Goal: Task Accomplishment & Management: Manage account settings

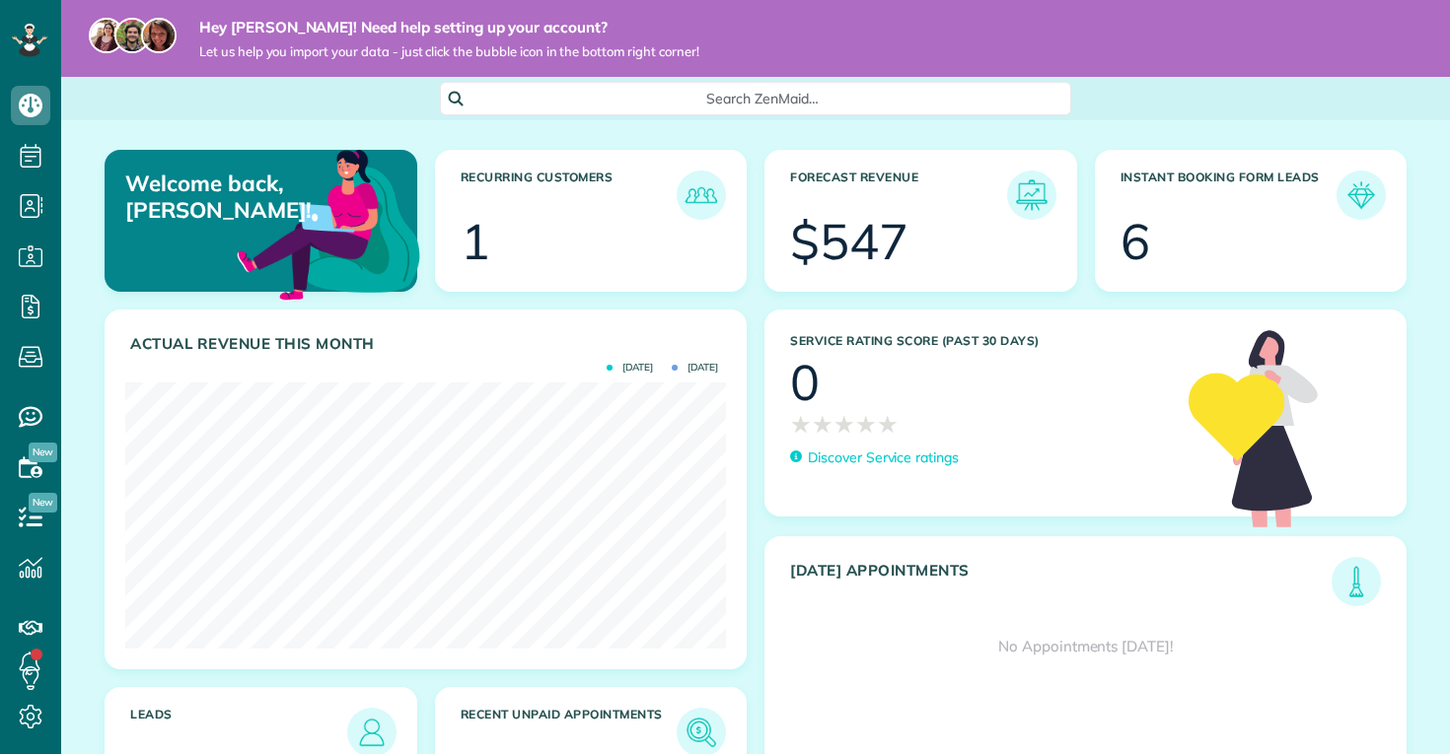
scroll to position [266, 601]
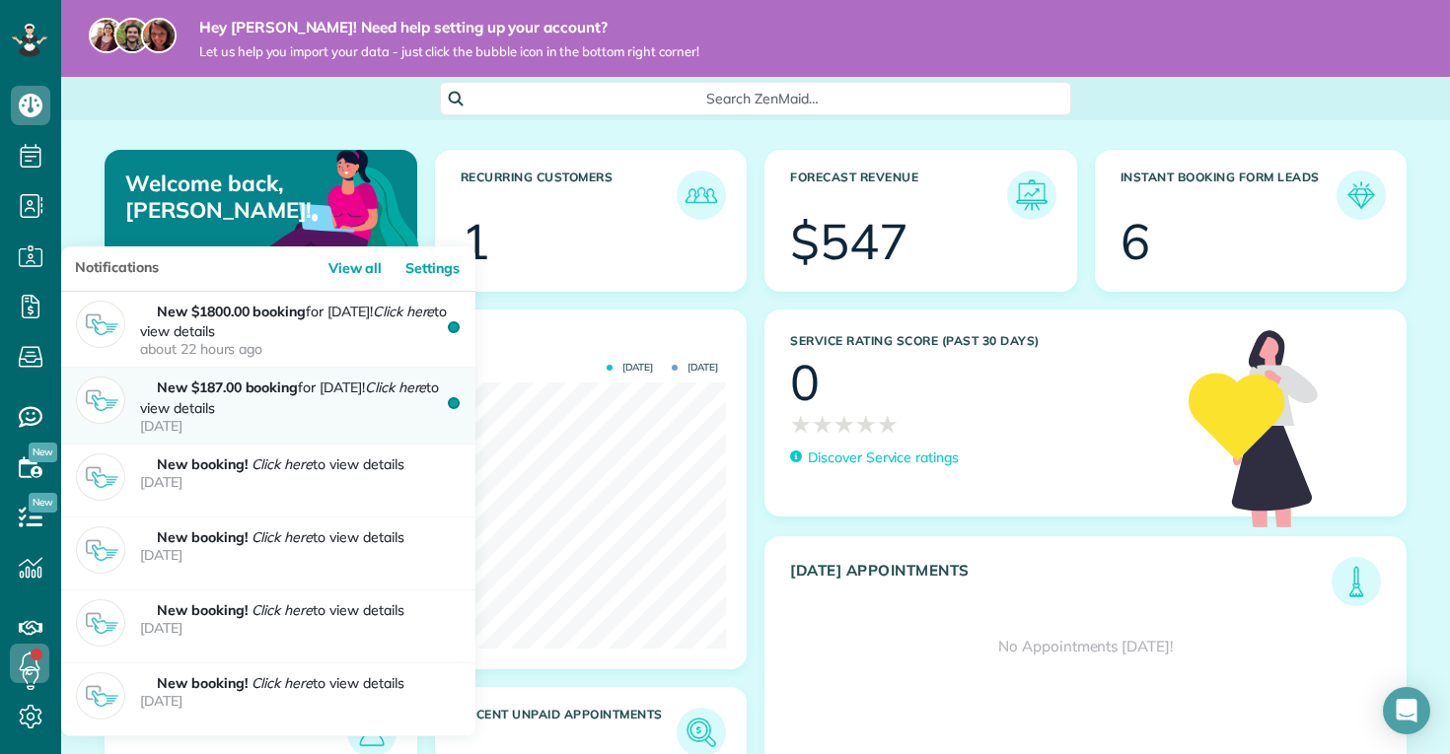
click at [322, 404] on p "New $187.00 booking for Sep 20! Click here to view details 1 day ago" at bounding box center [300, 406] width 320 height 58
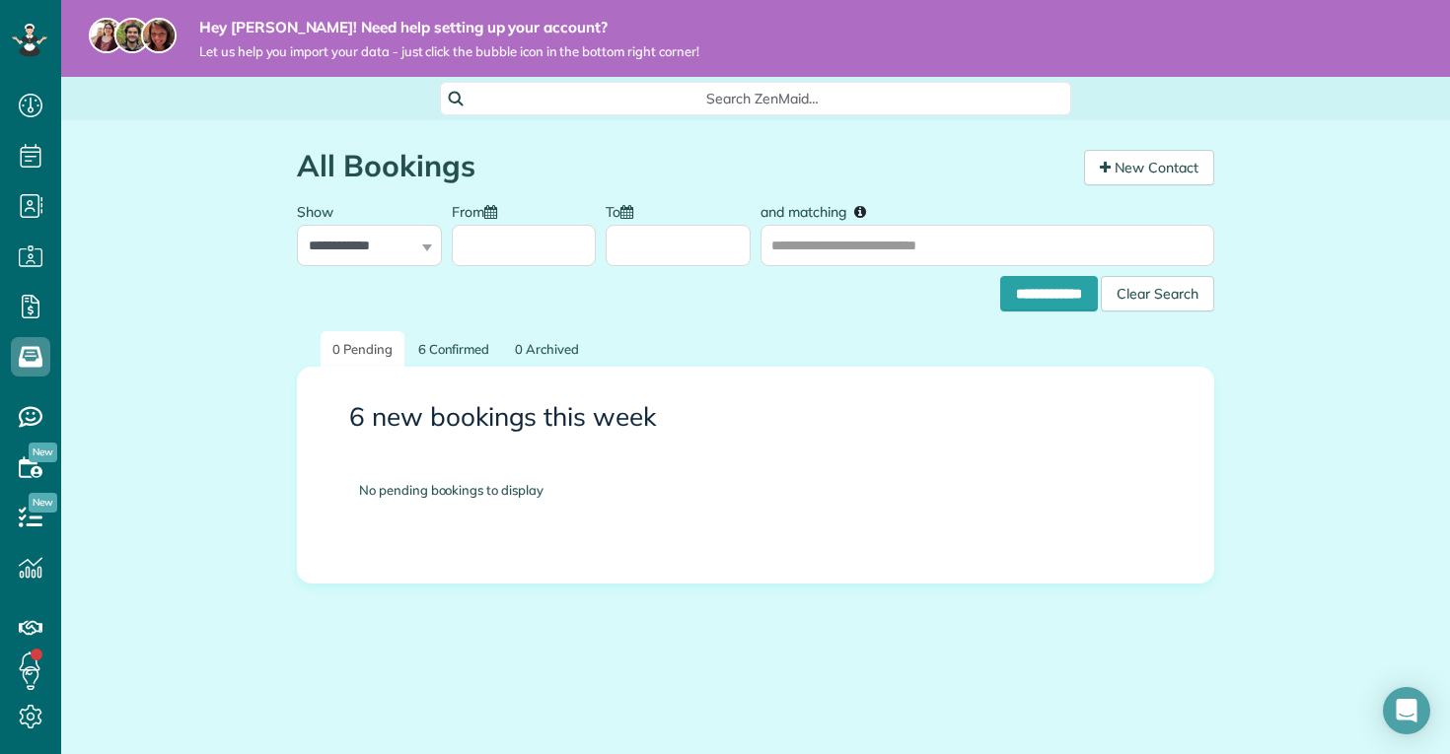
scroll to position [9, 9]
click at [453, 347] on link "6 Confirmed" at bounding box center [454, 349] width 96 height 36
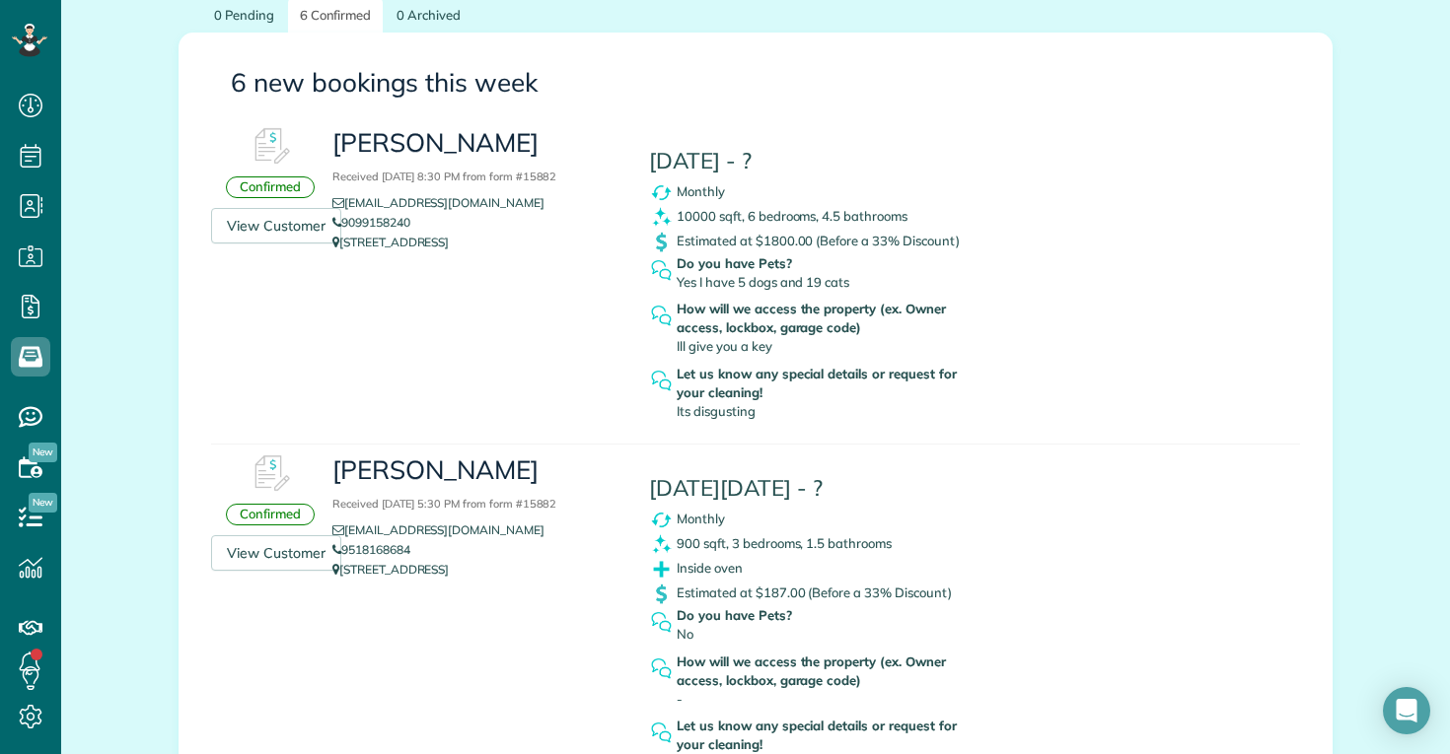
scroll to position [340, 0]
click at [738, 276] on span "Yes I have 5 dogs and 19 cats" at bounding box center [762, 280] width 173 height 16
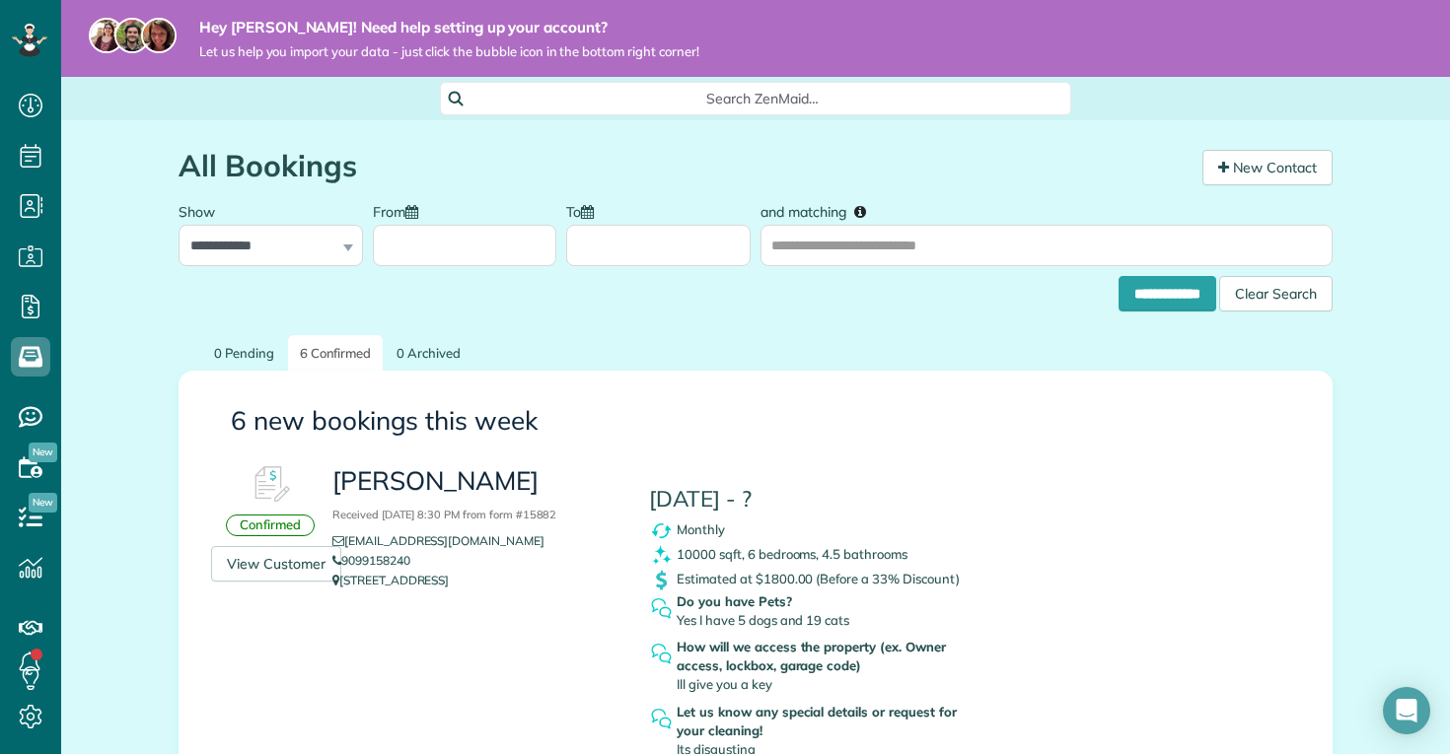
scroll to position [0, 0]
click at [249, 562] on link "View Customer" at bounding box center [276, 563] width 130 height 35
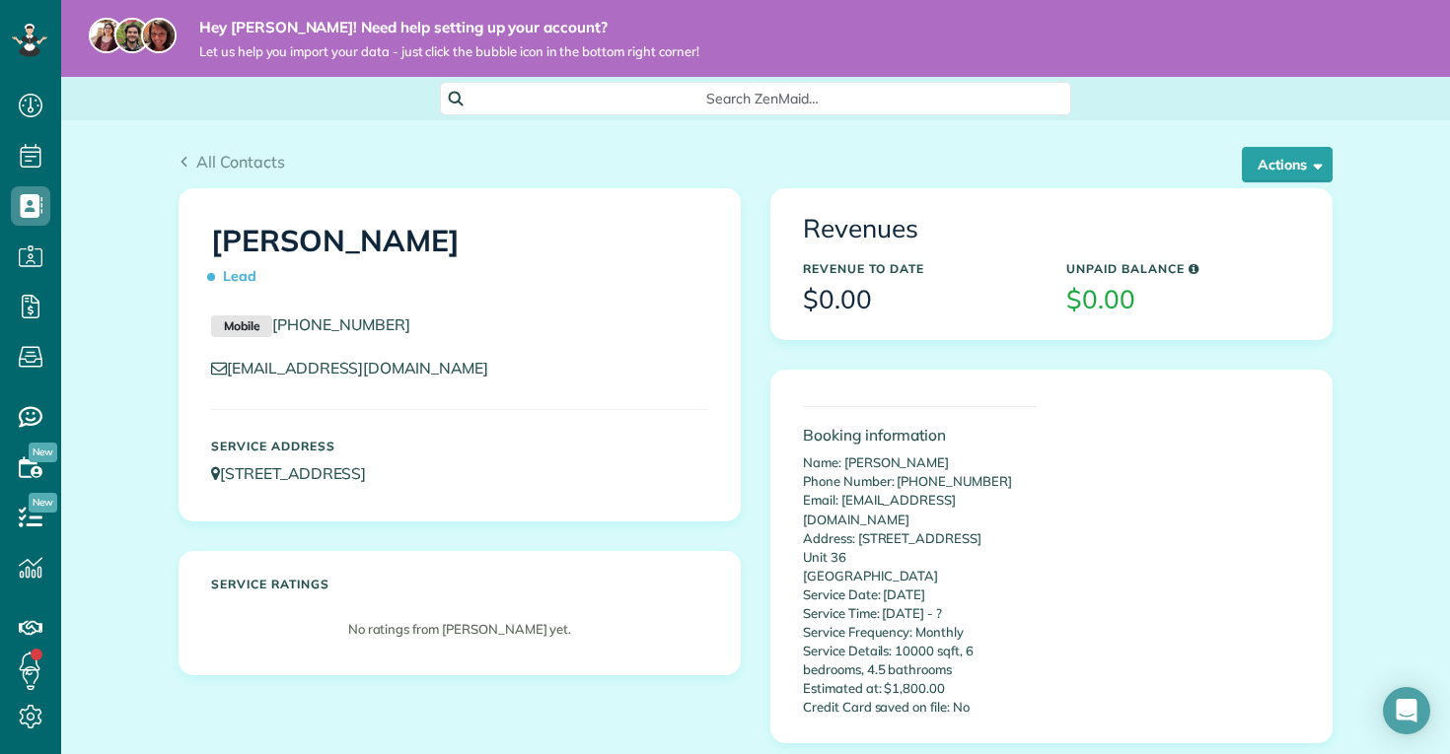
scroll to position [9, 9]
click at [1065, 488] on div "Booking information Name: Stephanie Phone Number: 9099158240 Email: stefhonee@g…" at bounding box center [1051, 557] width 527 height 340
click at [1314, 163] on span "button" at bounding box center [1314, 164] width 15 height 15
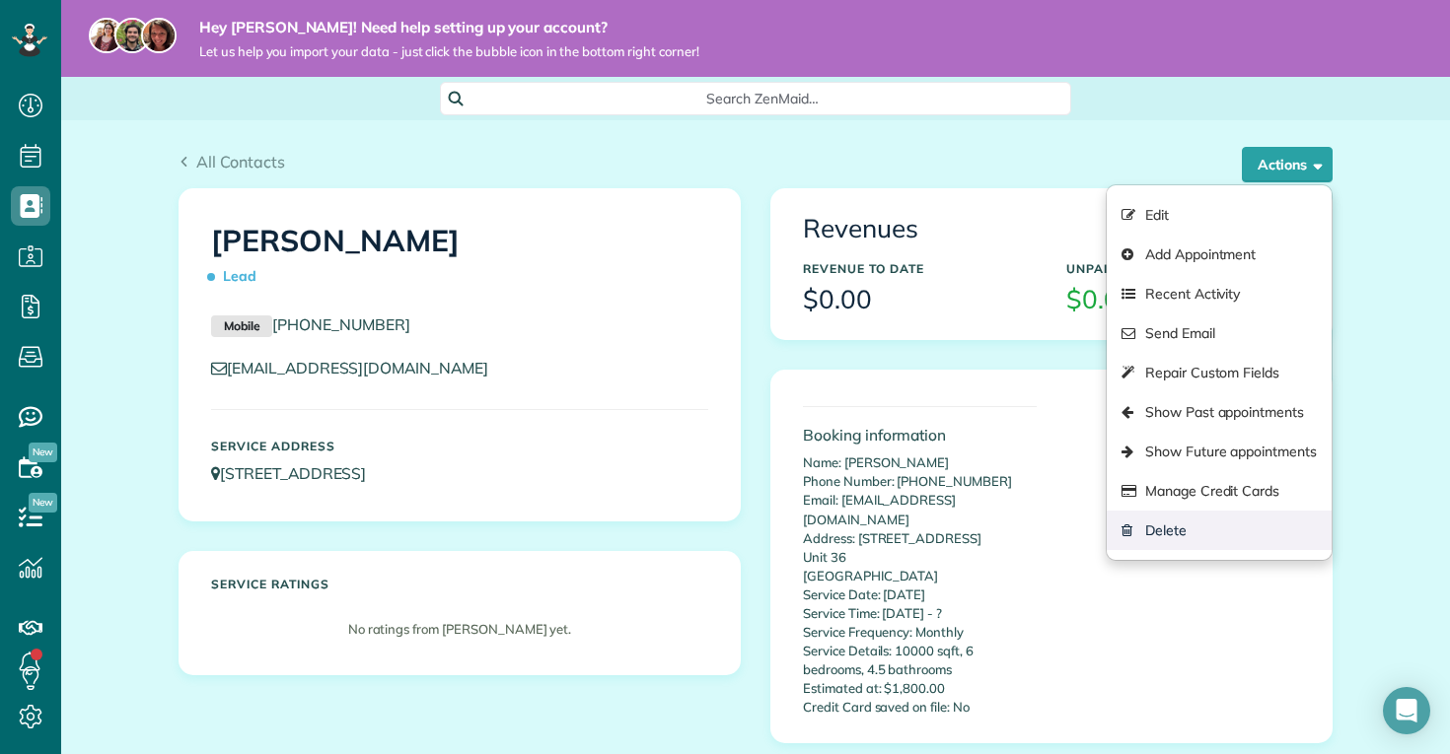
click at [1157, 532] on link "Delete" at bounding box center [1218, 530] width 225 height 39
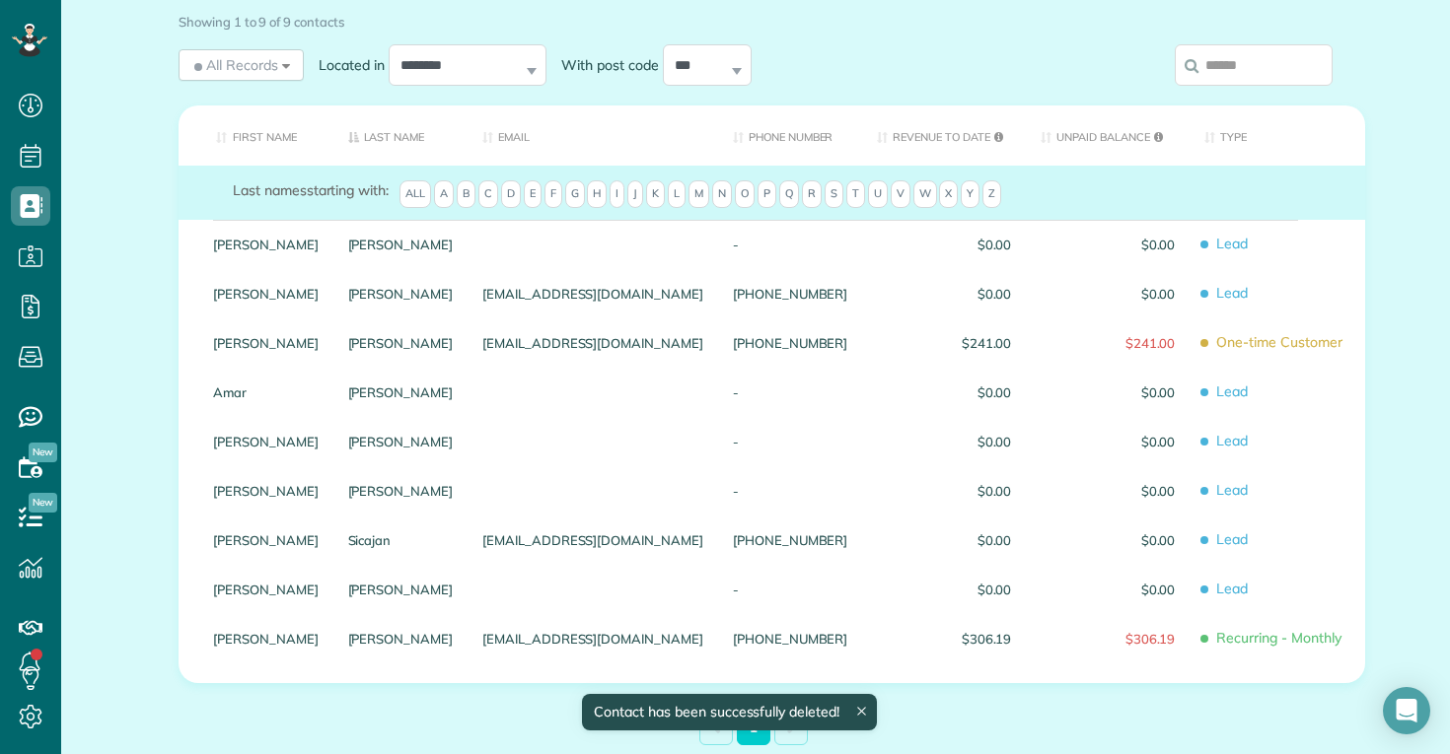
scroll to position [195, 0]
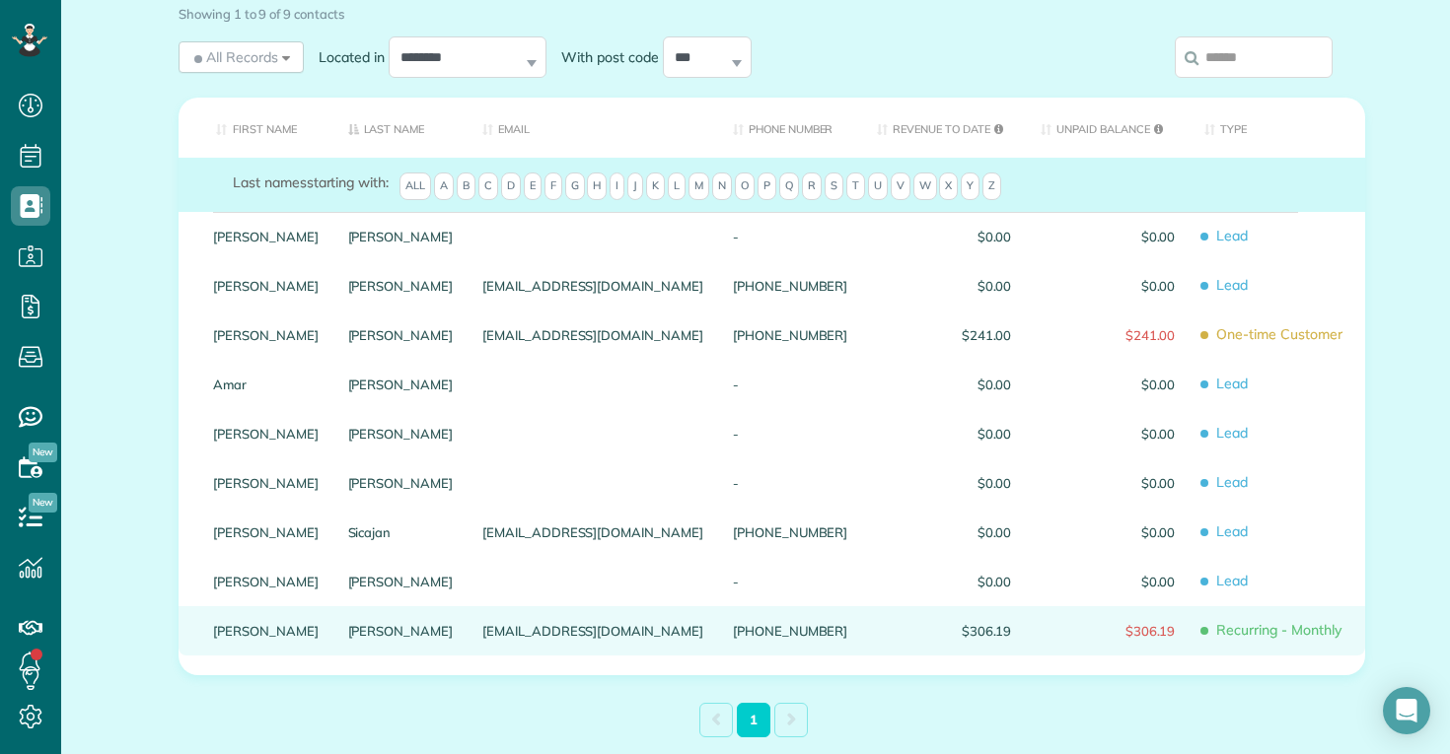
click at [224, 625] on link "Shelley" at bounding box center [266, 631] width 106 height 14
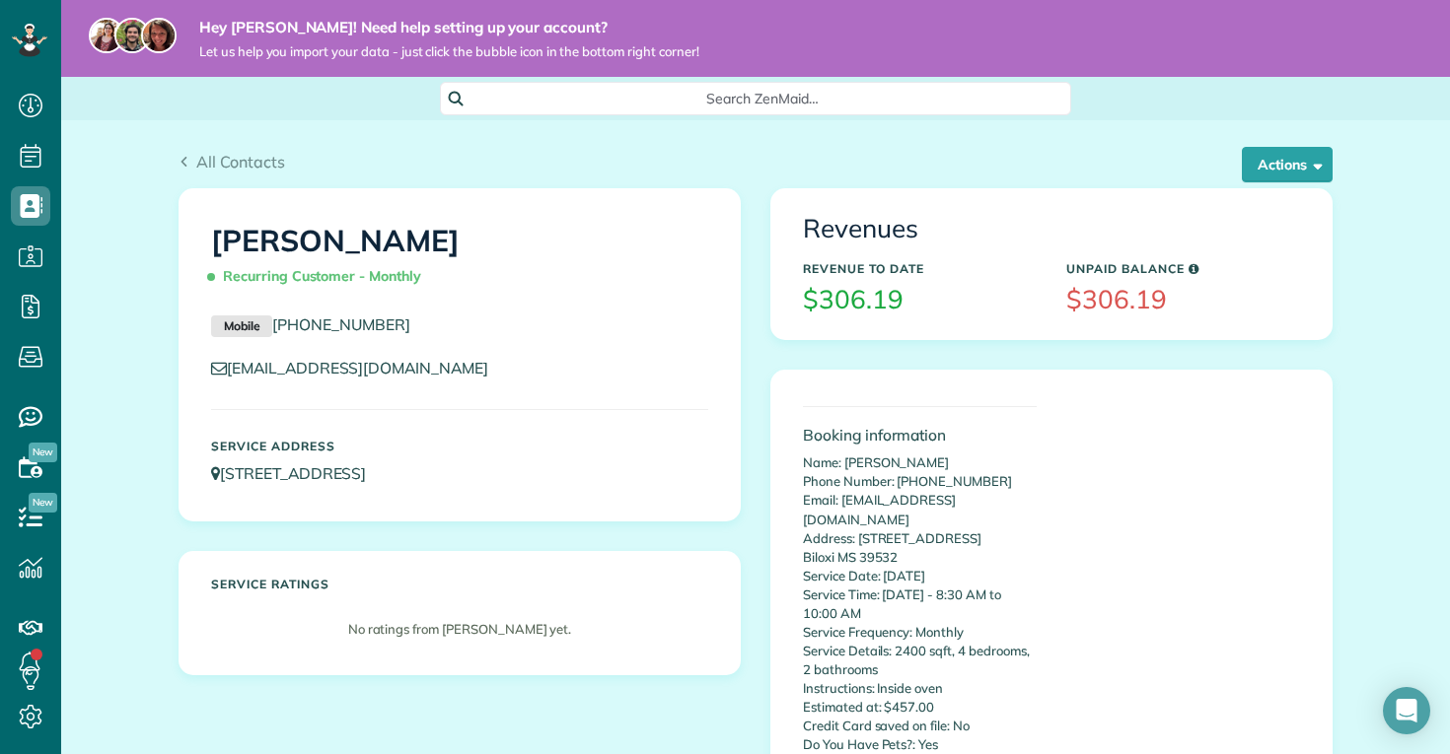
scroll to position [9, 9]
click at [1285, 156] on button "Actions" at bounding box center [1286, 164] width 91 height 35
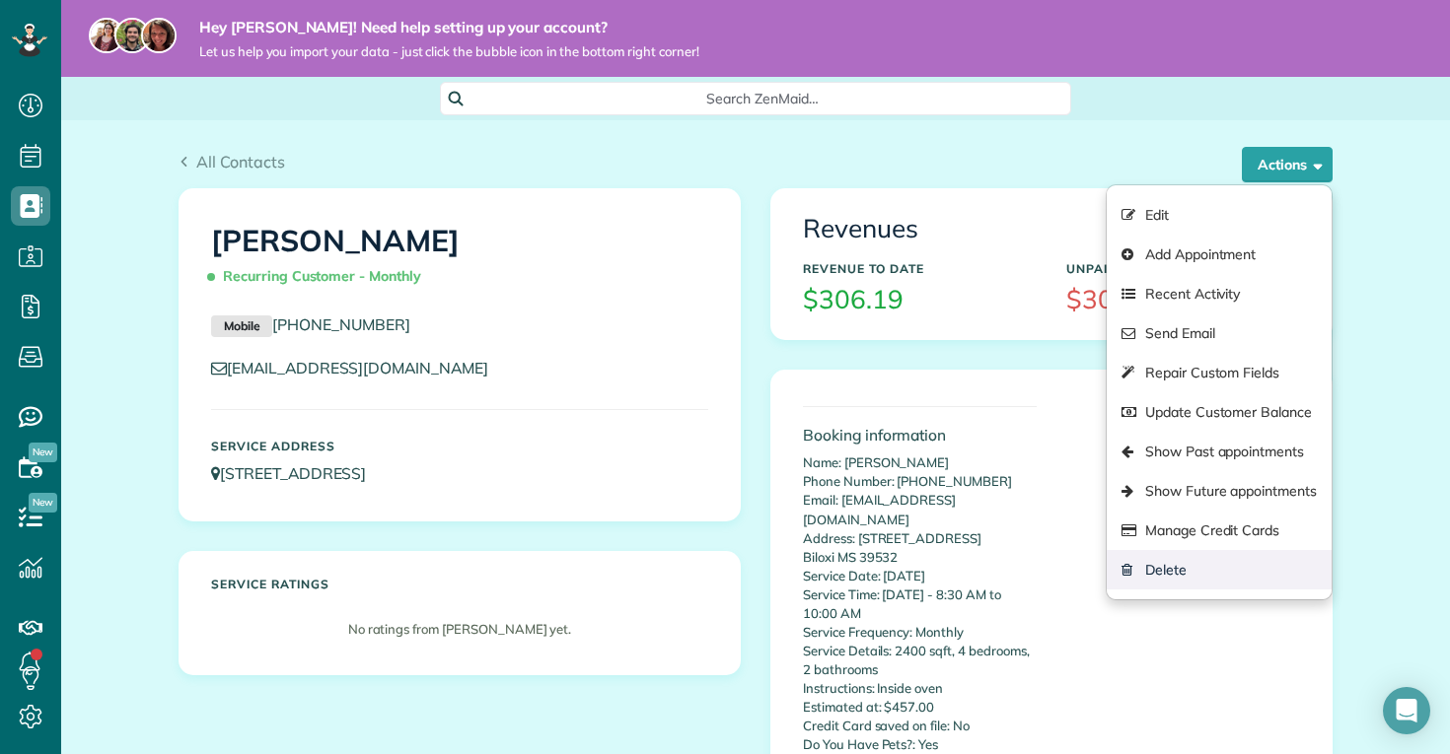
click at [1167, 561] on link "Delete" at bounding box center [1218, 569] width 225 height 39
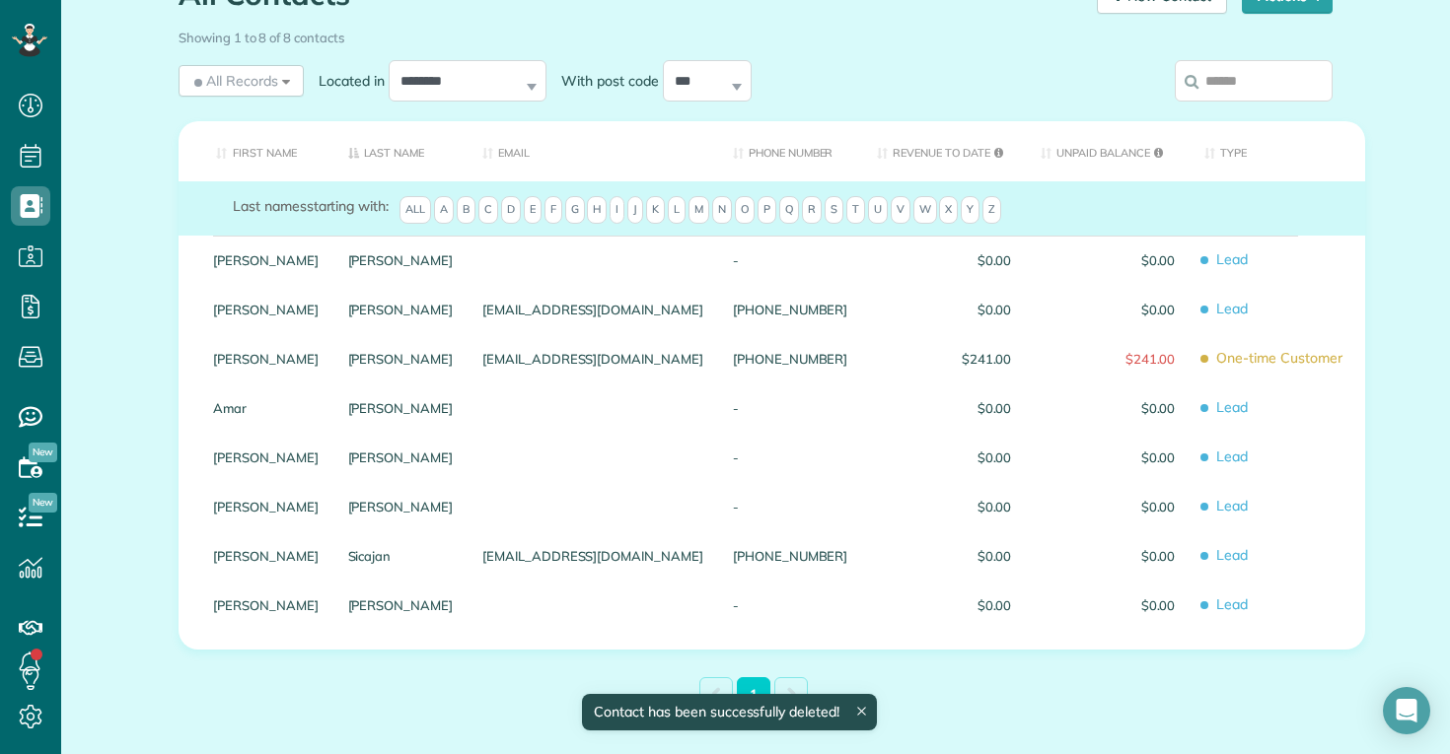
scroll to position [178, 0]
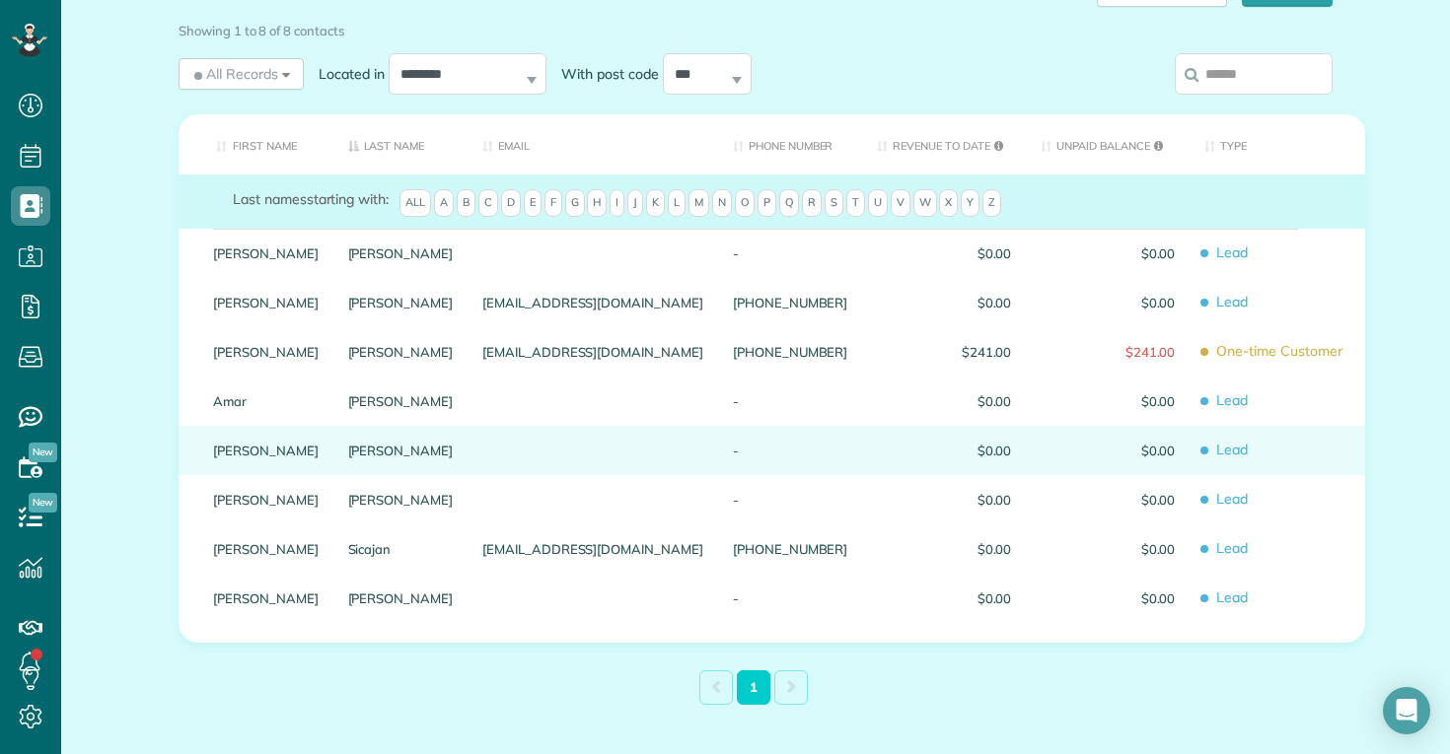
click at [225, 446] on link "Debbie" at bounding box center [266, 451] width 106 height 14
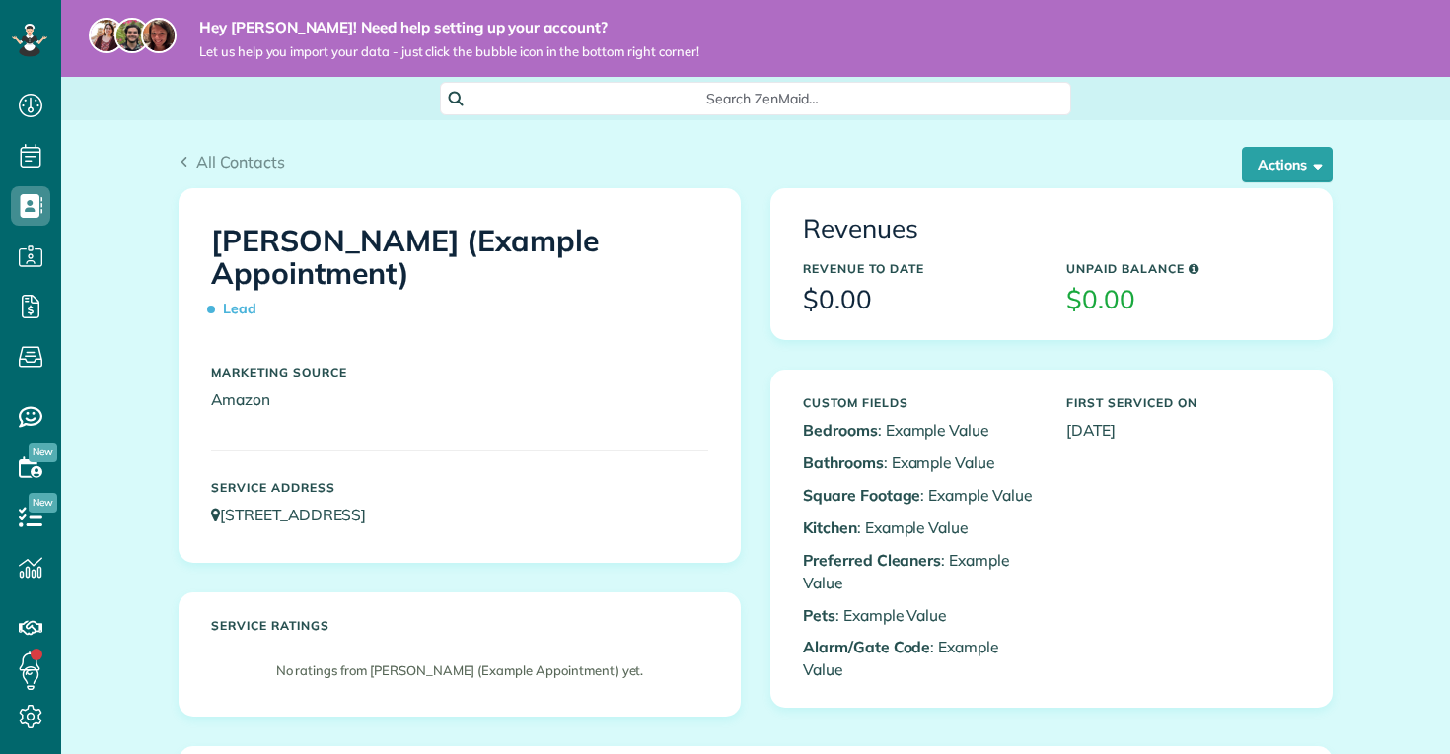
scroll to position [9, 9]
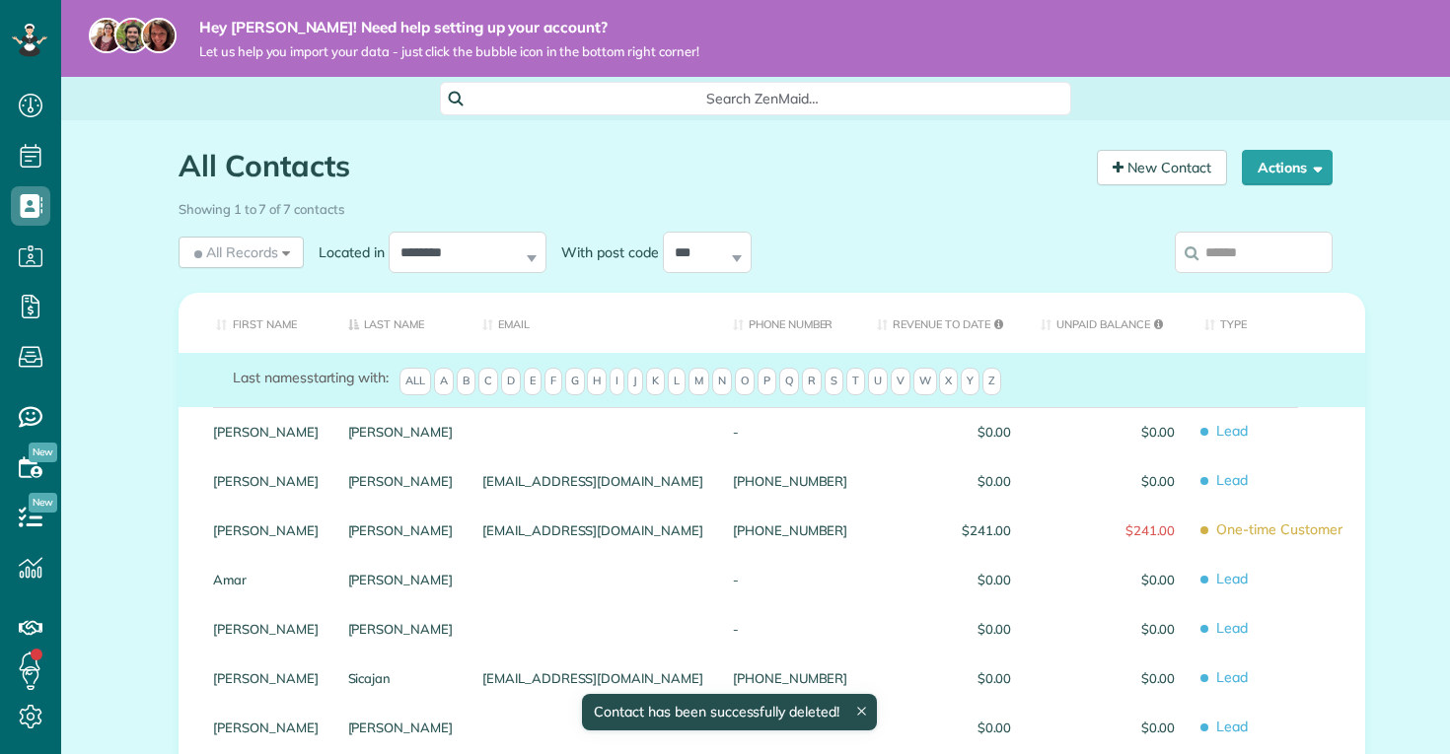
scroll to position [9, 9]
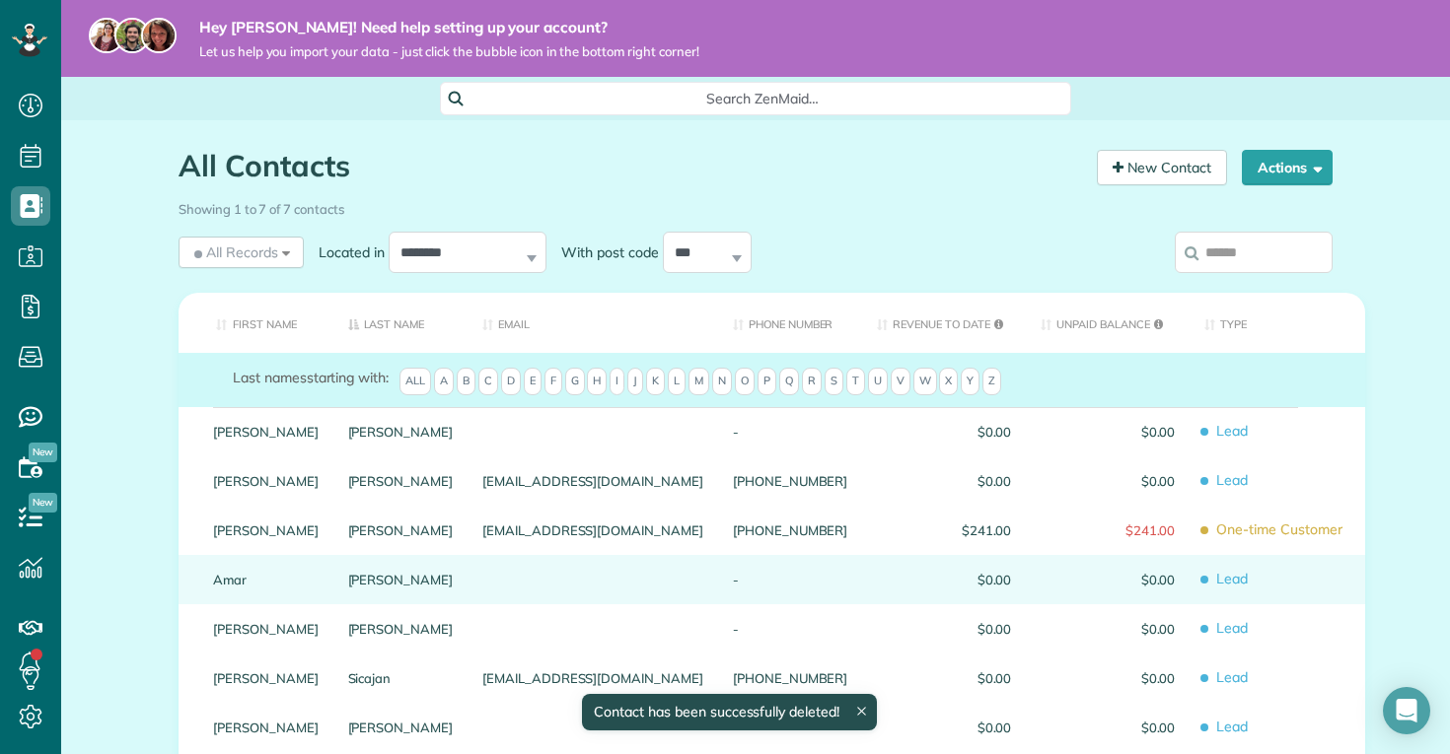
click at [220, 578] on link "Amar" at bounding box center [266, 580] width 106 height 14
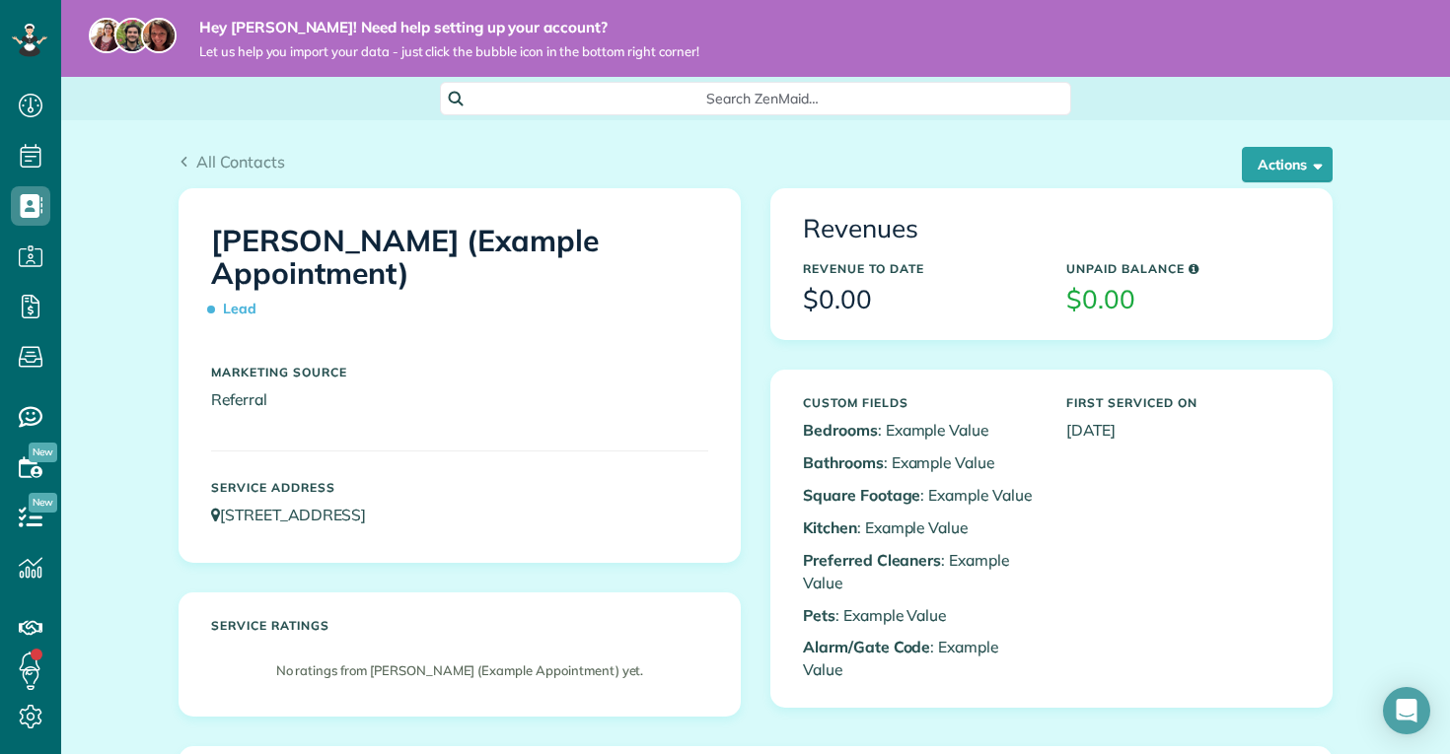
scroll to position [9, 9]
click at [1293, 142] on div "All Contacts Actions Edit Add Appointment Recent Activity Send Email Show Past …" at bounding box center [755, 153] width 1183 height 67
click at [1295, 157] on button "Actions" at bounding box center [1286, 164] width 91 height 35
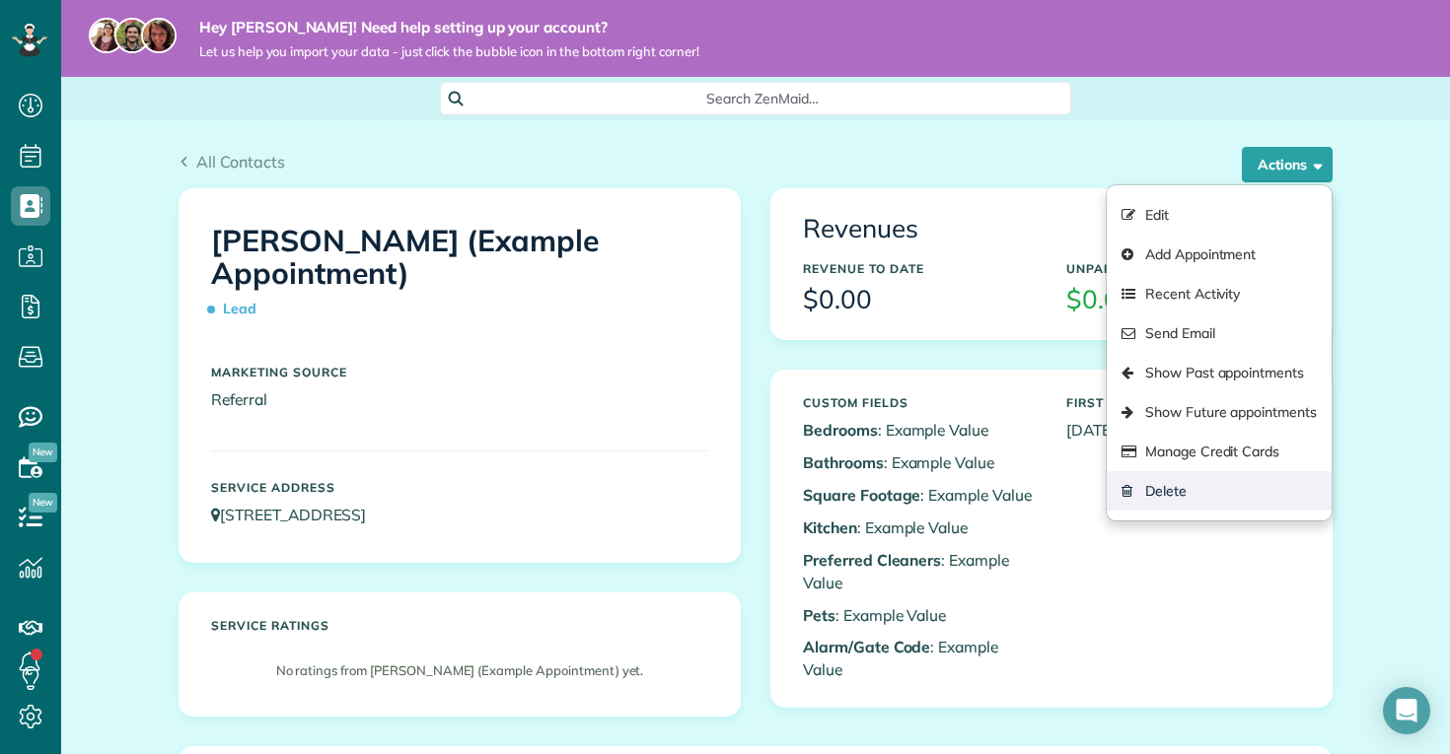
click at [1207, 486] on link "Delete" at bounding box center [1218, 490] width 225 height 39
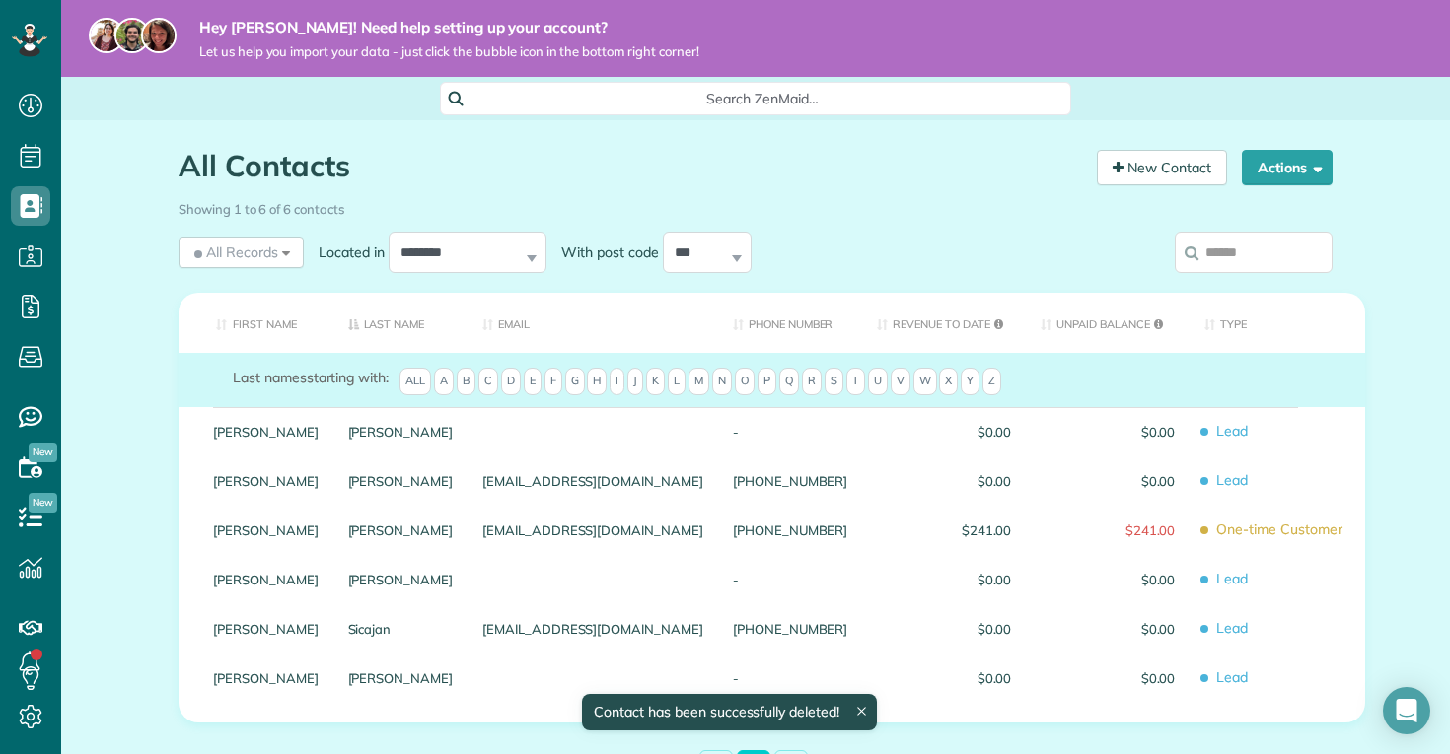
scroll to position [9, 9]
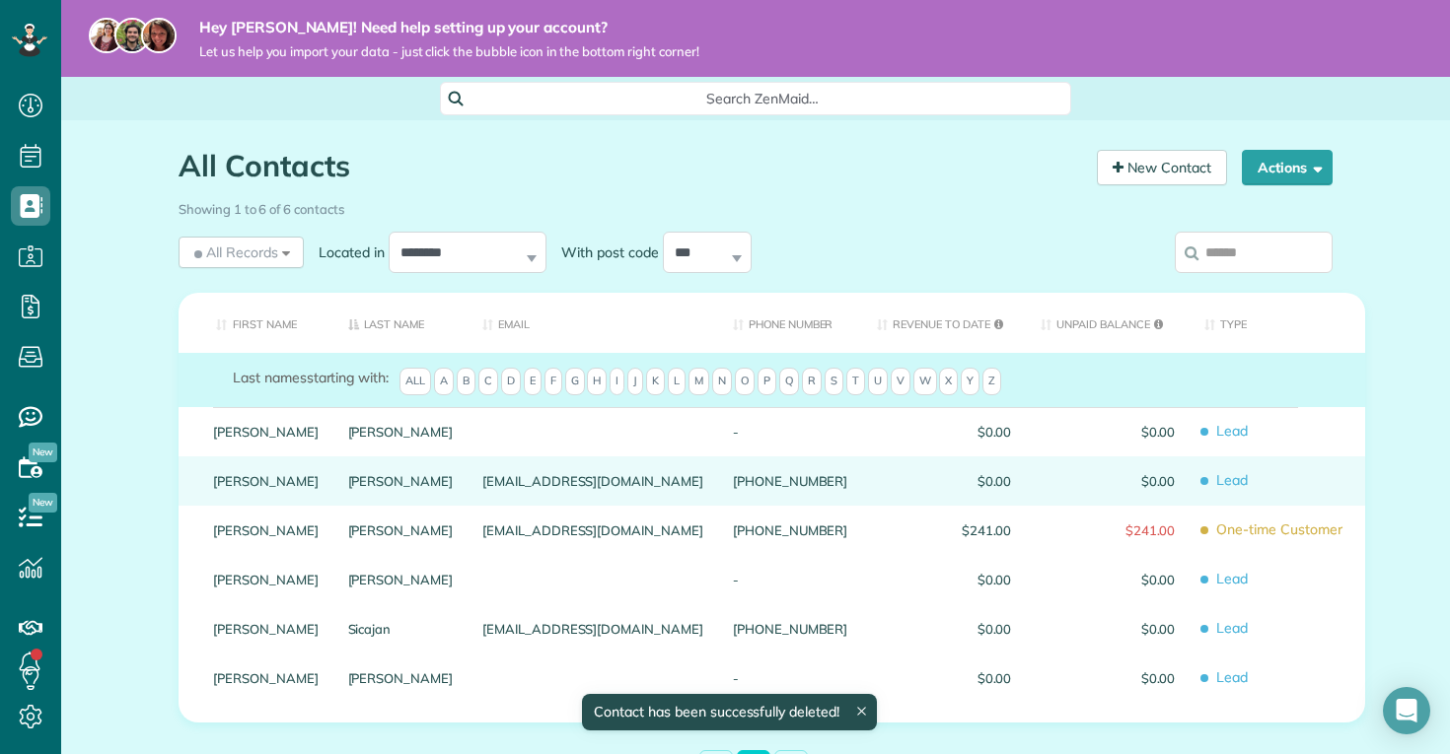
click at [223, 477] on link "[PERSON_NAME]" at bounding box center [266, 481] width 106 height 14
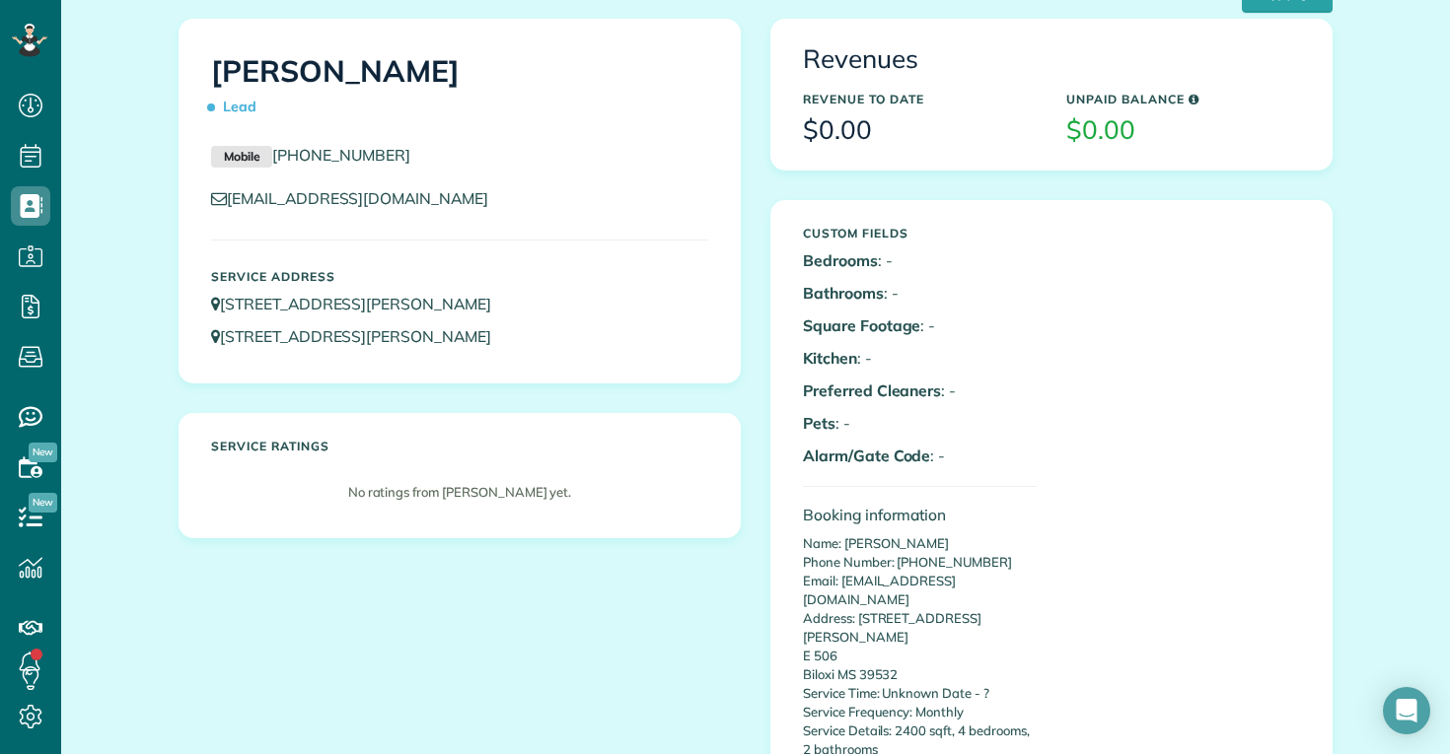
scroll to position [175, 0]
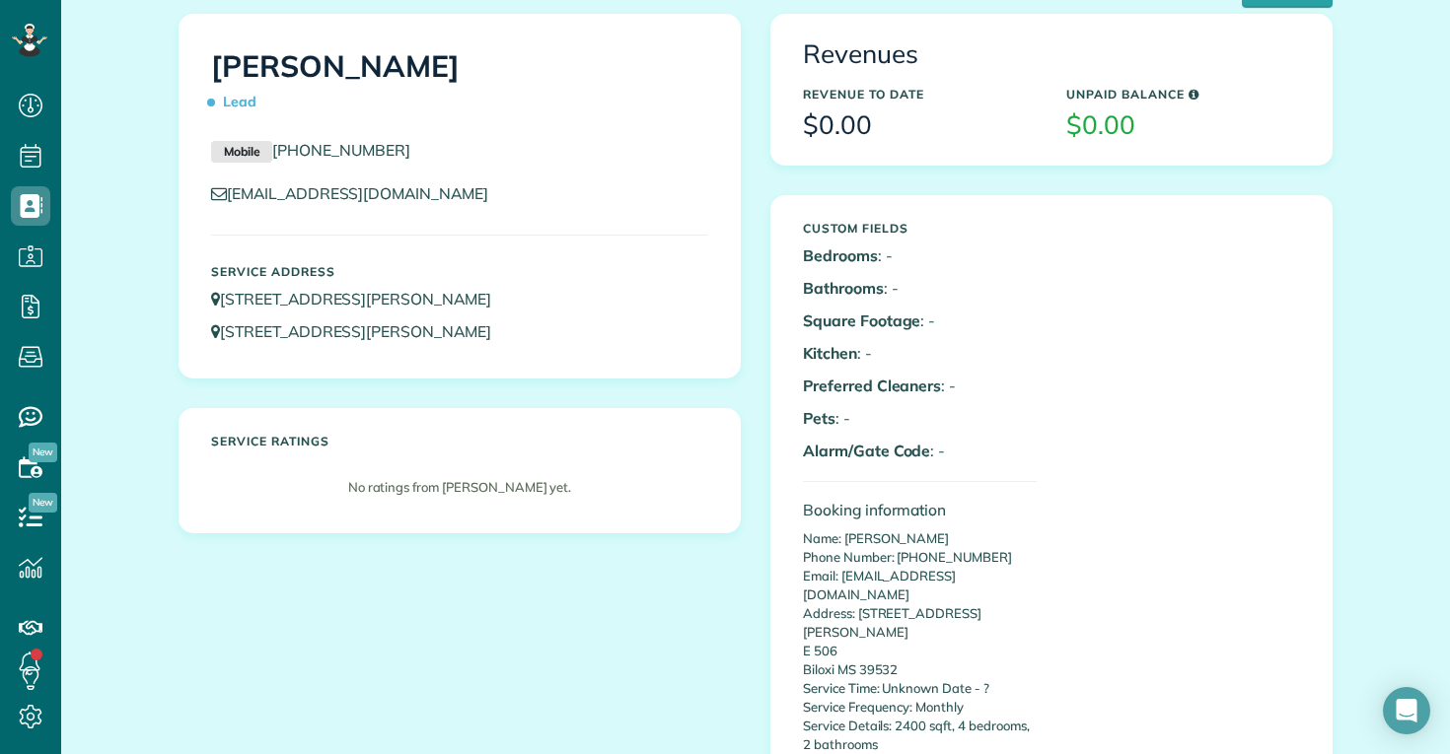
click at [1048, 450] on div "Custom Fields Bedrooms : - Bathrooms : - Square Footage : - Kitchen : - Preferr…" at bounding box center [919, 525] width 263 height 627
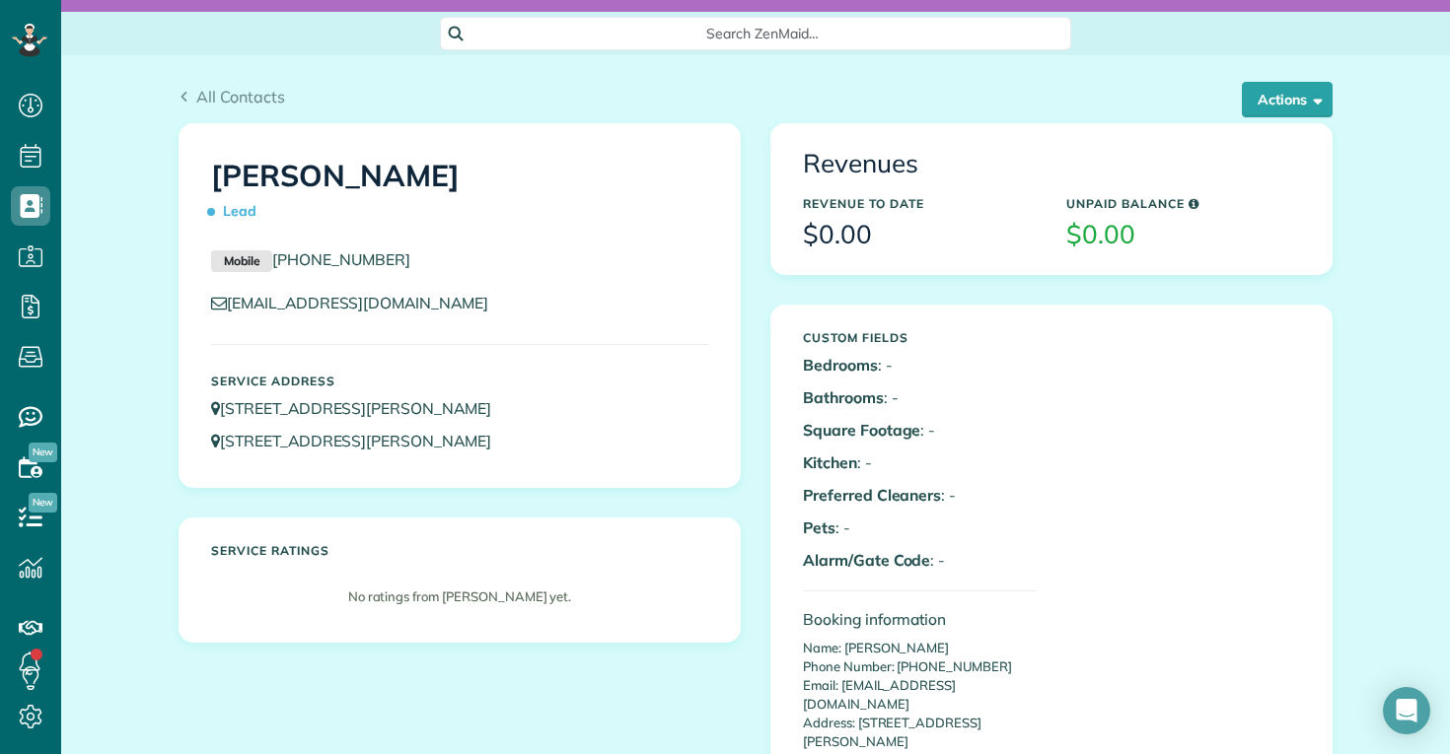
scroll to position [44, 0]
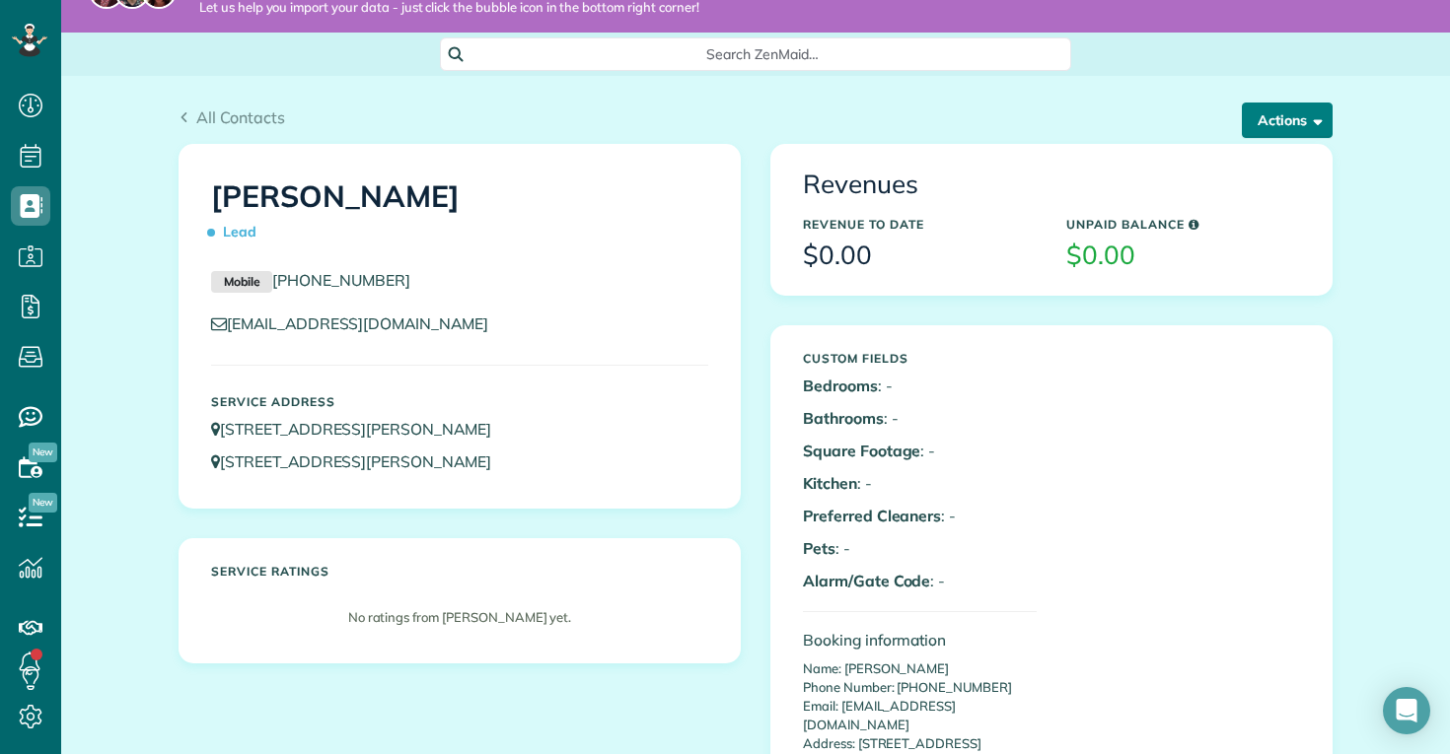
click at [1299, 114] on button "Actions" at bounding box center [1286, 120] width 91 height 35
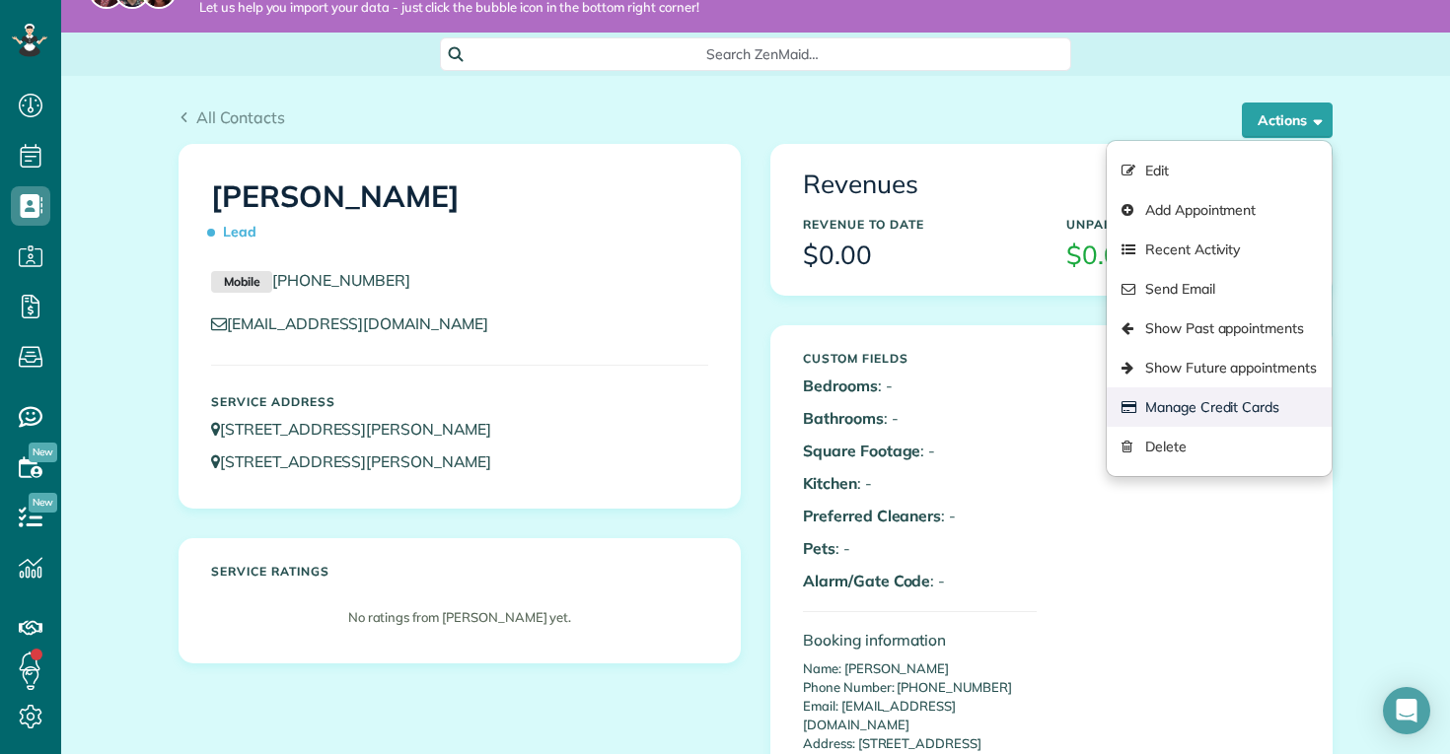
click at [1166, 407] on link "Manage Credit Cards" at bounding box center [1218, 407] width 225 height 39
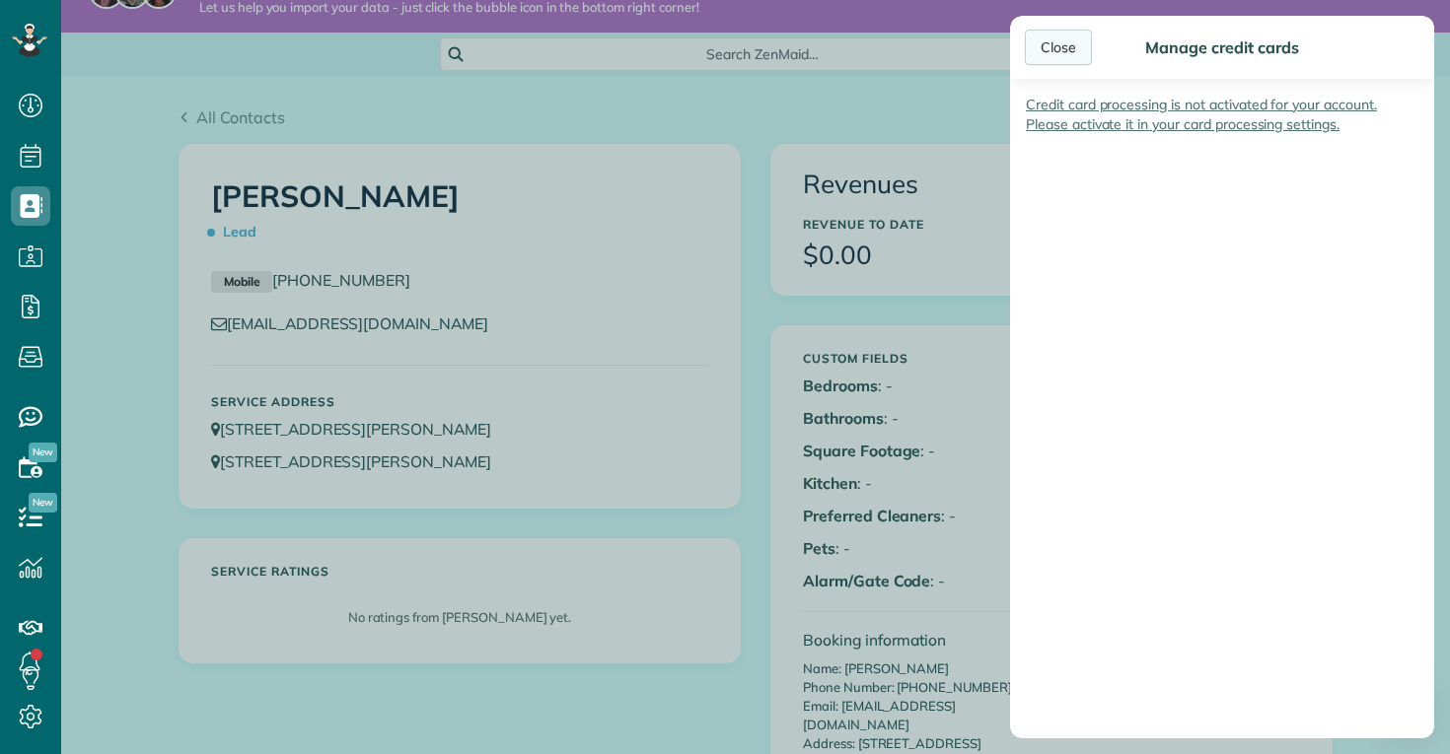
click at [1049, 50] on div "Close" at bounding box center [1058, 47] width 67 height 35
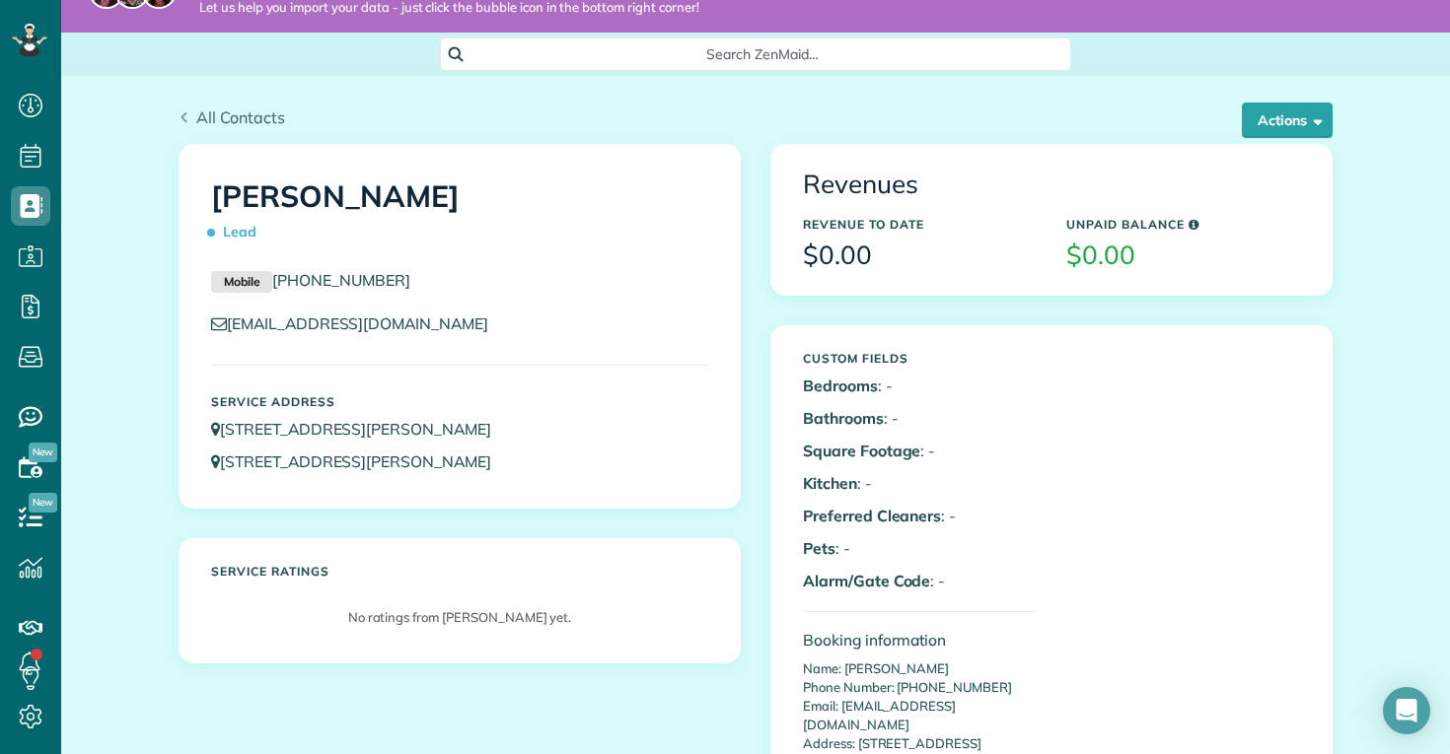
click at [247, 110] on span "All Contacts" at bounding box center [240, 117] width 89 height 20
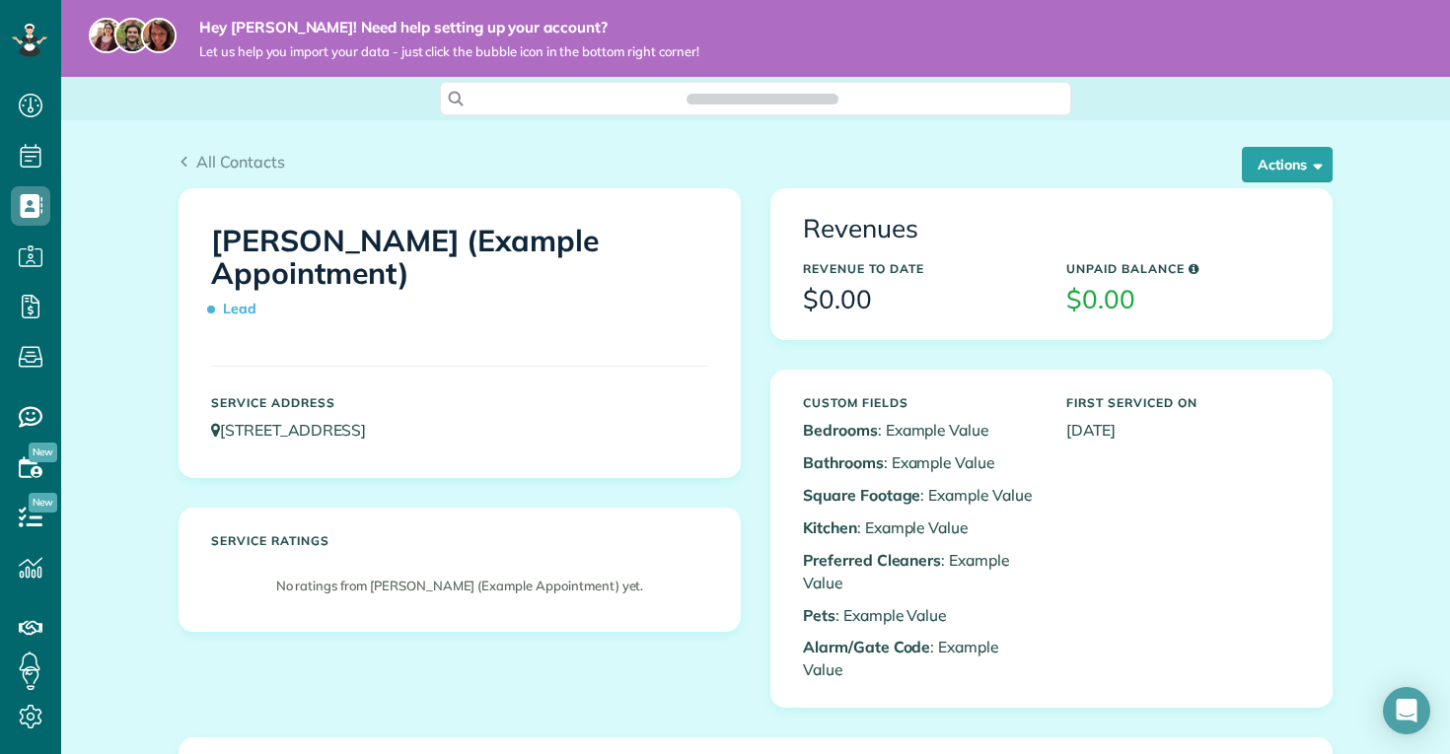
scroll to position [9, 9]
click at [1316, 157] on span "button" at bounding box center [1314, 164] width 15 height 15
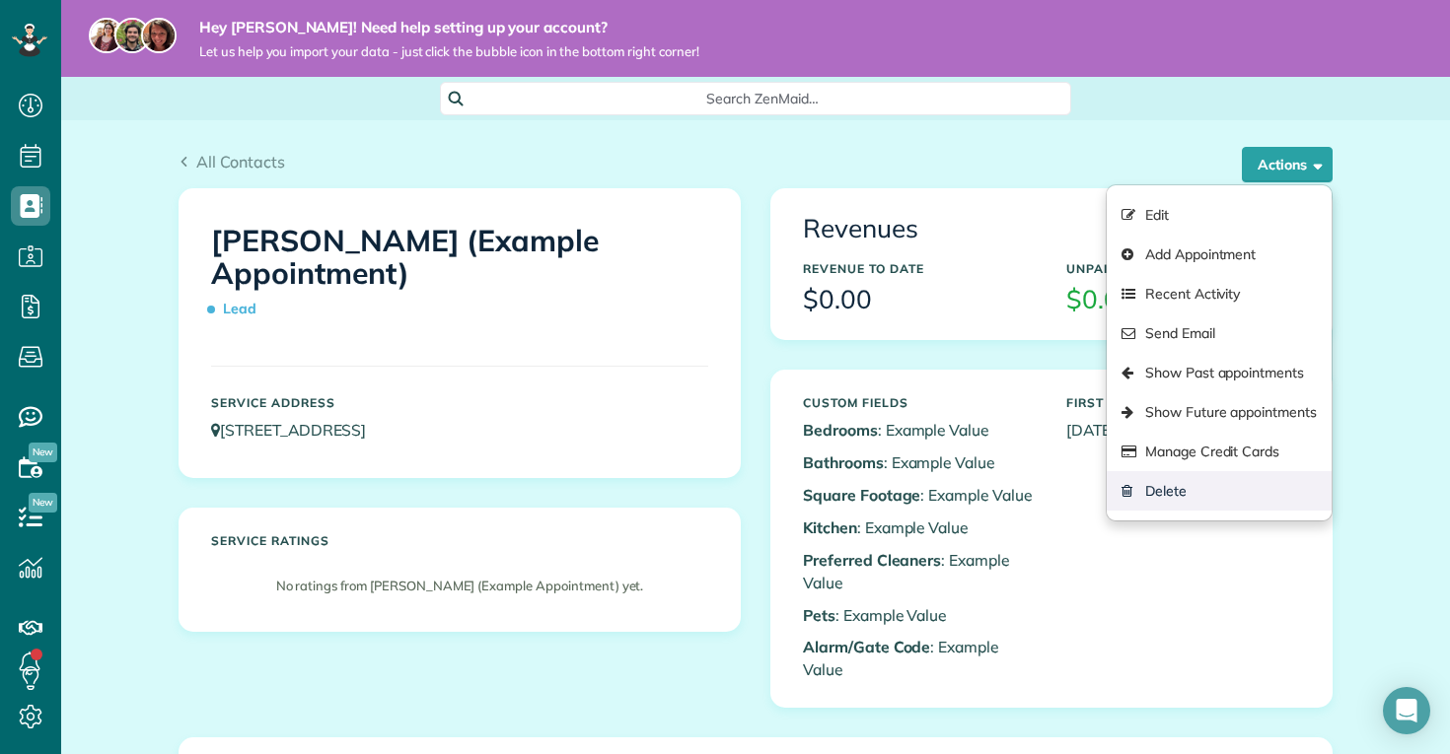
click at [1188, 492] on link "Delete" at bounding box center [1218, 490] width 225 height 39
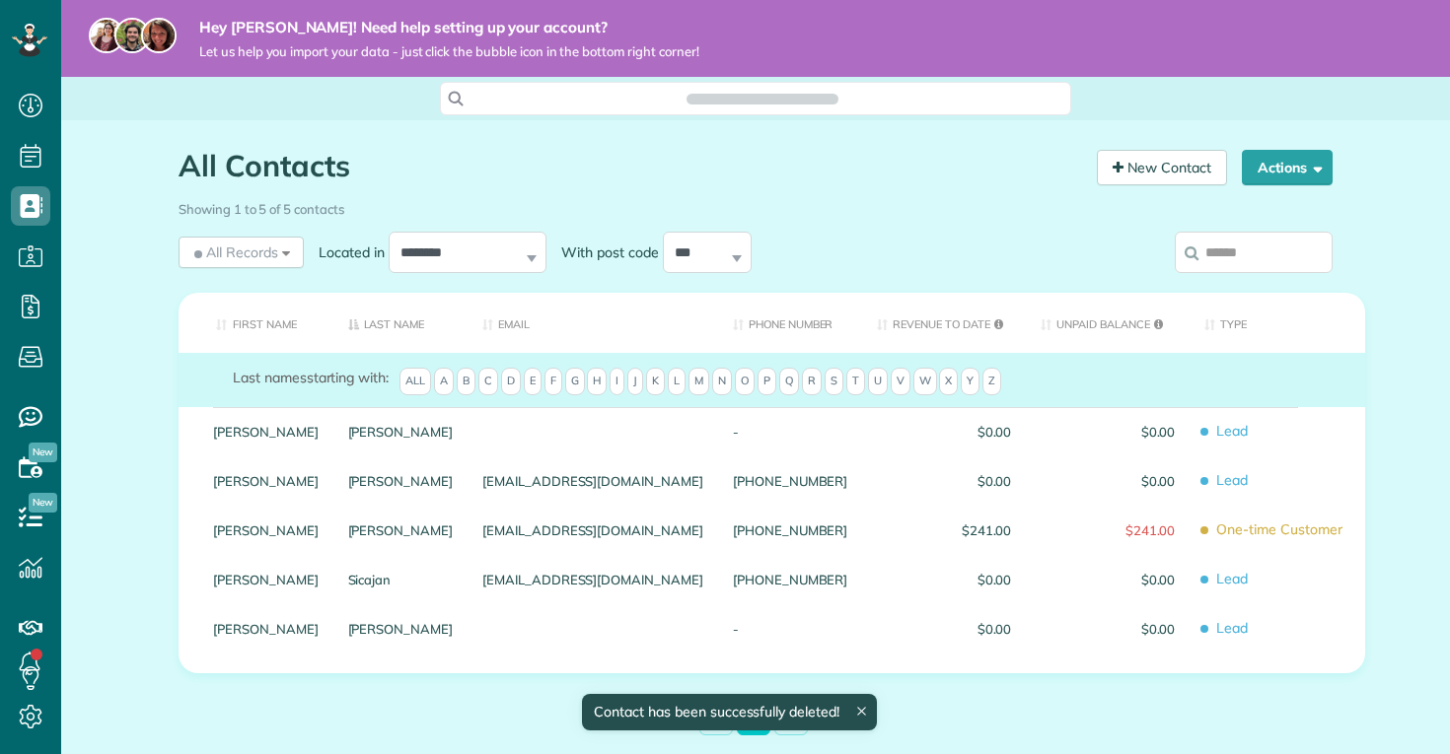
scroll to position [9, 9]
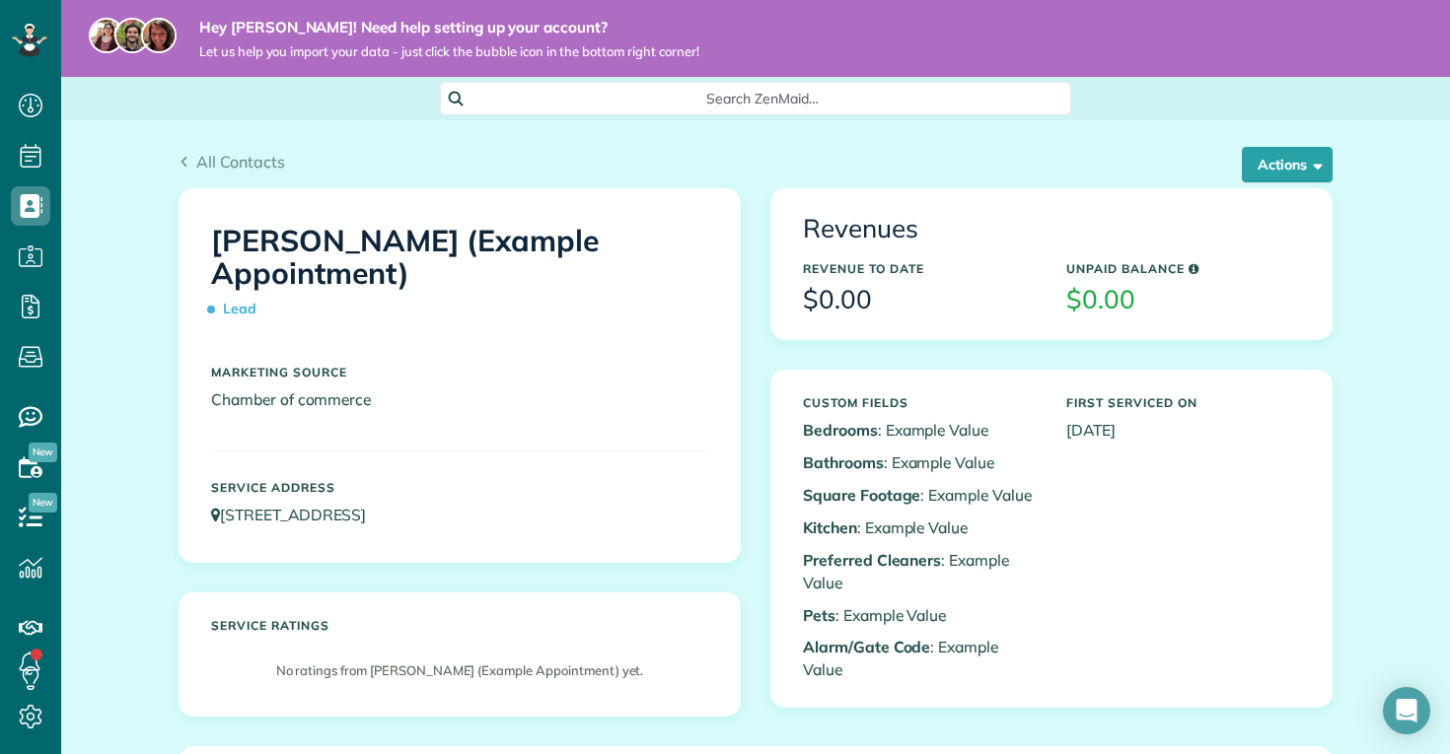
scroll to position [9, 9]
click at [1290, 168] on button "Actions" at bounding box center [1286, 164] width 91 height 35
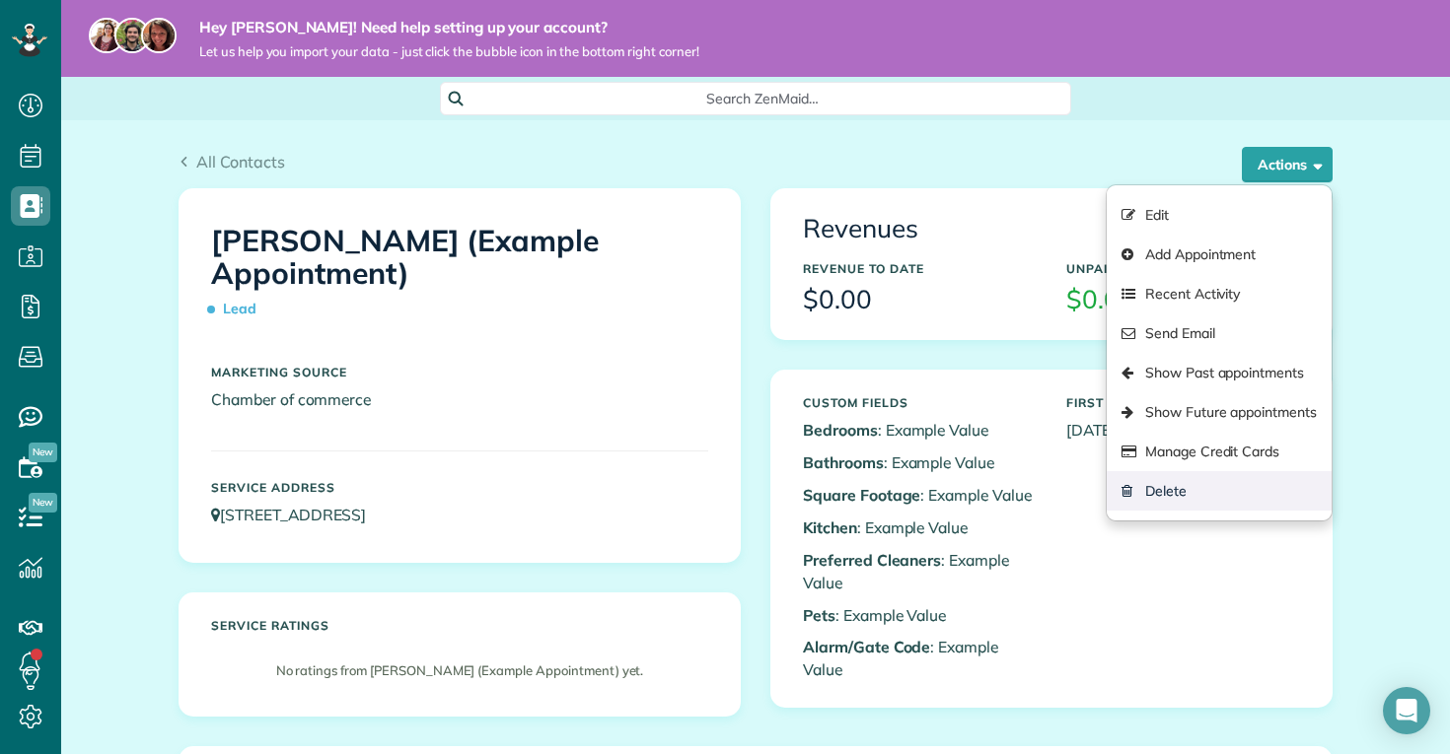
click at [1192, 486] on link "Delete" at bounding box center [1218, 490] width 225 height 39
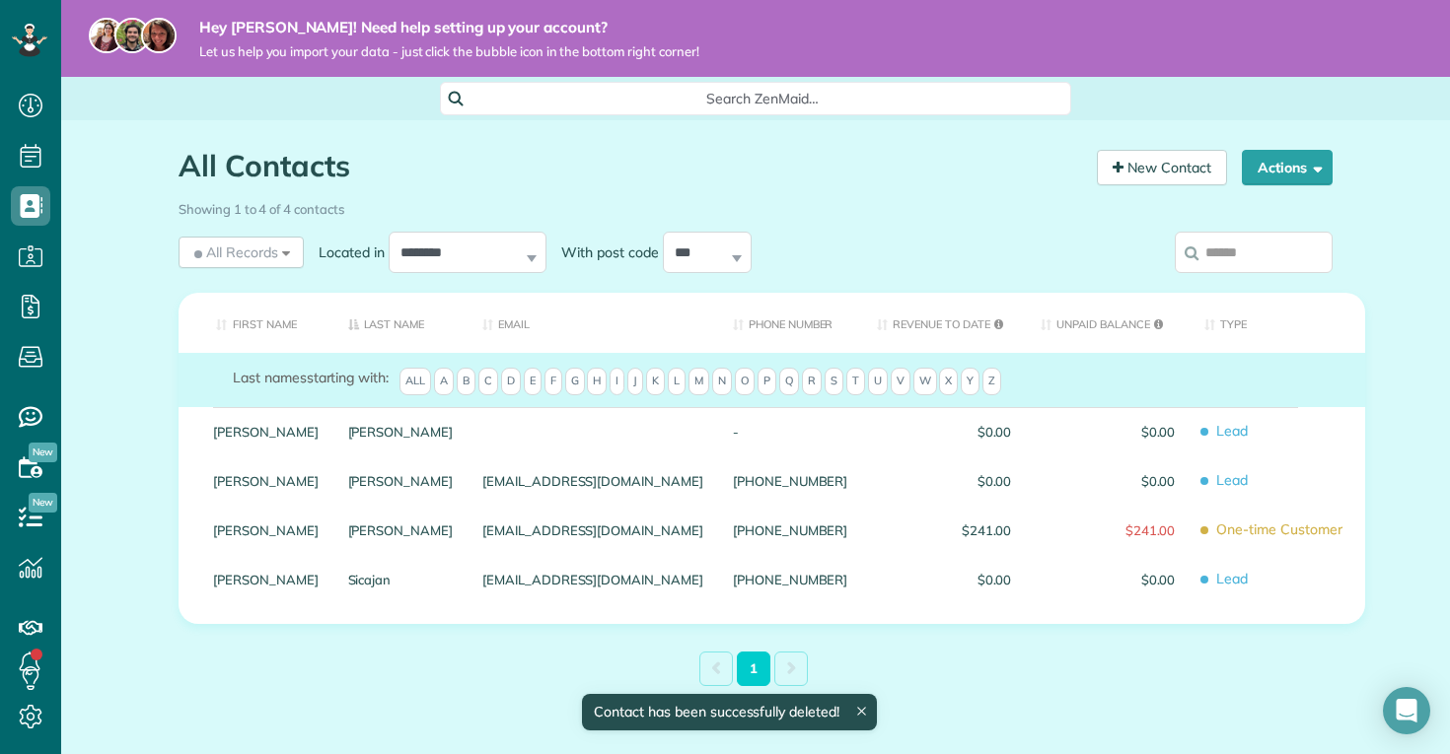
scroll to position [9, 9]
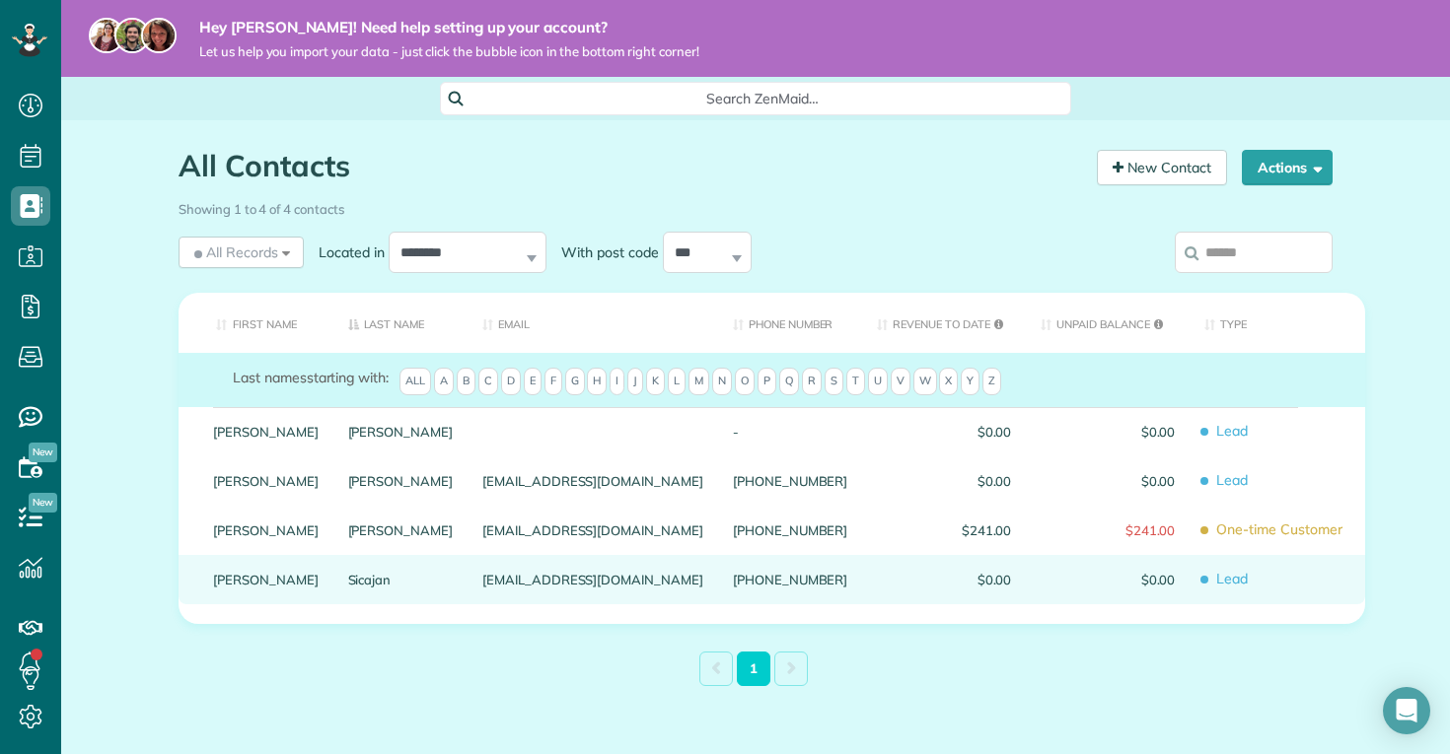
click at [228, 577] on link "[PERSON_NAME]" at bounding box center [266, 580] width 106 height 14
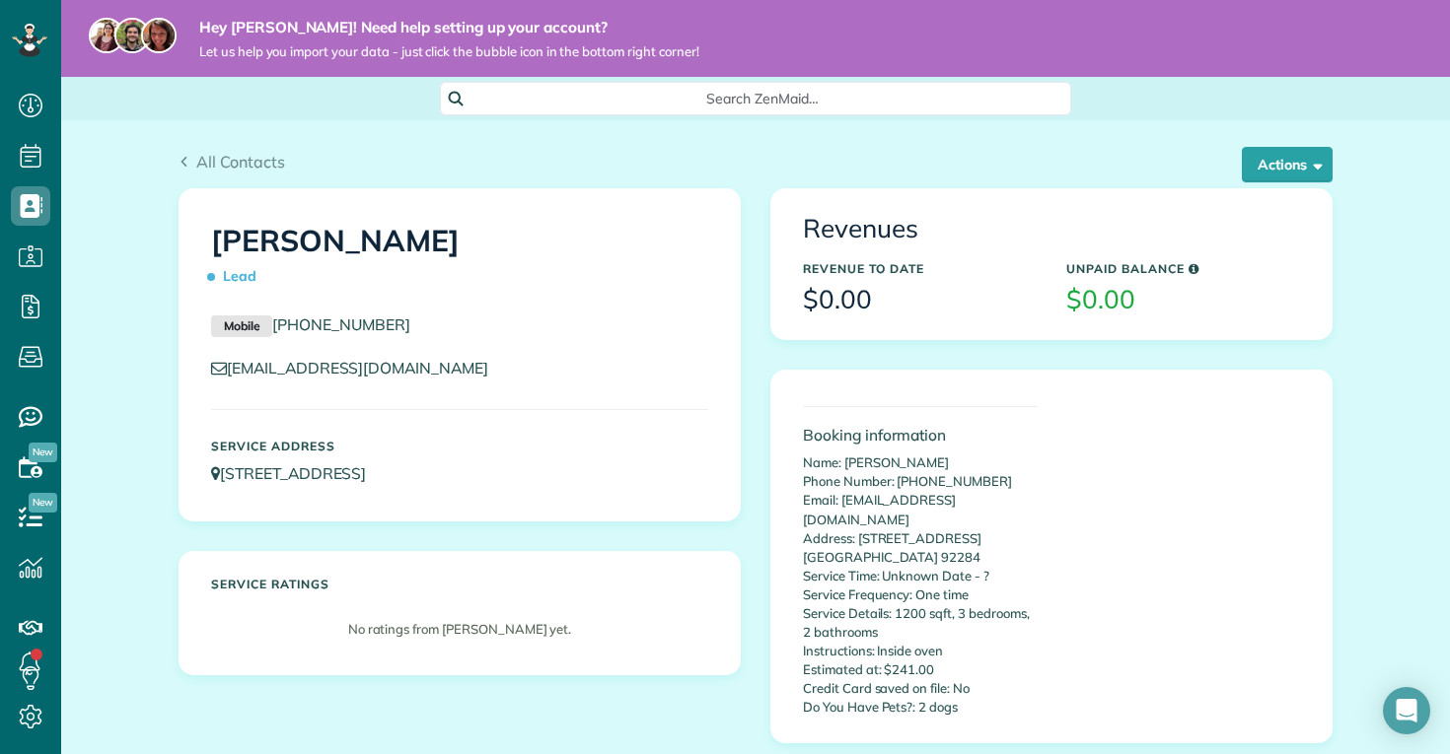
scroll to position [9, 9]
click at [537, 304] on div "Anna Sicajan Lead" at bounding box center [459, 259] width 527 height 108
click at [1269, 168] on button "Actions" at bounding box center [1286, 164] width 91 height 35
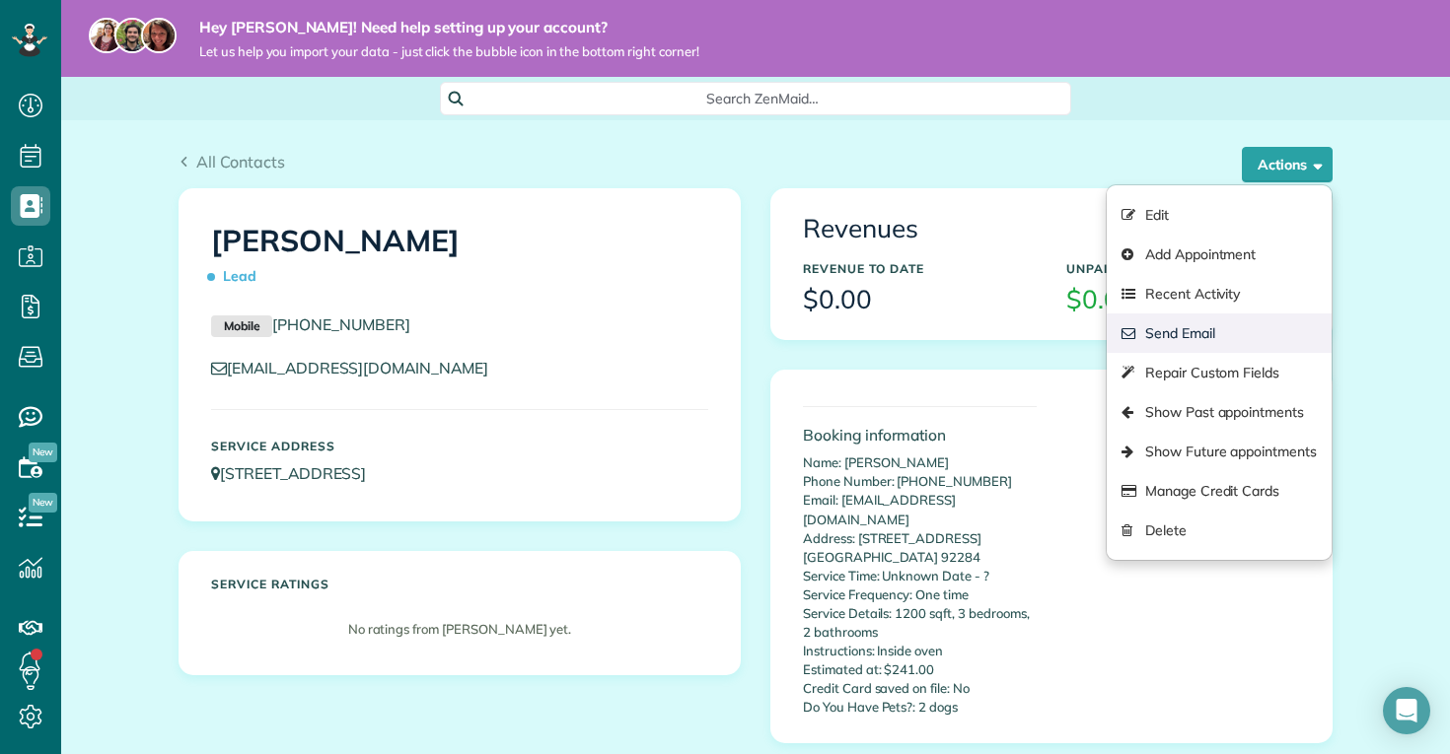
click at [1235, 335] on link "Send Email" at bounding box center [1218, 333] width 225 height 39
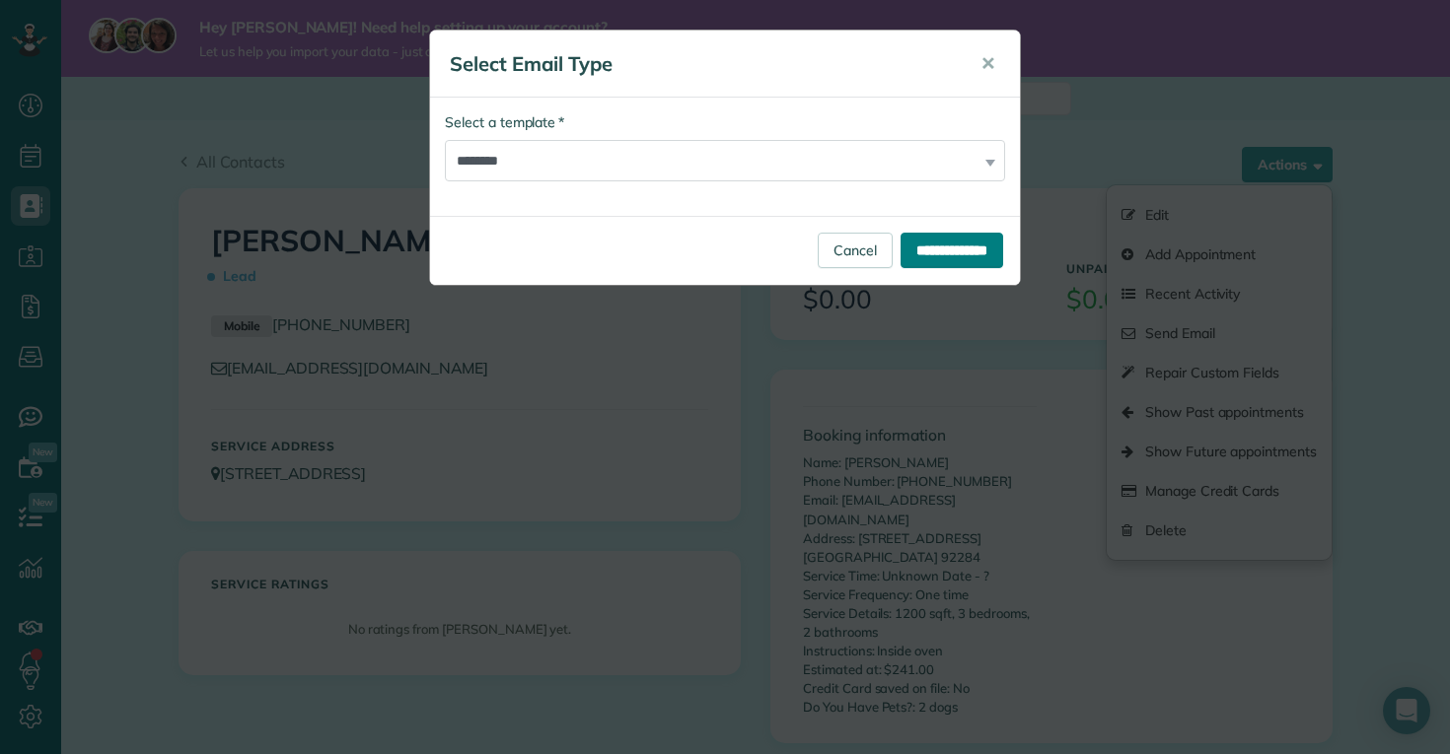
click at [918, 266] on input "**********" at bounding box center [951, 250] width 103 height 35
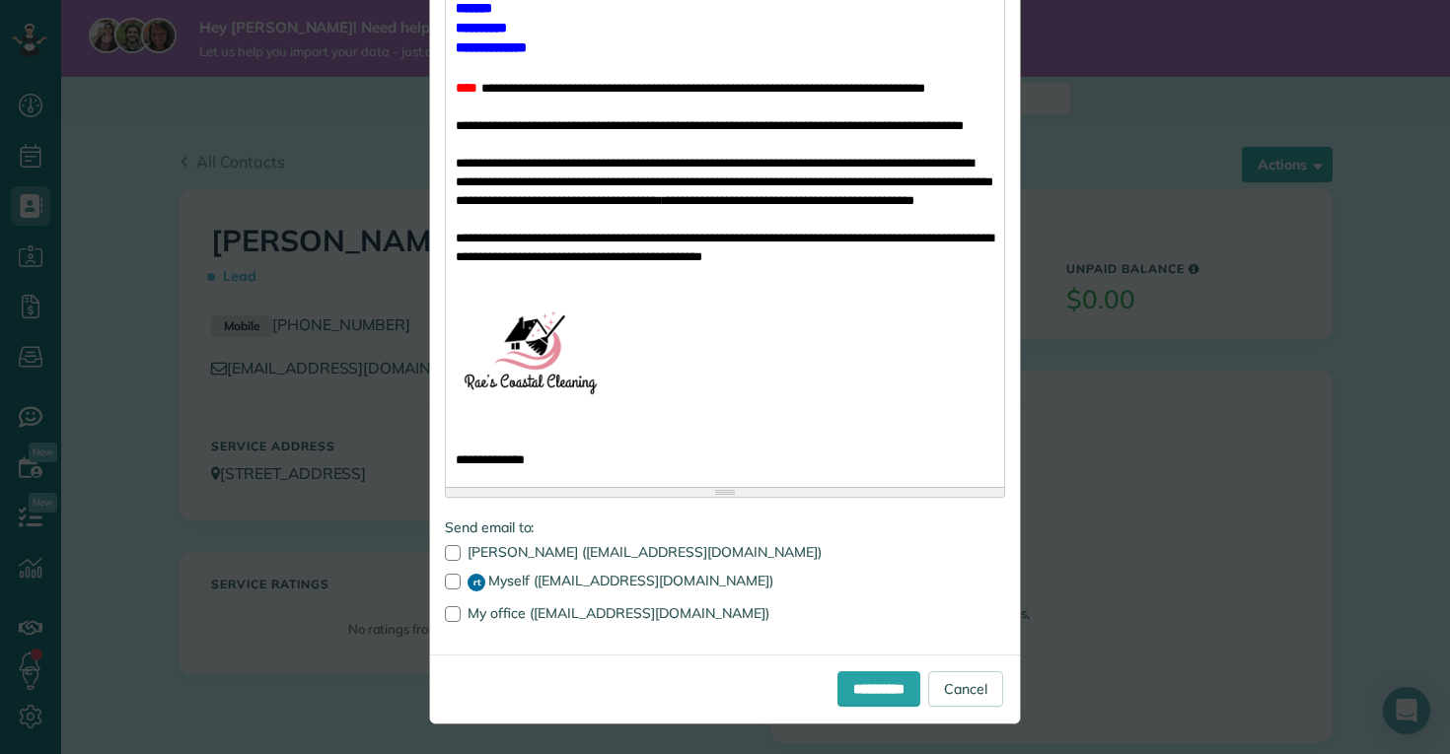
scroll to position [628, 0]
click at [837, 696] on input "**********" at bounding box center [878, 689] width 83 height 35
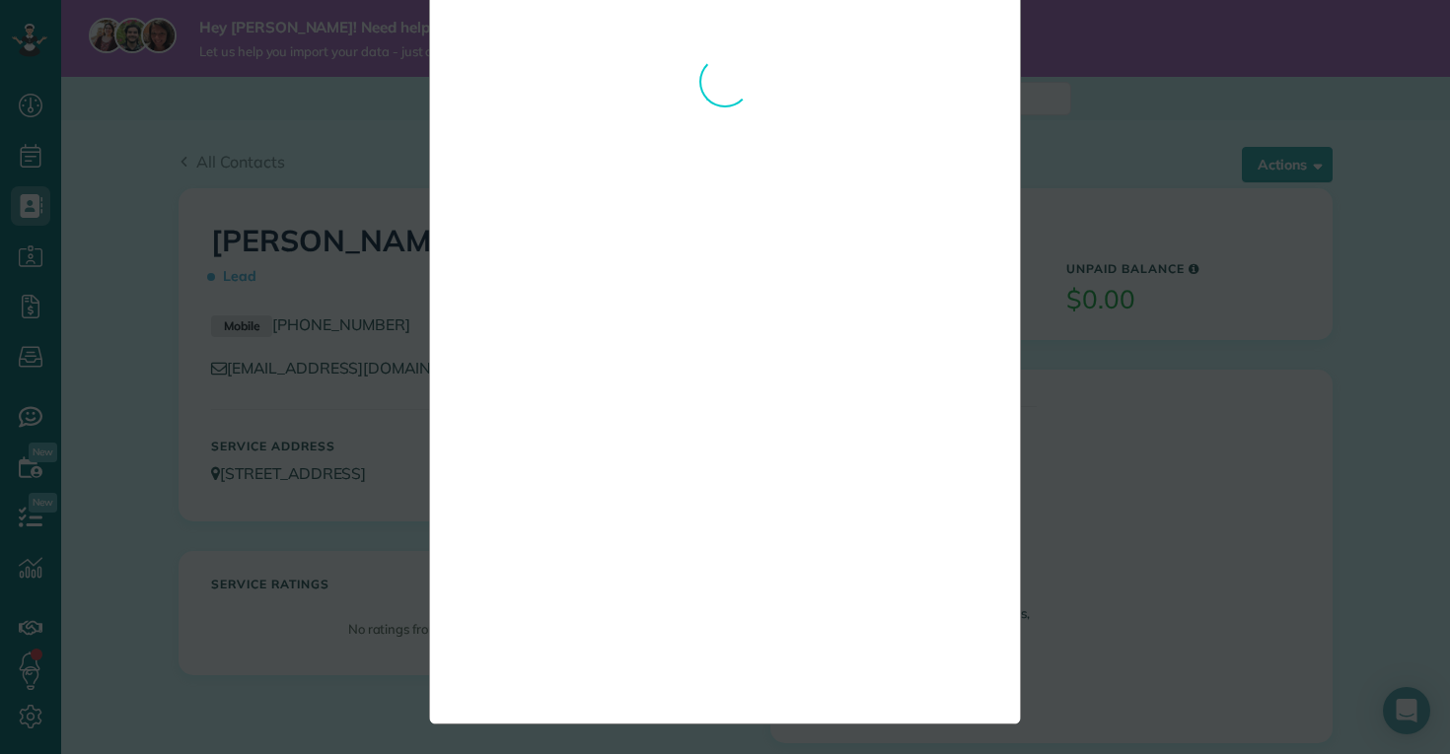
scroll to position [0, 0]
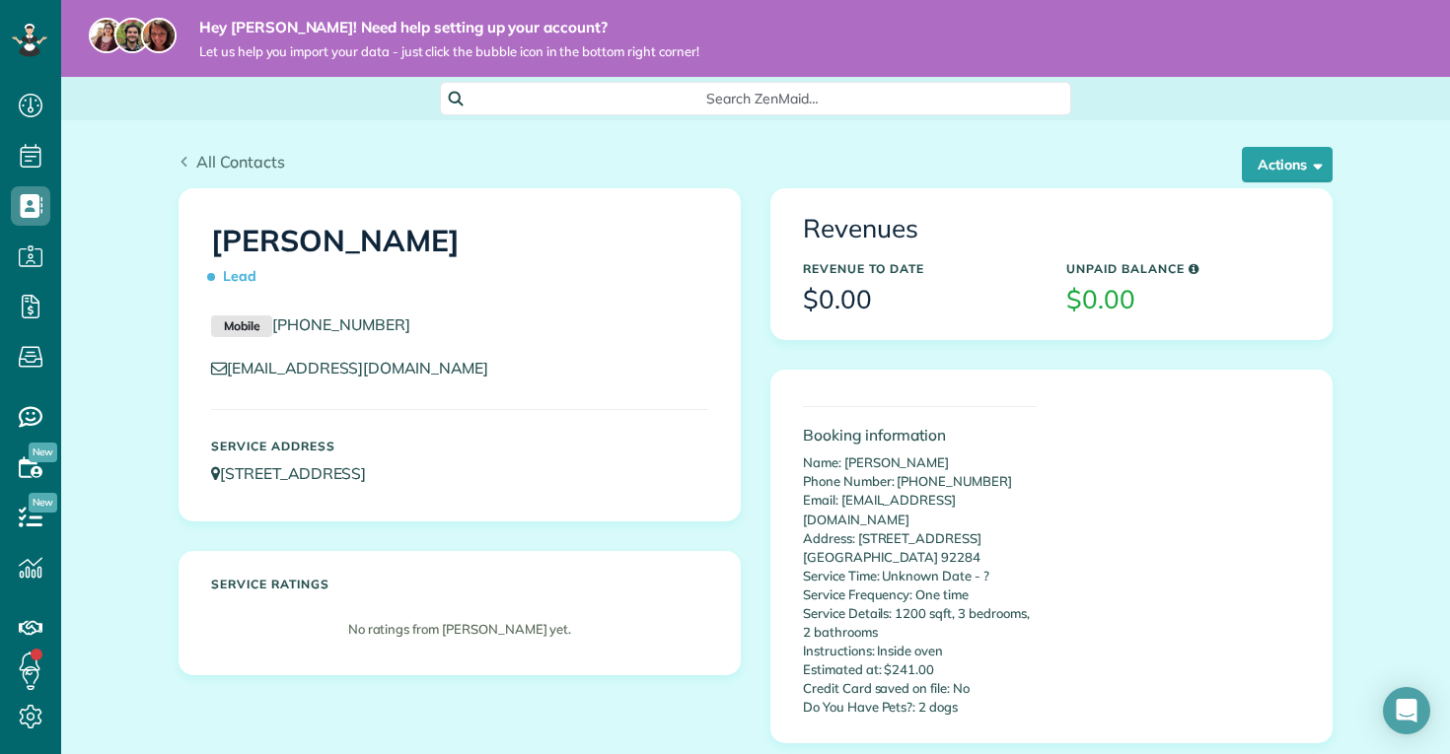
click at [212, 164] on span "All Contacts" at bounding box center [240, 162] width 89 height 20
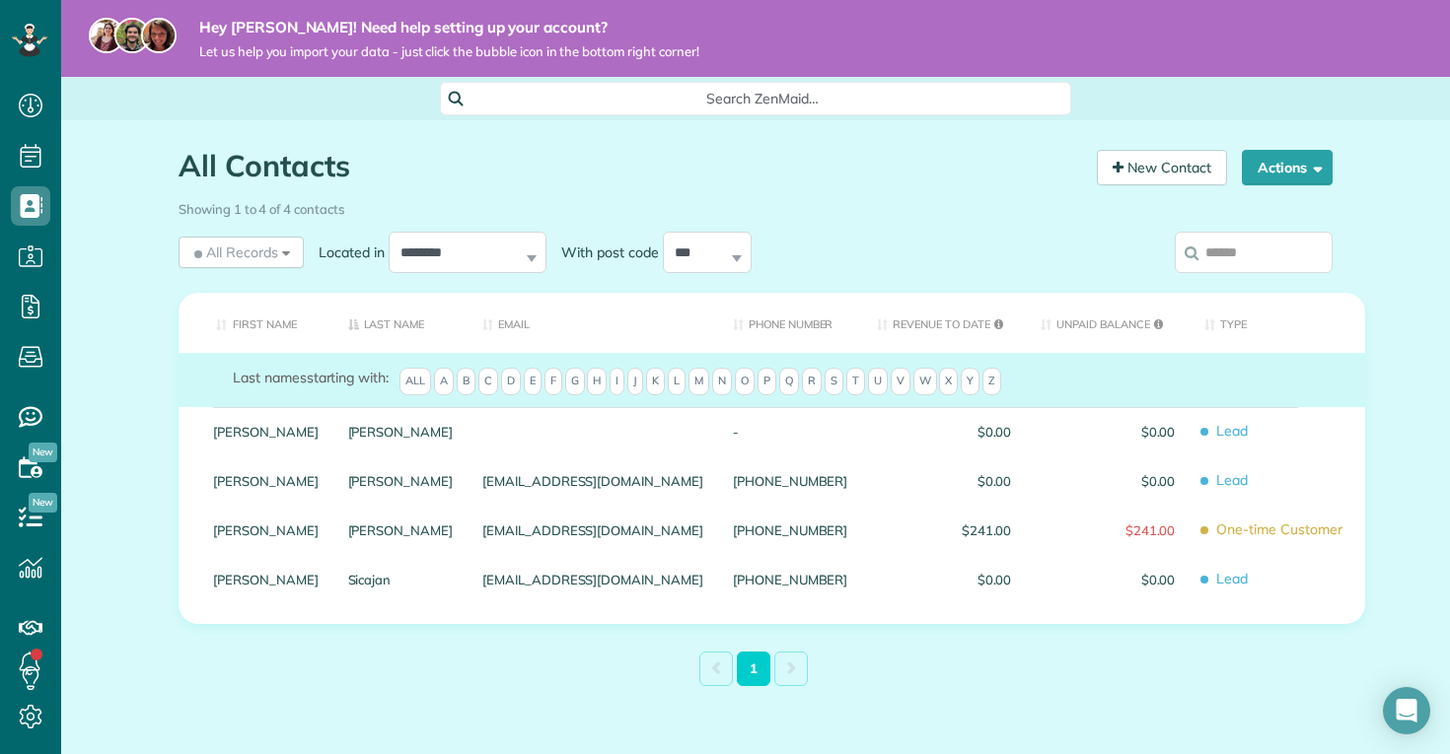
scroll to position [9, 9]
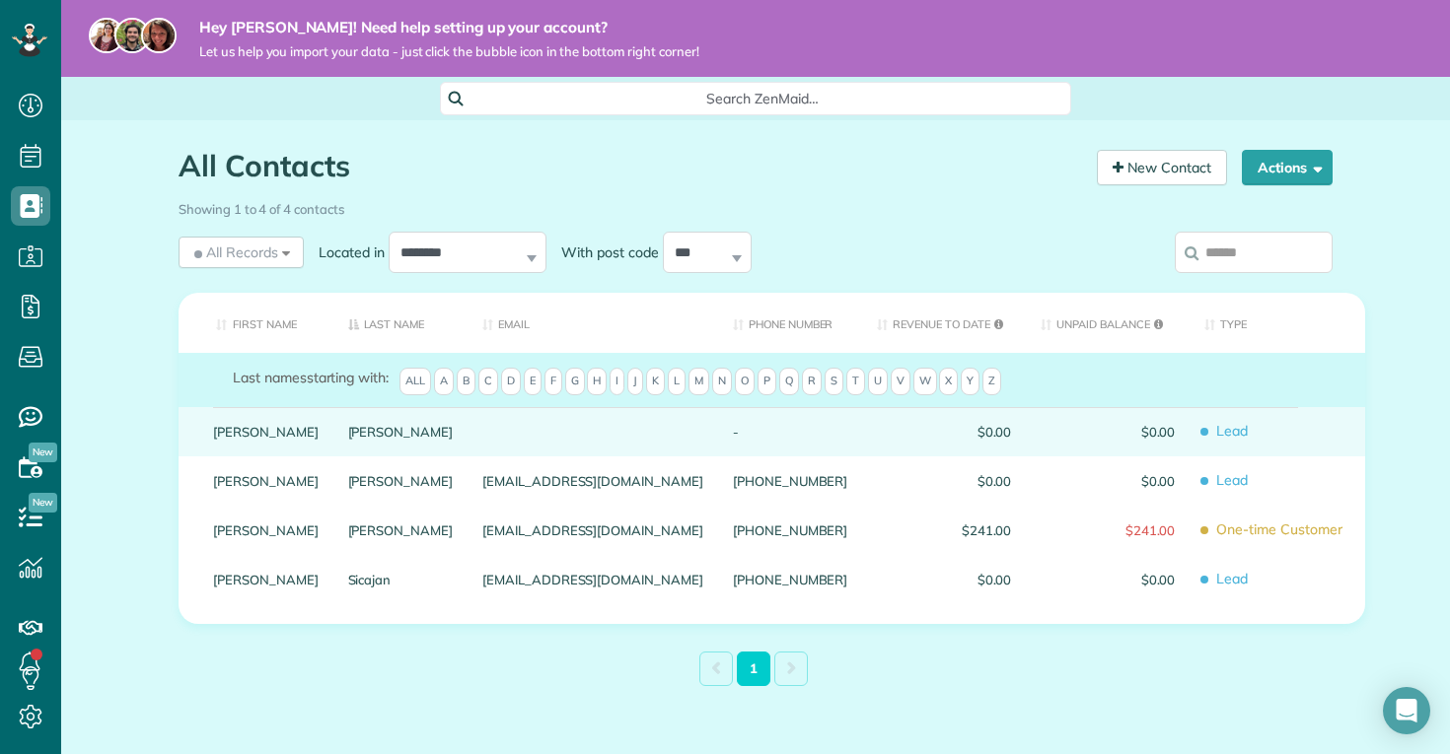
click at [229, 443] on div "[PERSON_NAME]" at bounding box center [265, 431] width 135 height 49
click at [229, 433] on link "[PERSON_NAME]" at bounding box center [266, 432] width 106 height 14
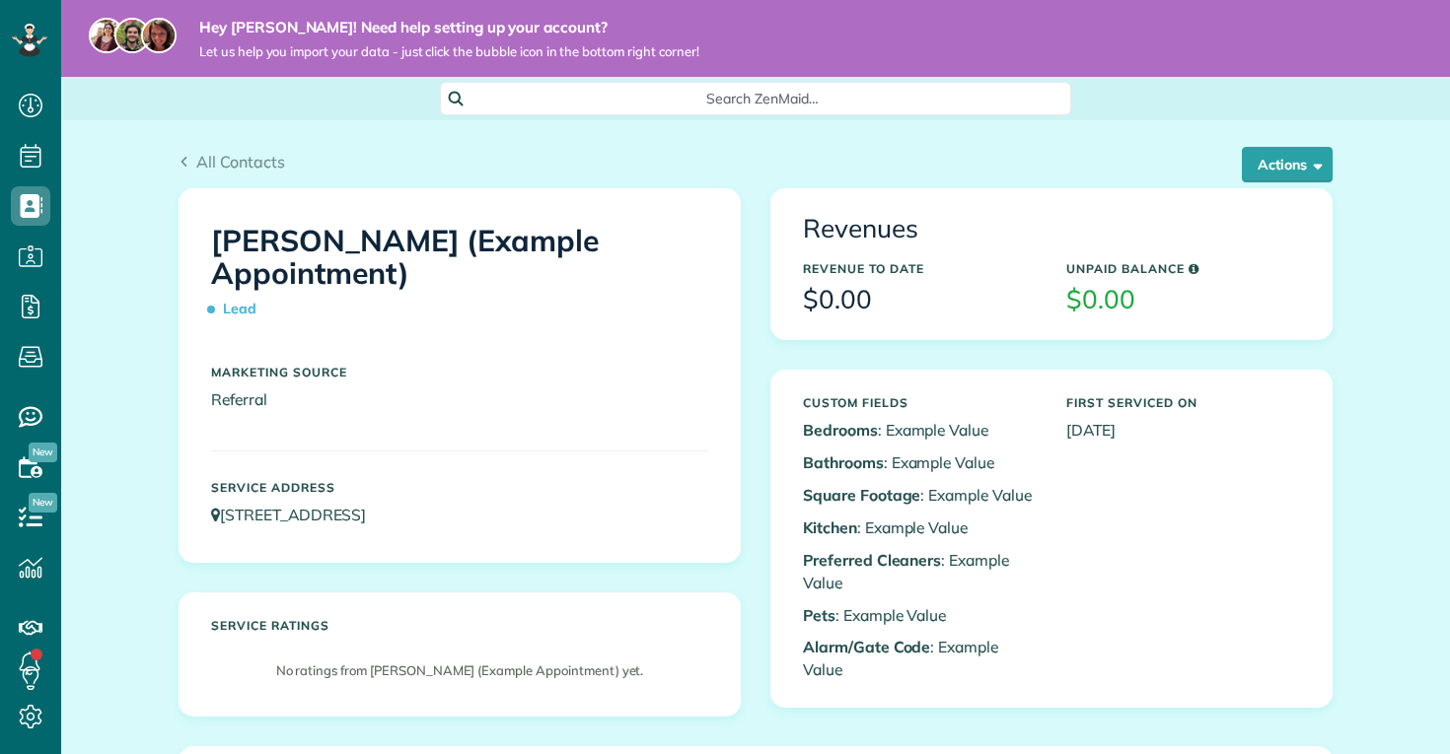
click at [242, 431] on div "[PERSON_NAME] (Example Appointment) Lead Marketing Source Referral Service Addr…" at bounding box center [459, 375] width 560 height 373
click at [1282, 156] on button "Actions" at bounding box center [1286, 164] width 91 height 35
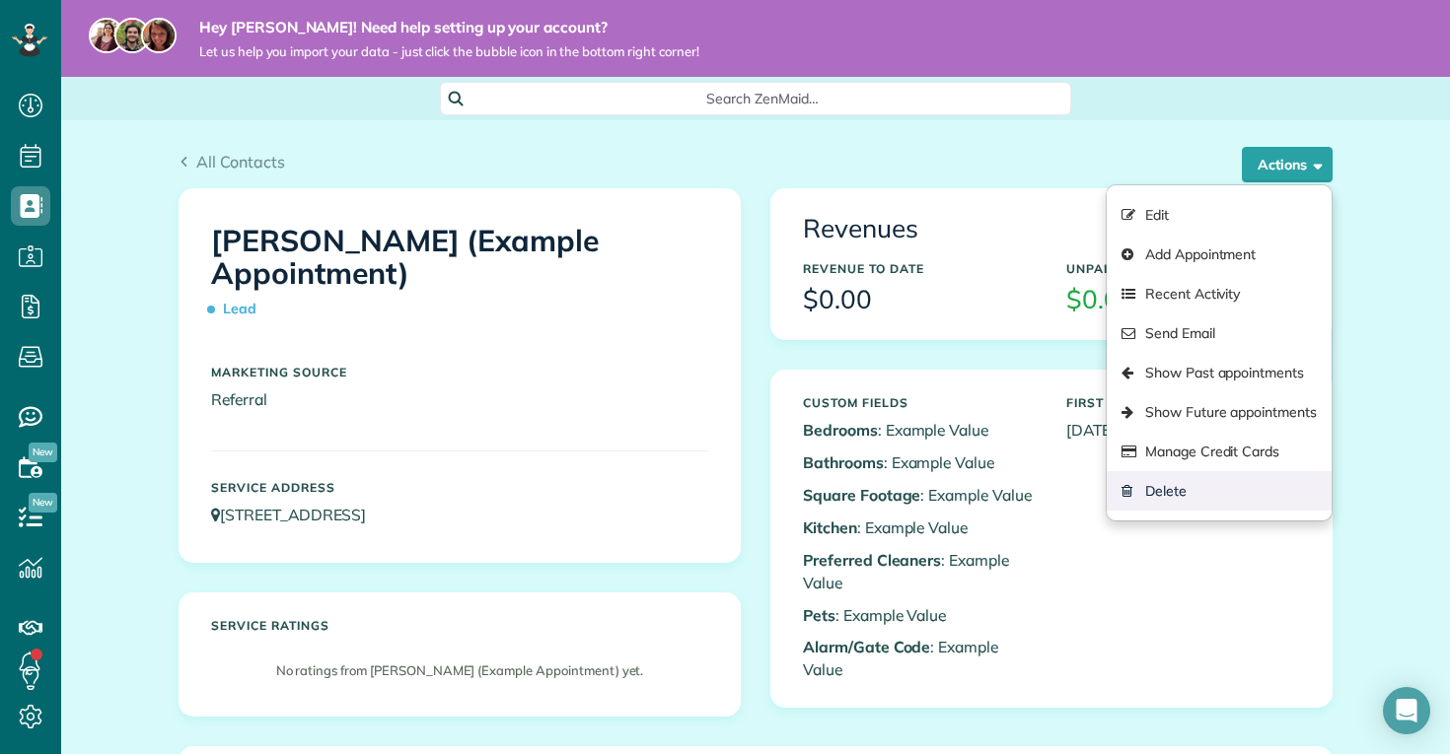
click at [1165, 499] on link "Delete" at bounding box center [1218, 490] width 225 height 39
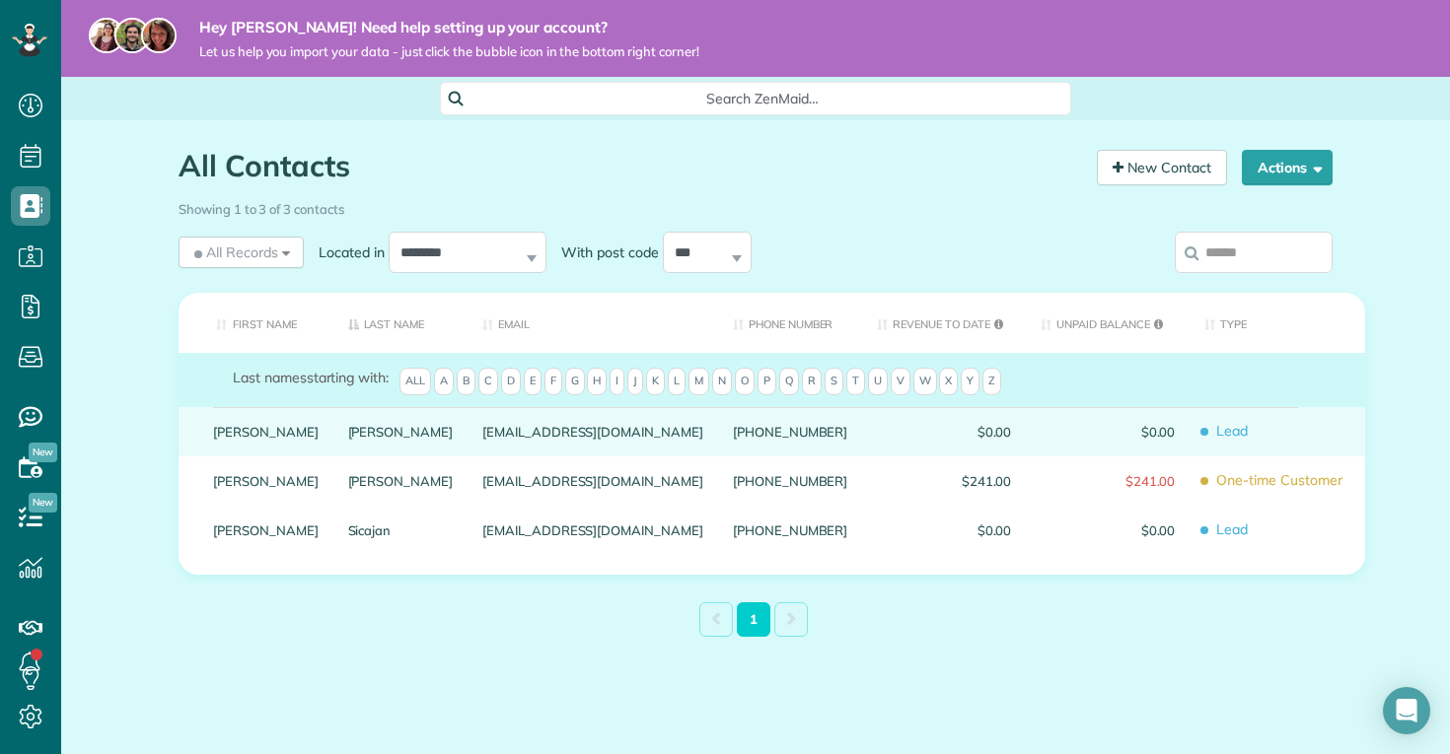
click at [232, 429] on link "[PERSON_NAME]" at bounding box center [266, 432] width 106 height 14
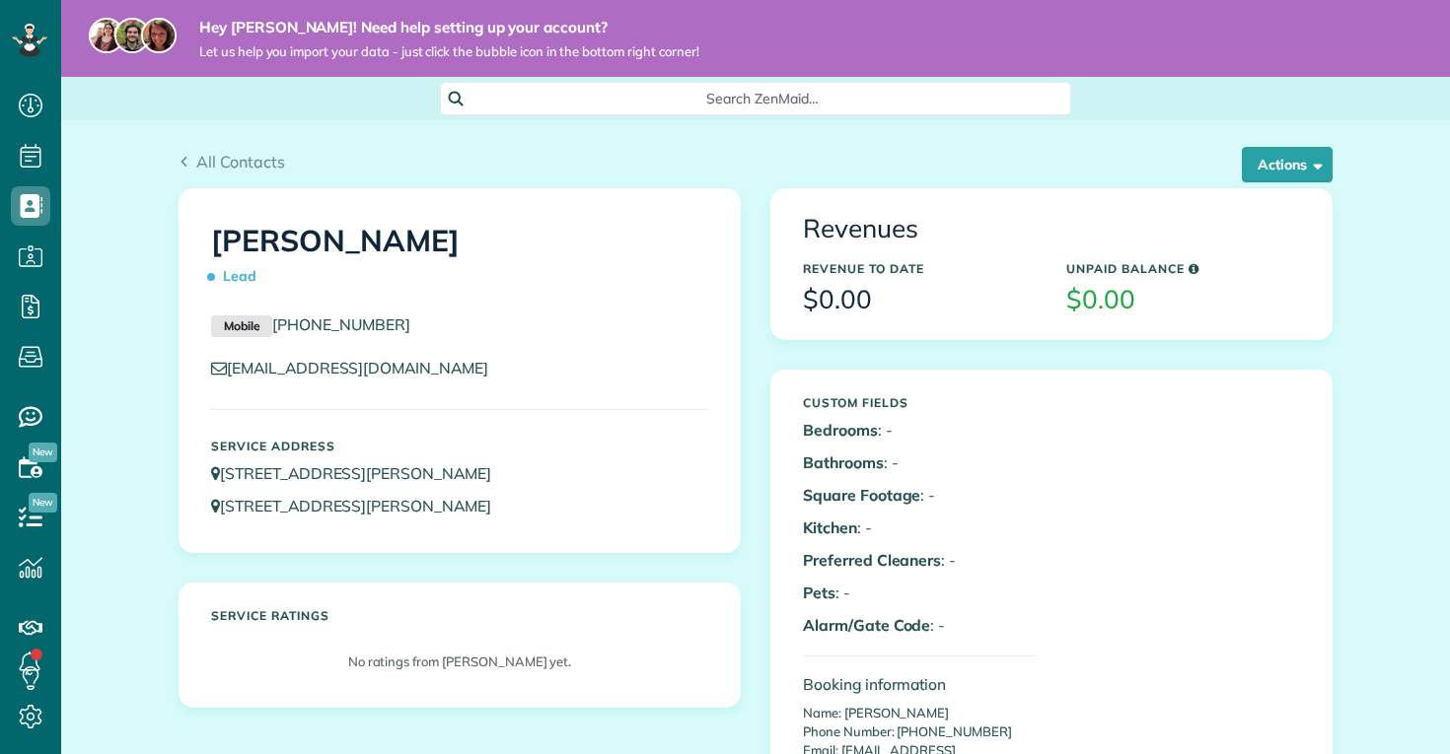
scroll to position [9, 9]
click at [619, 382] on div "[EMAIL_ADDRESS][DOMAIN_NAME]" at bounding box center [459, 373] width 527 height 33
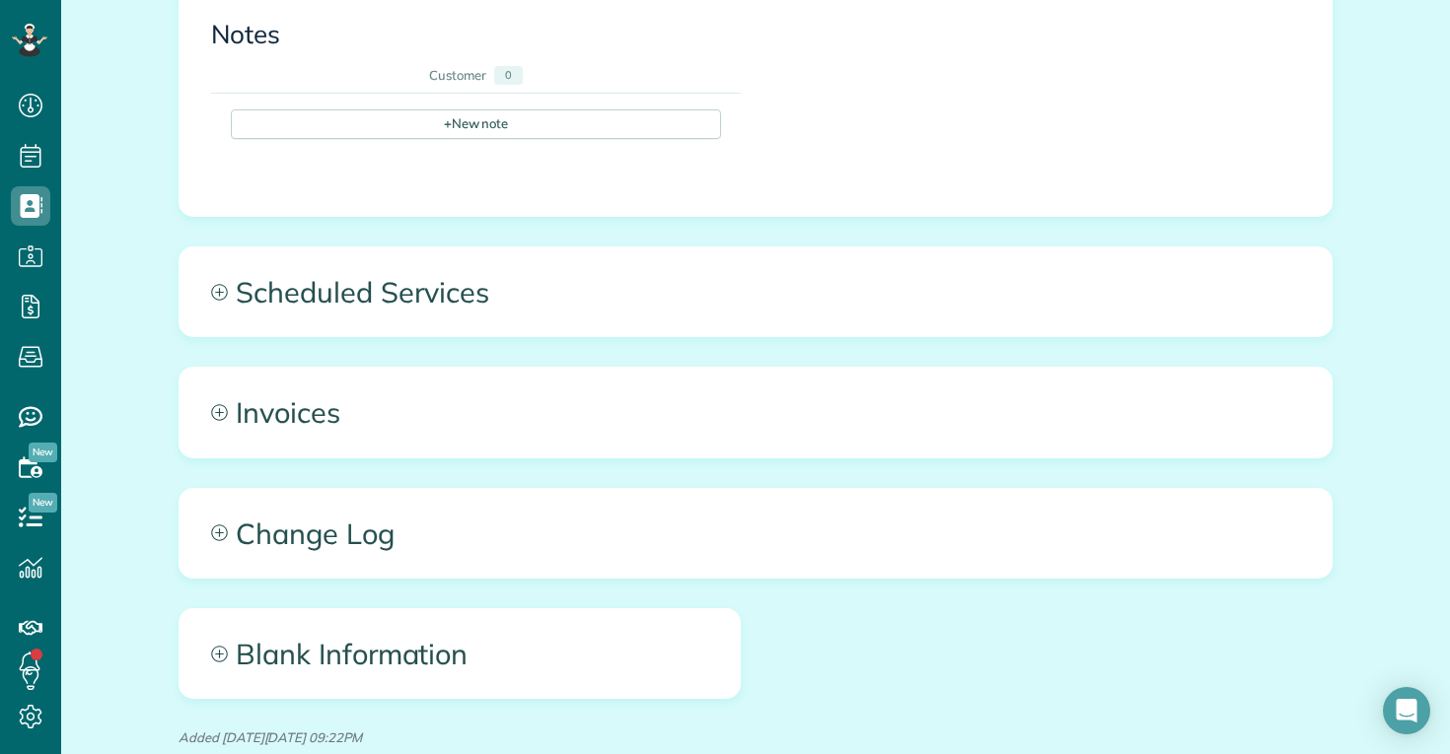
scroll to position [1065, 0]
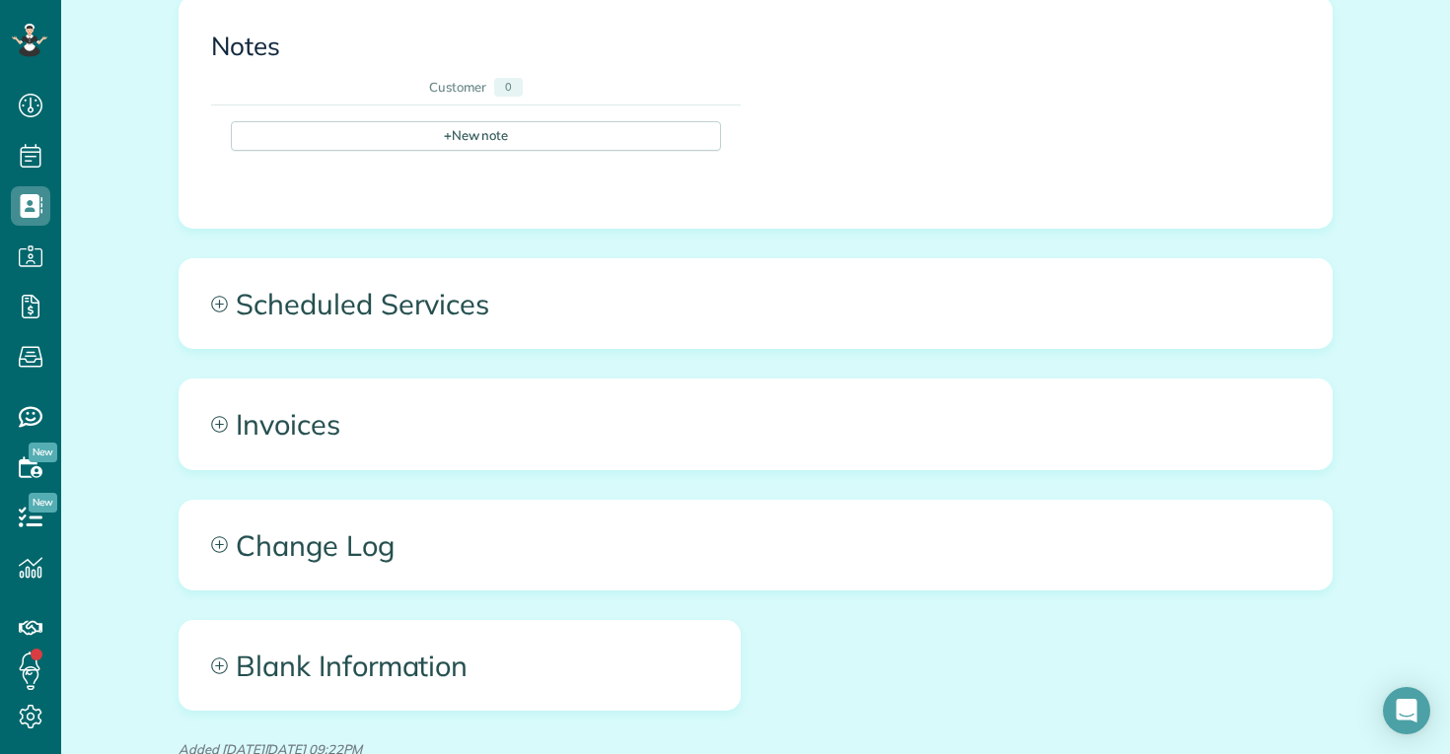
click at [294, 392] on span "Invoices" at bounding box center [755, 424] width 1152 height 89
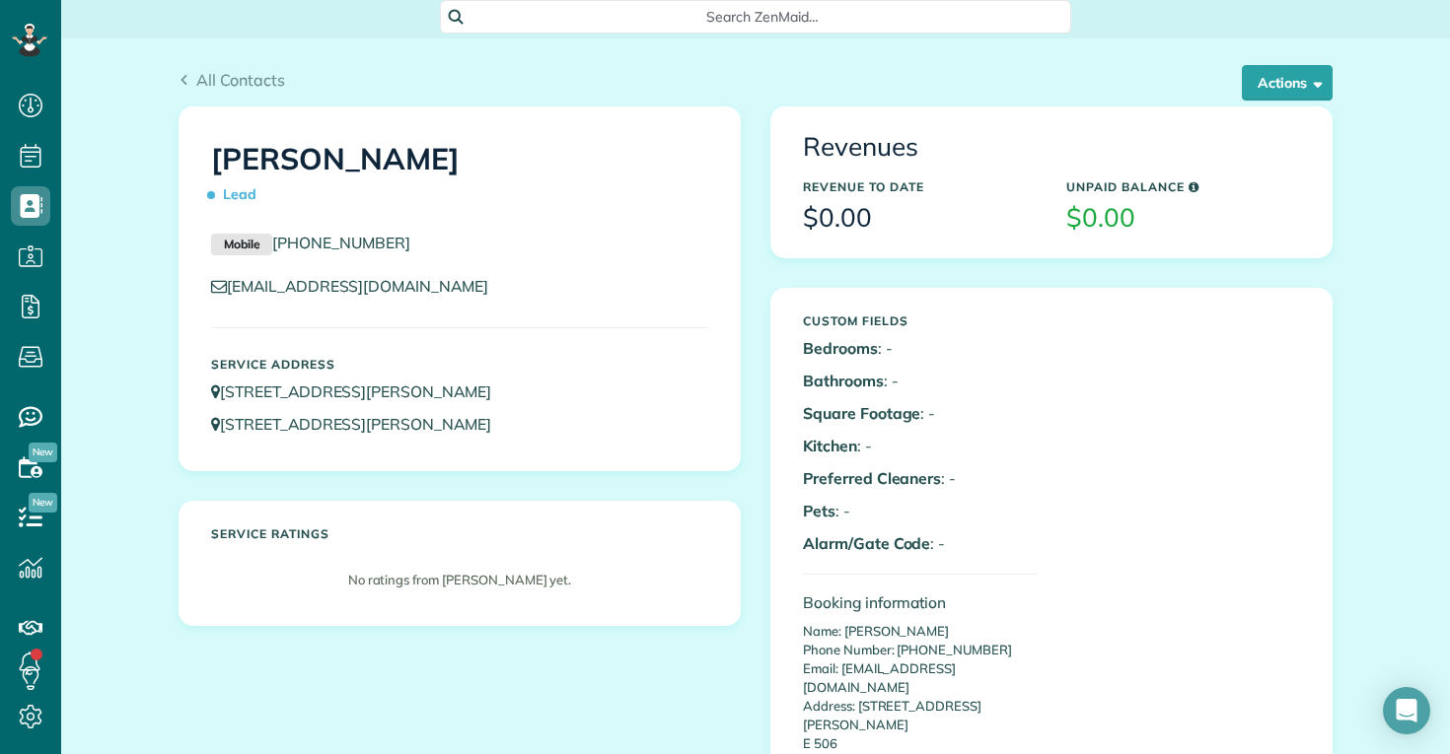
scroll to position [80, 0]
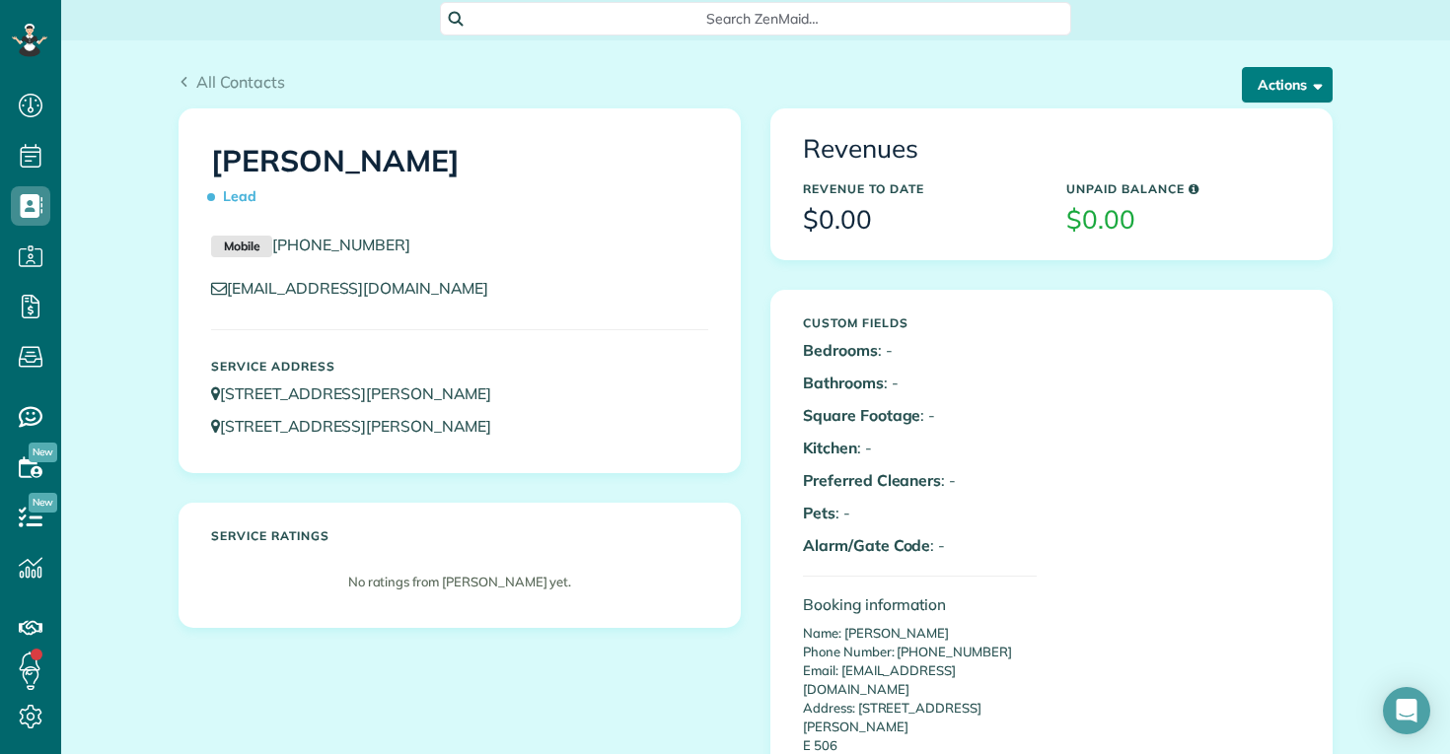
click at [1306, 86] on button "Actions" at bounding box center [1286, 84] width 91 height 35
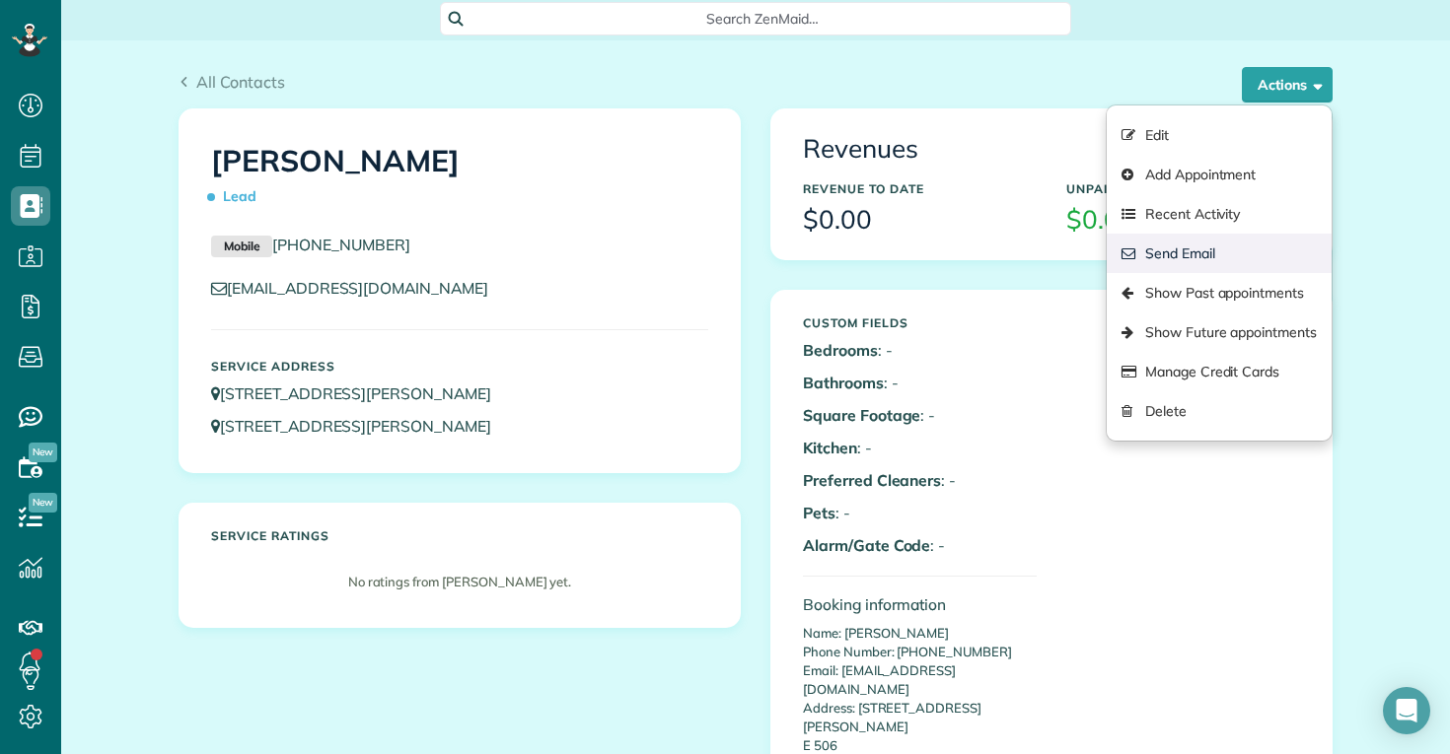
click at [1241, 248] on link "Send Email" at bounding box center [1218, 253] width 225 height 39
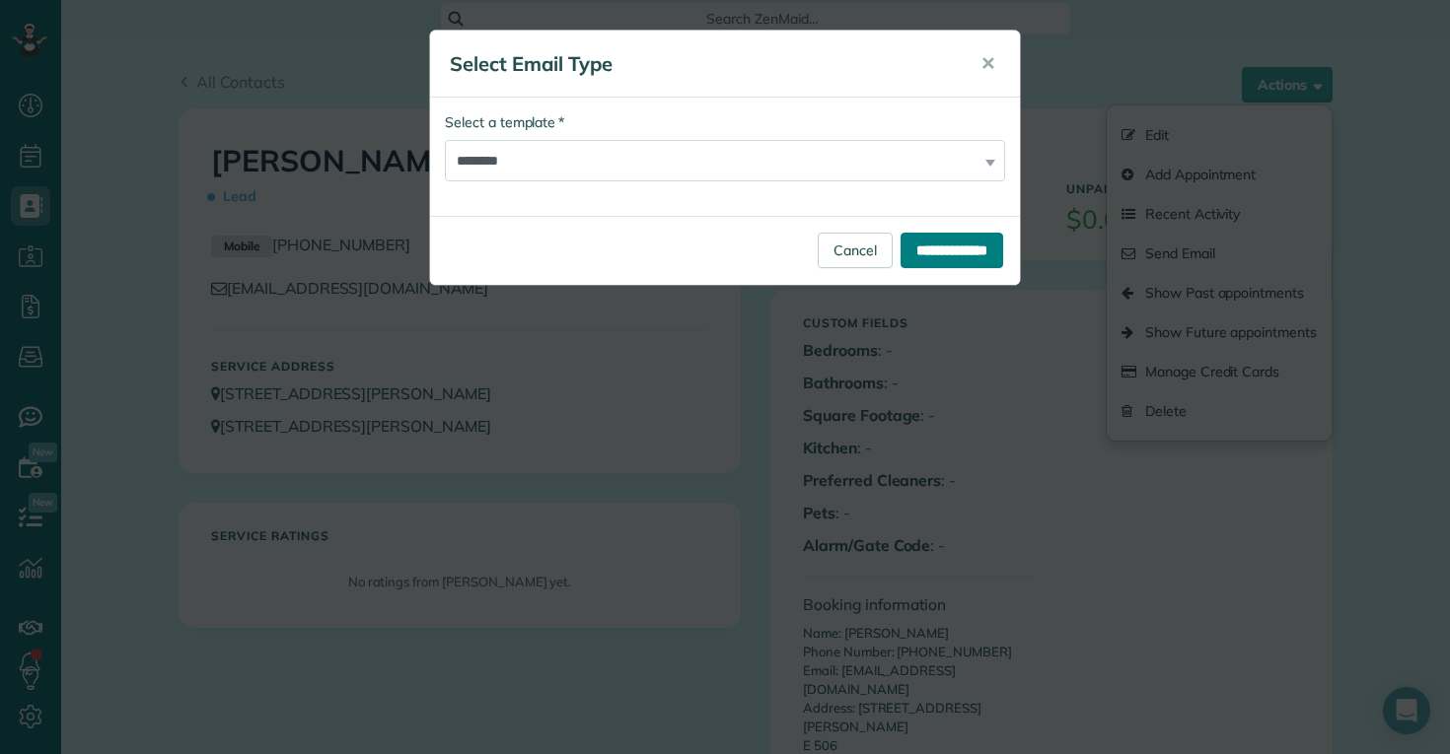
click at [962, 248] on input "**********" at bounding box center [951, 250] width 103 height 35
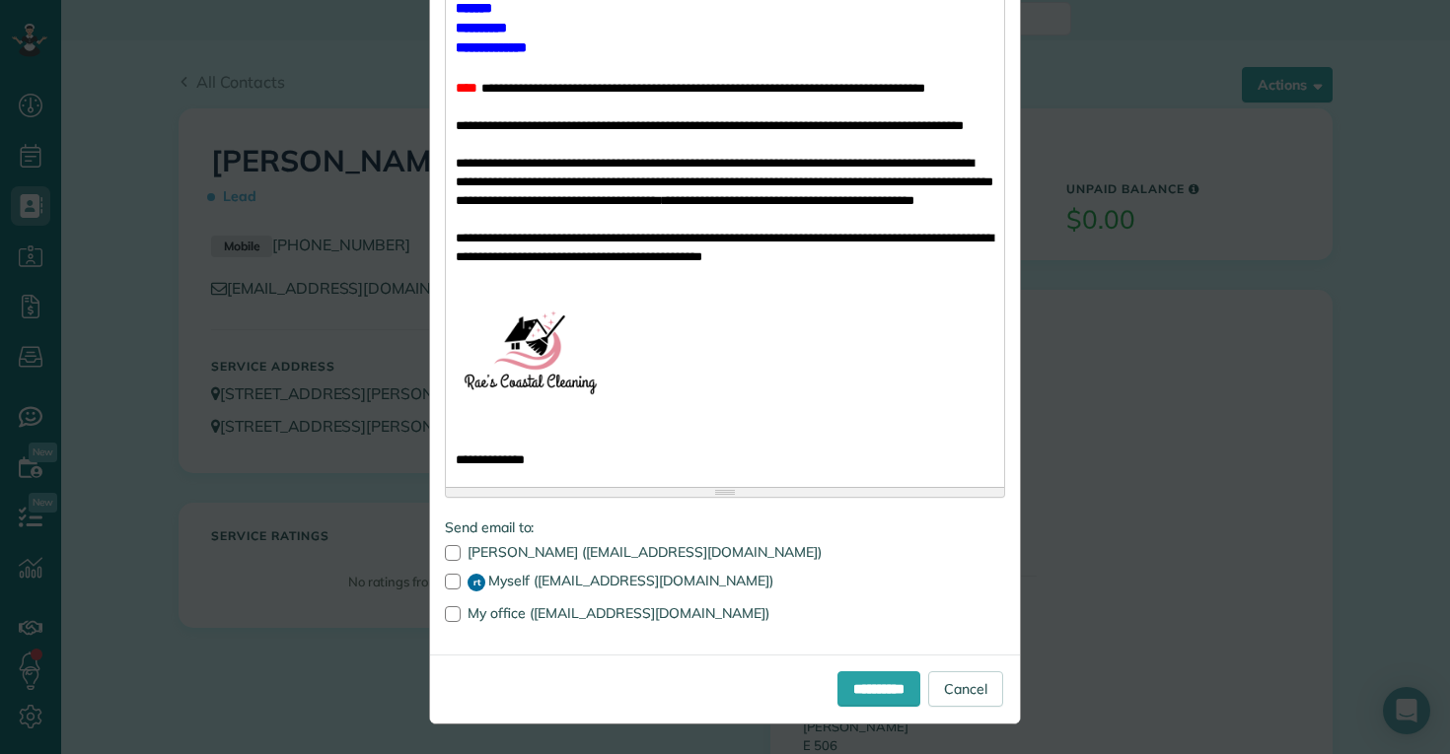
scroll to position [628, 0]
click at [853, 690] on input "**********" at bounding box center [878, 689] width 83 height 35
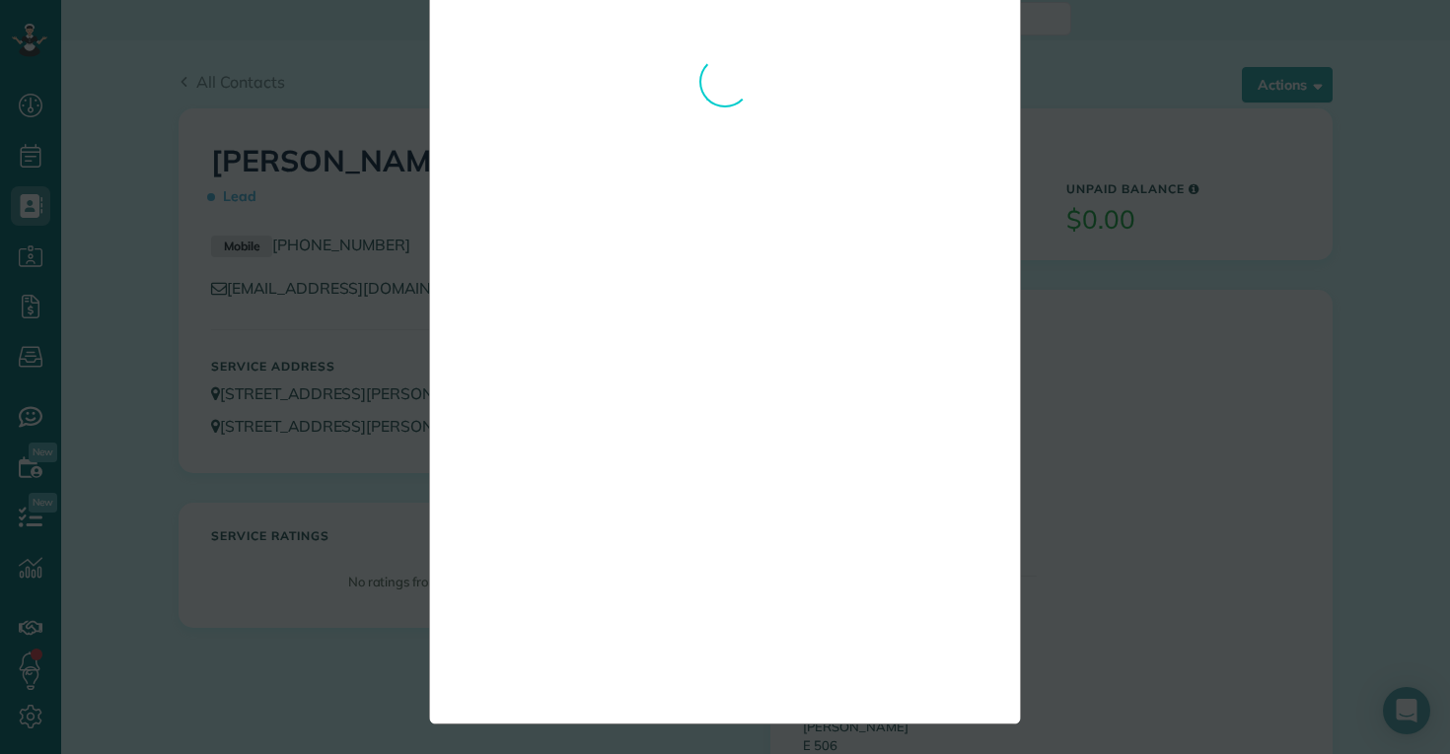
scroll to position [0, 0]
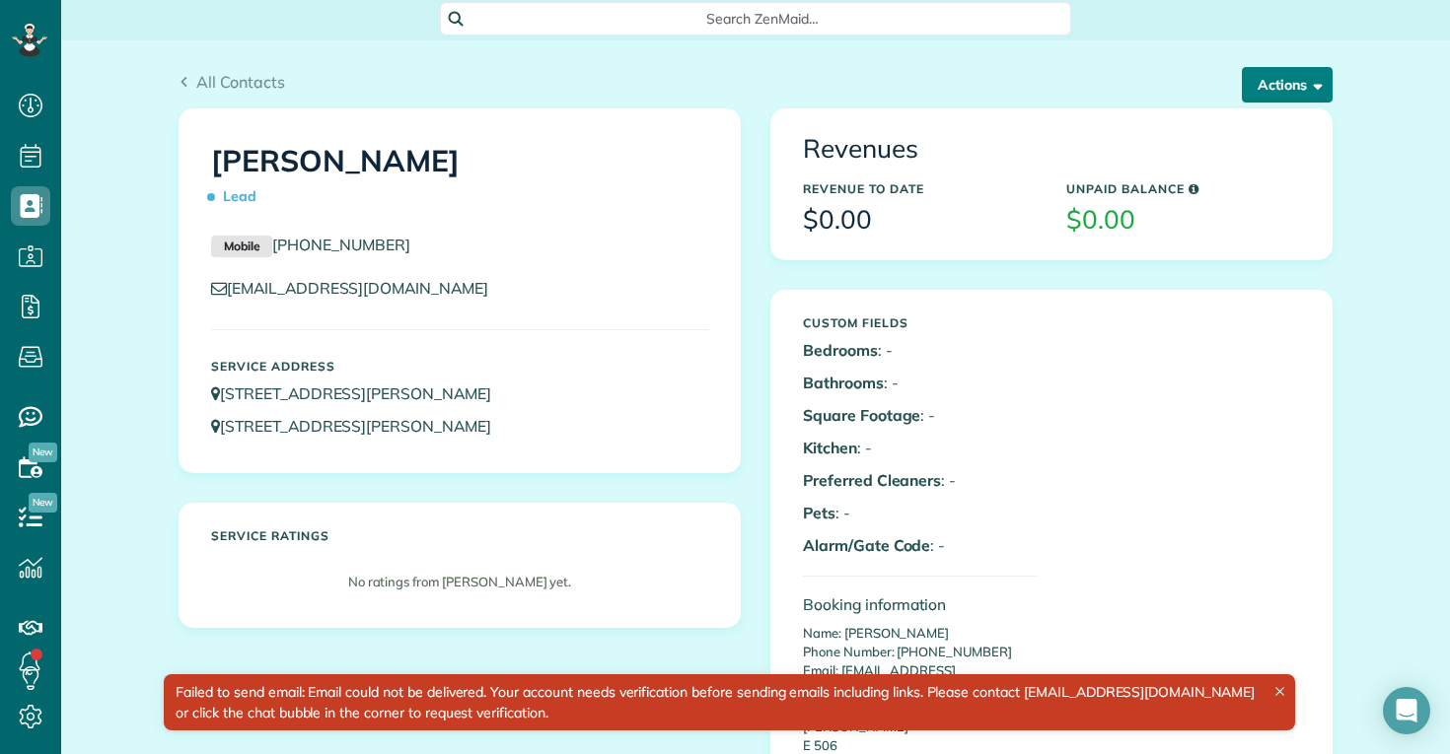
click at [1289, 80] on button "Actions" at bounding box center [1286, 84] width 91 height 35
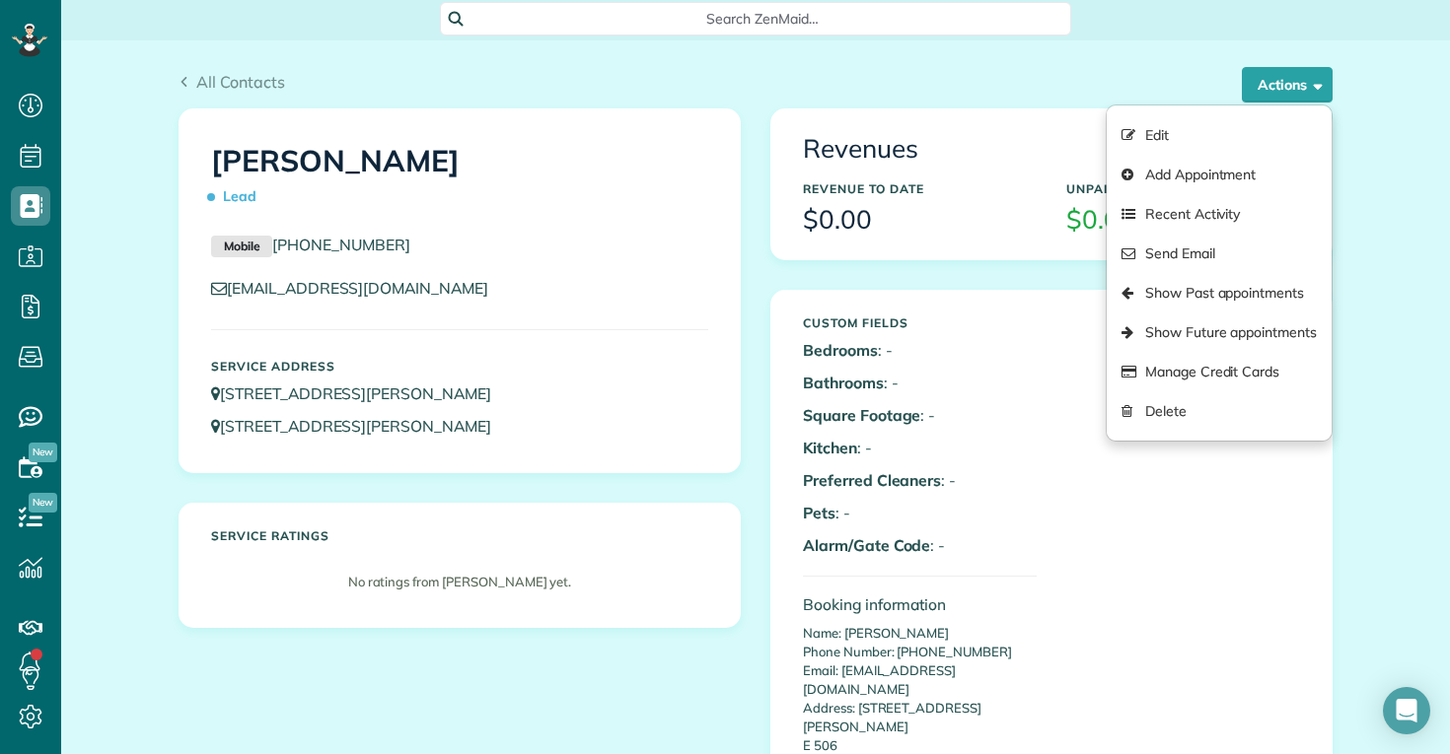
click at [652, 283] on p "camerondoran21@gmail.com" at bounding box center [459, 288] width 497 height 23
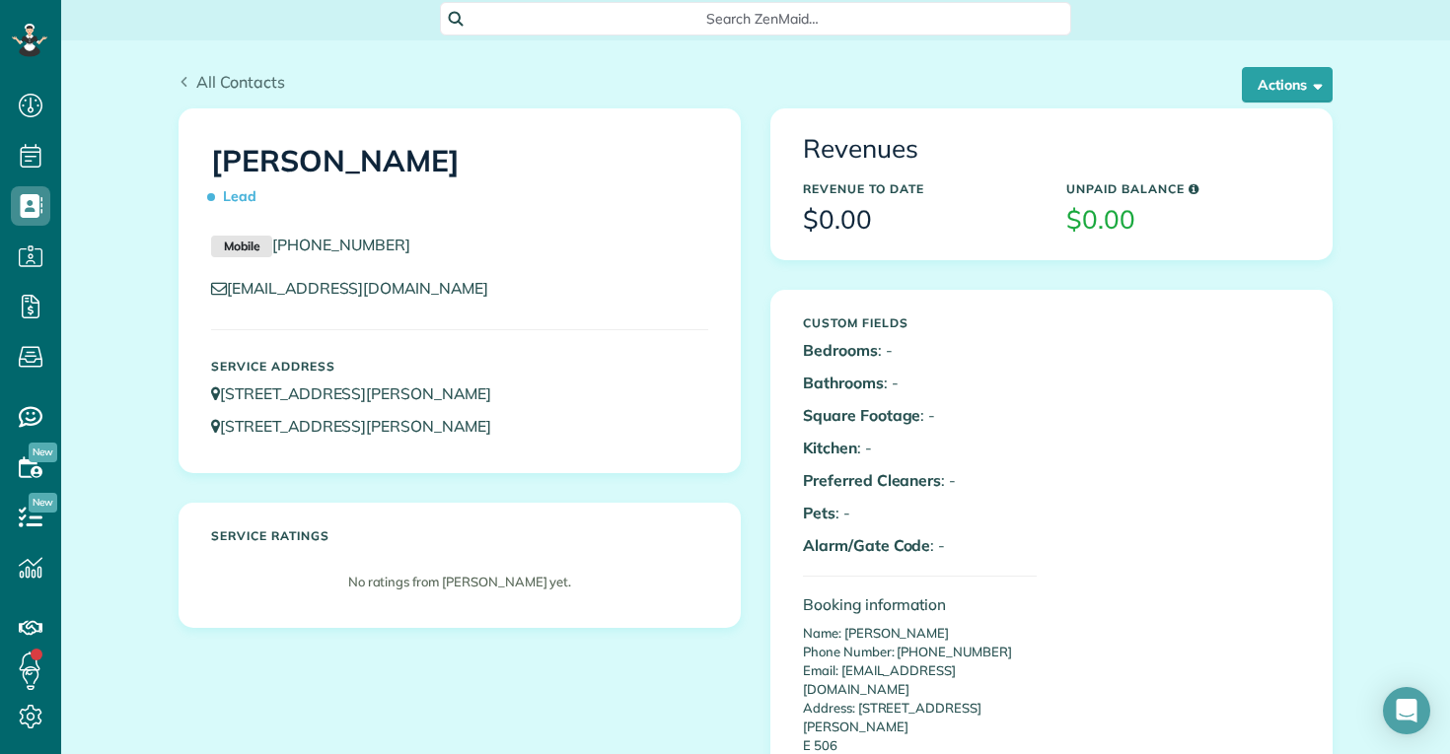
click at [248, 82] on span "All Contacts" at bounding box center [240, 82] width 89 height 20
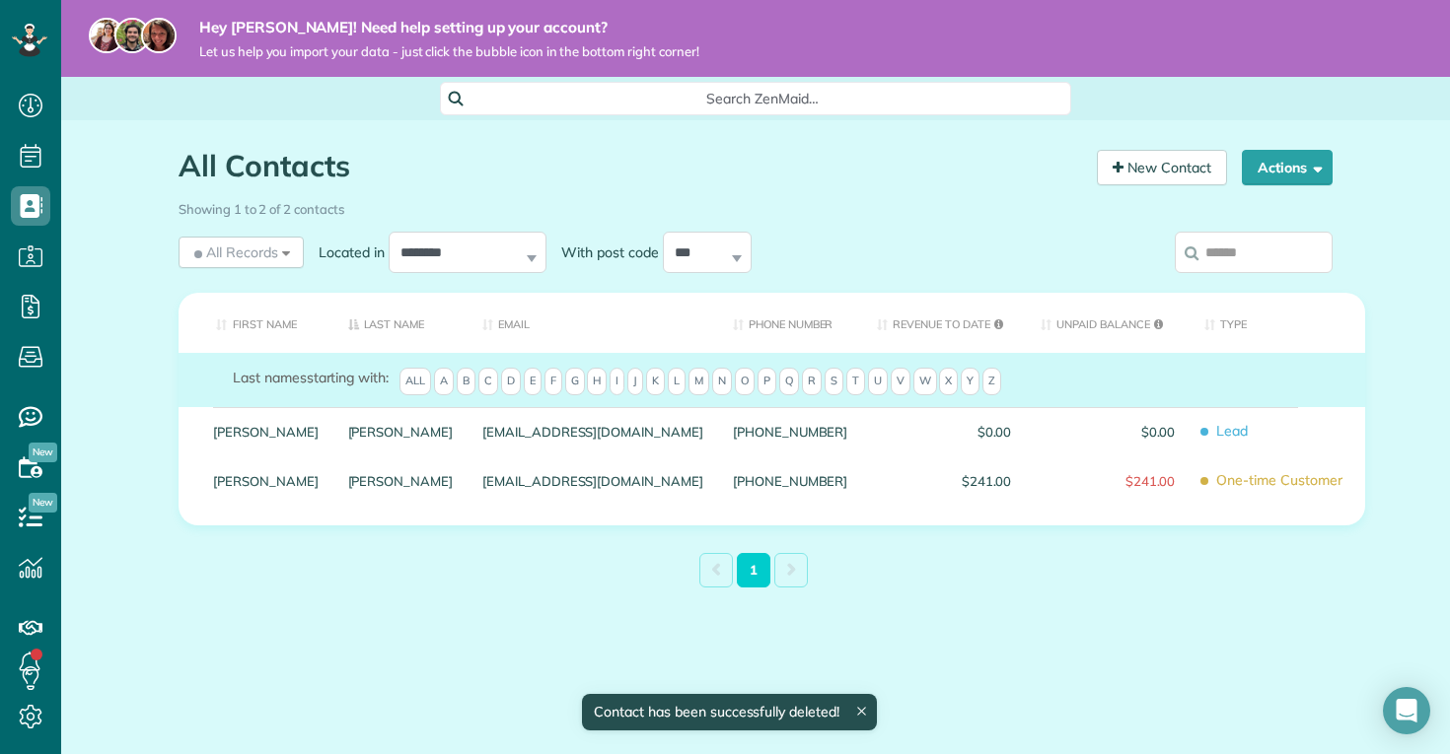
scroll to position [9, 9]
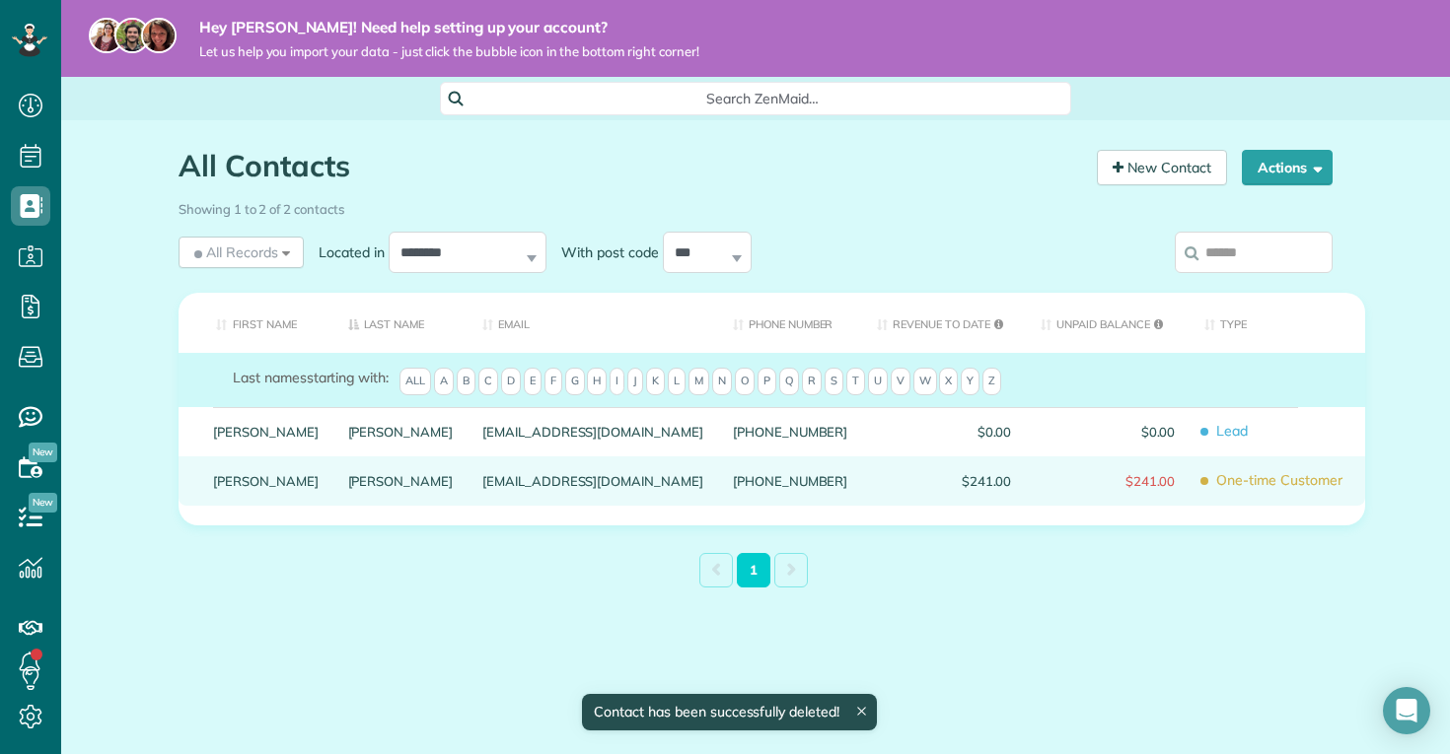
click at [228, 482] on link "[PERSON_NAME]" at bounding box center [266, 481] width 106 height 14
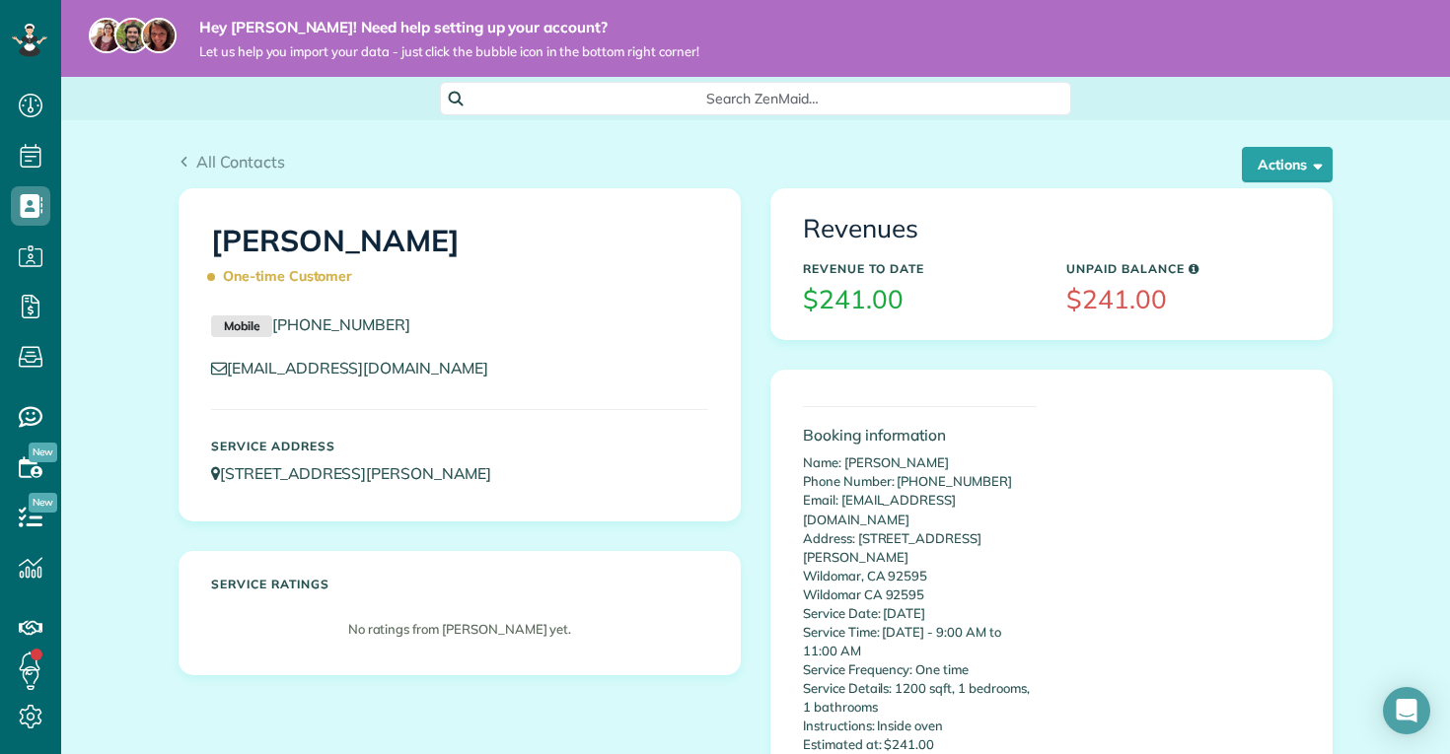
scroll to position [9, 9]
click at [1074, 379] on div "Booking information Name: [PERSON_NAME] Phone Number: [PHONE_NUMBER] Email: [EM…" at bounding box center [1051, 594] width 560 height 447
click at [1315, 165] on span "button" at bounding box center [1314, 164] width 15 height 15
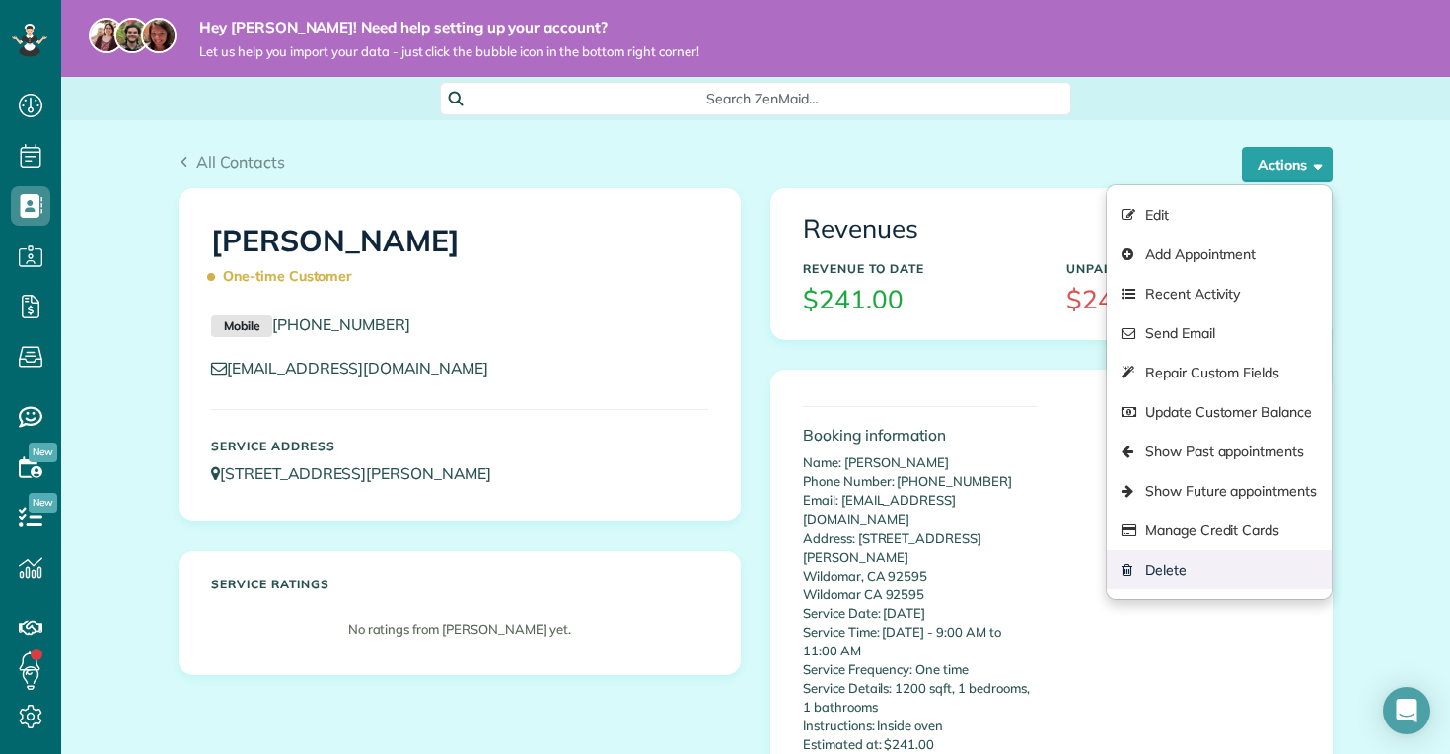
click at [1202, 574] on link "Delete" at bounding box center [1218, 569] width 225 height 39
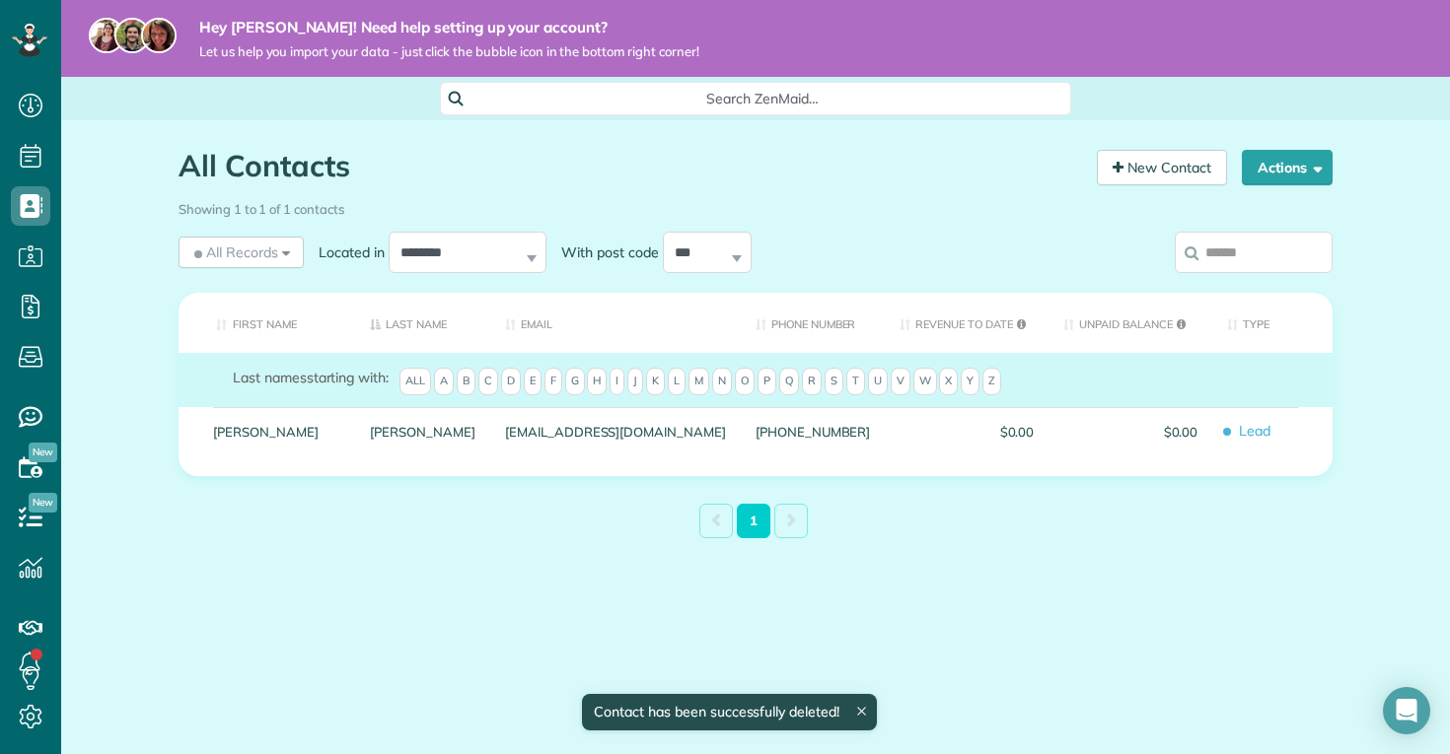
scroll to position [9, 9]
click at [313, 623] on div "All Contacts Contacts in ZenMaid [2 min] New Contact Actions New Contact Export…" at bounding box center [755, 391] width 1183 height 543
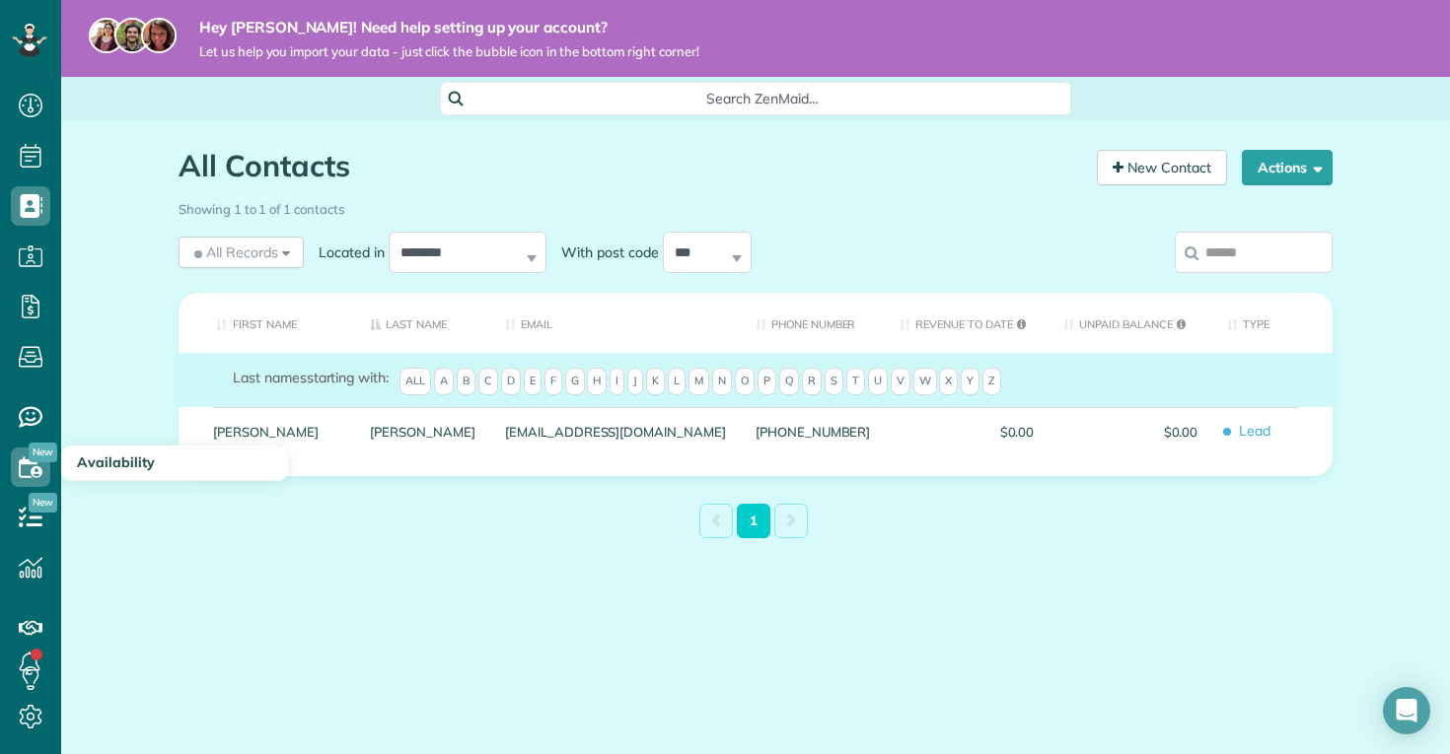
click at [34, 470] on use at bounding box center [31, 467] width 24 height 21
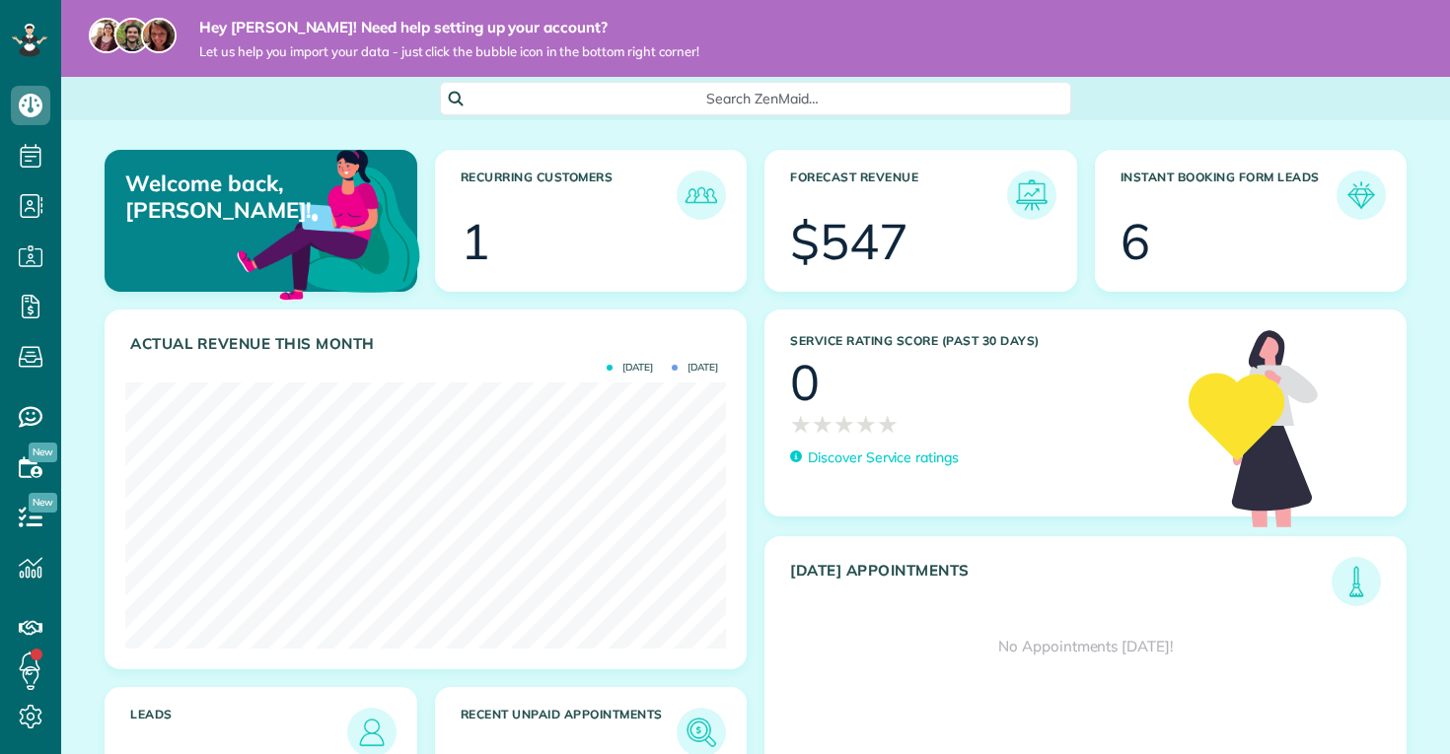
scroll to position [266, 601]
click at [929, 286] on article "Forecast Revenue $547" at bounding box center [920, 221] width 313 height 142
click at [1131, 223] on div "6" at bounding box center [1135, 241] width 30 height 49
click at [1368, 197] on img at bounding box center [1360, 195] width 45 height 45
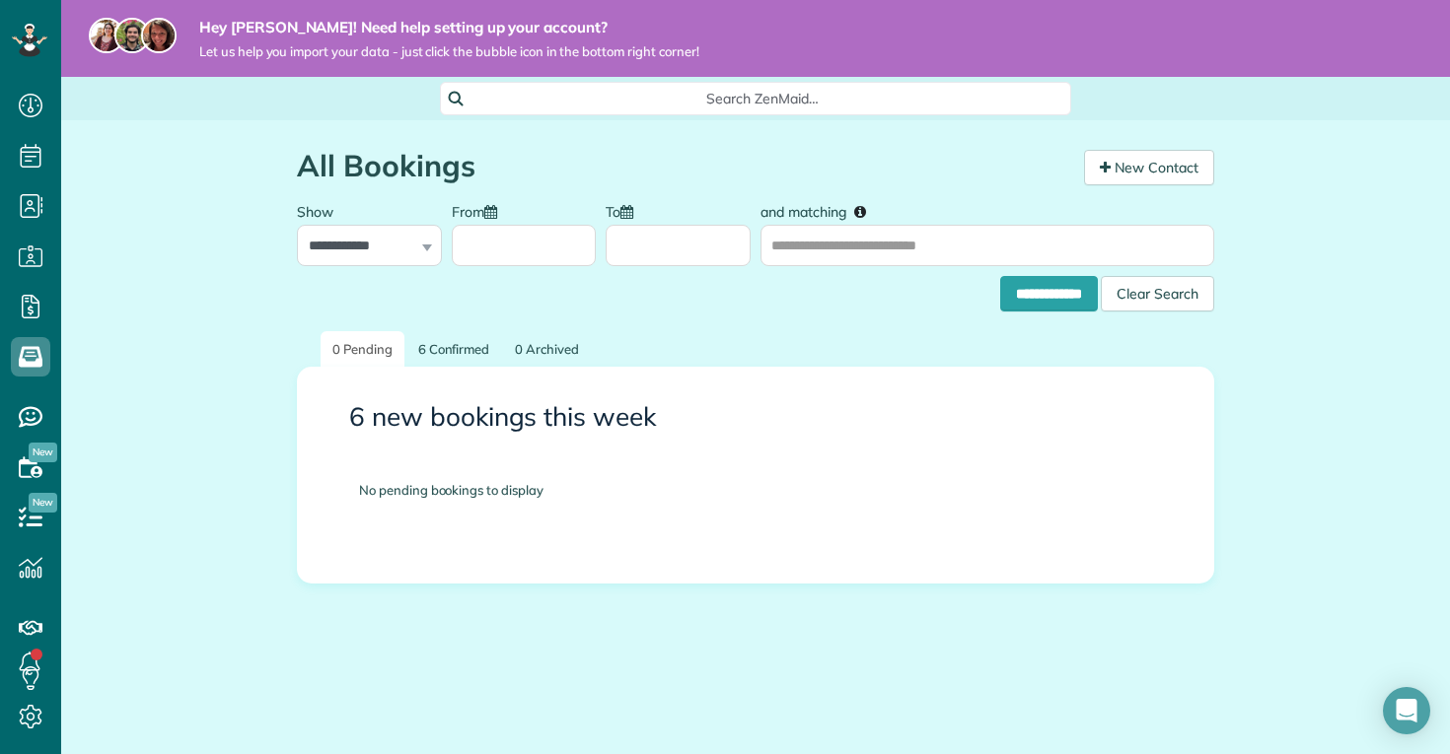
scroll to position [9, 9]
click at [424, 345] on link "6 Confirmed" at bounding box center [454, 349] width 96 height 36
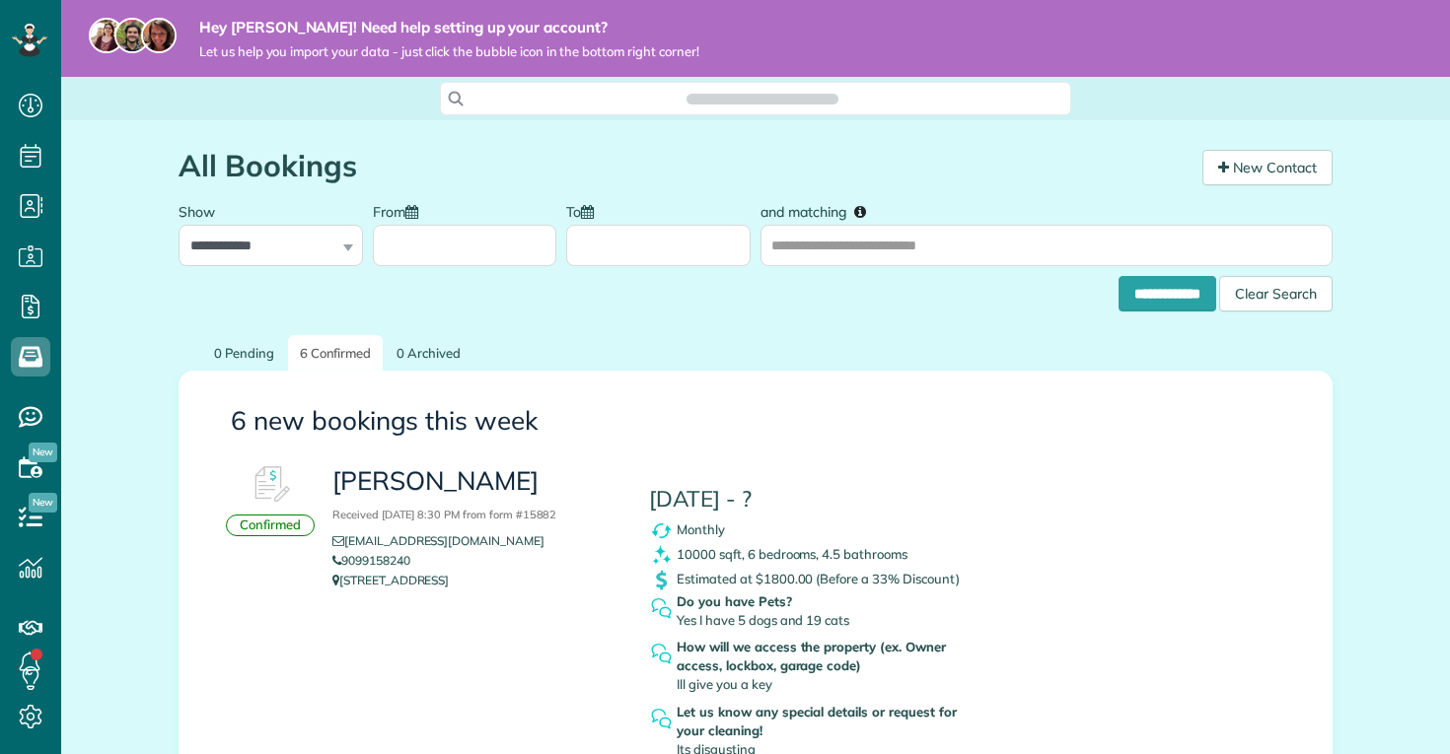
scroll to position [9, 9]
click at [557, 421] on h3 "6 new bookings this week" at bounding box center [755, 421] width 1049 height 29
